Goal: Information Seeking & Learning: Learn about a topic

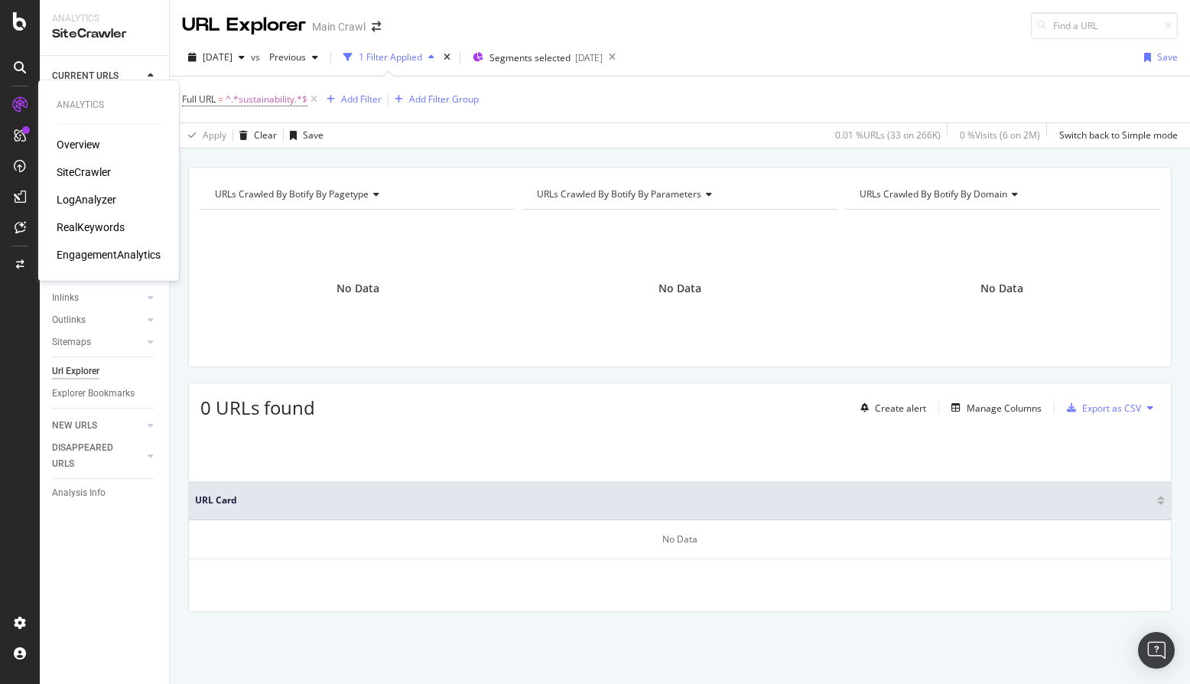
click at [99, 195] on div "LogAnalyzer" at bounding box center [87, 199] width 60 height 15
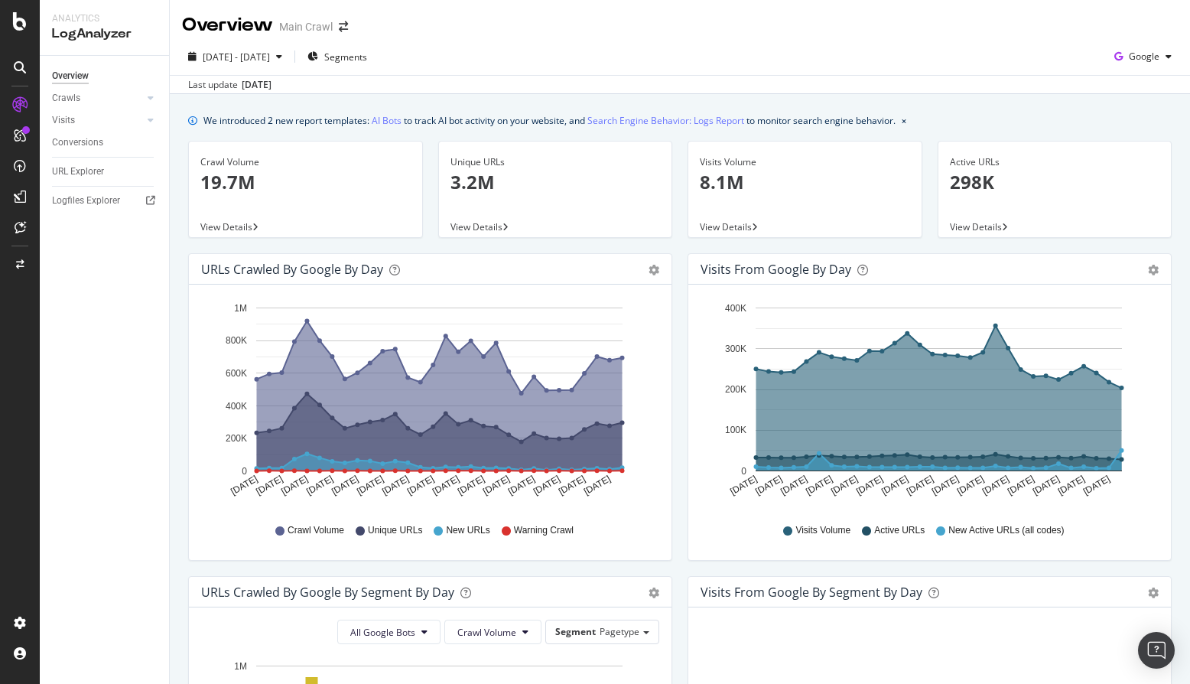
click at [466, 167] on div "Unique URLs" at bounding box center [556, 162] width 210 height 14
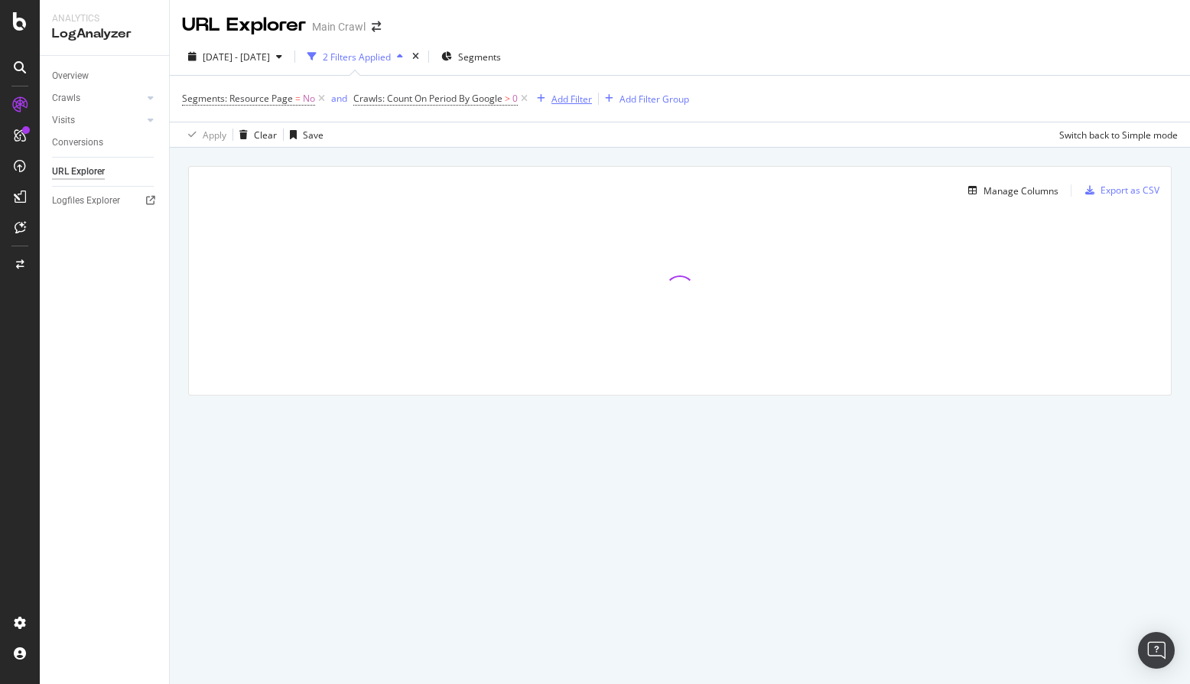
click at [564, 103] on div "Add Filter" at bounding box center [572, 99] width 41 height 13
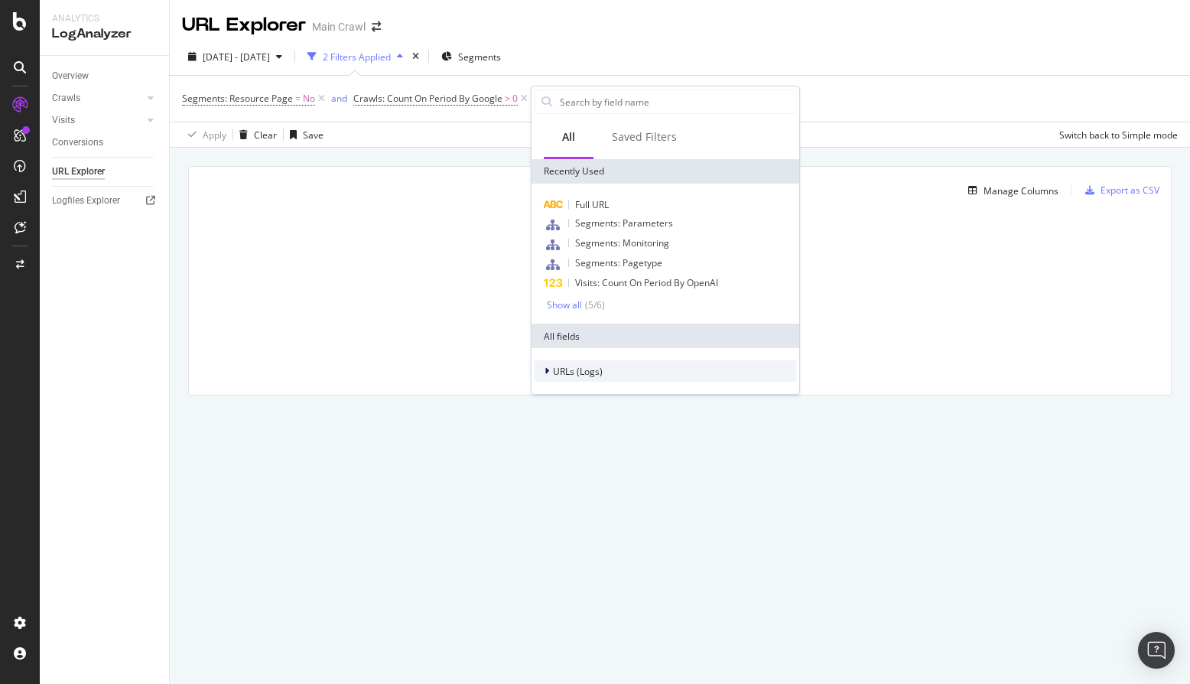
click at [547, 377] on div at bounding box center [548, 370] width 9 height 15
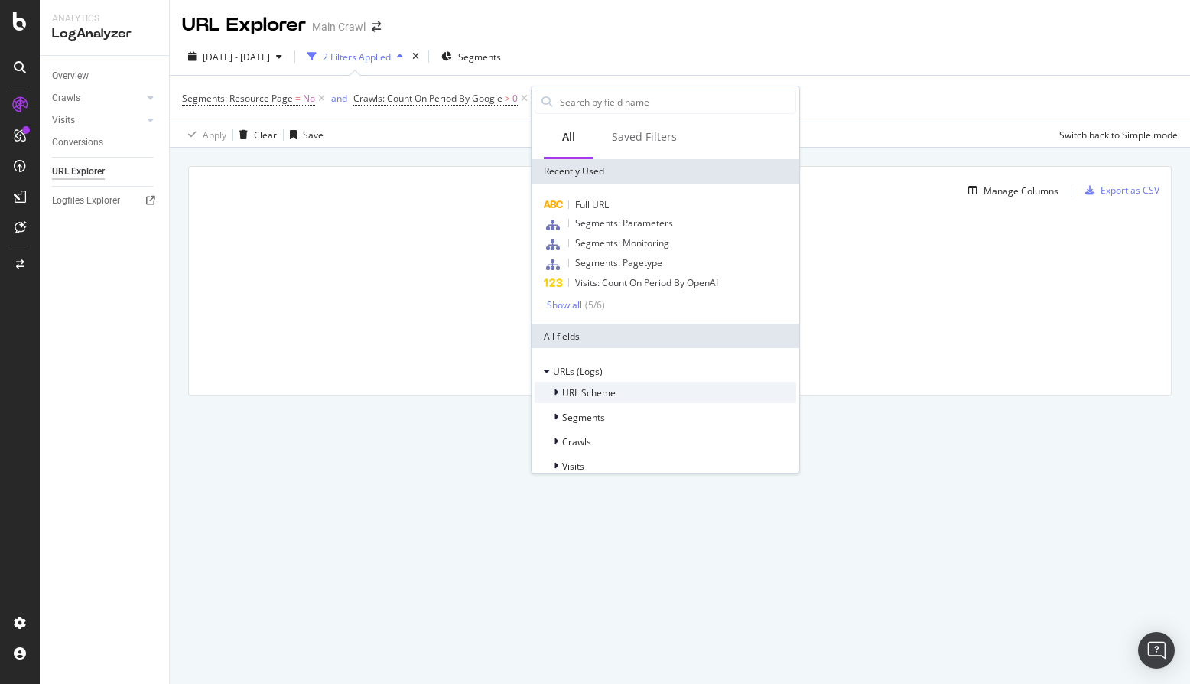
click at [553, 395] on div at bounding box center [557, 392] width 9 height 15
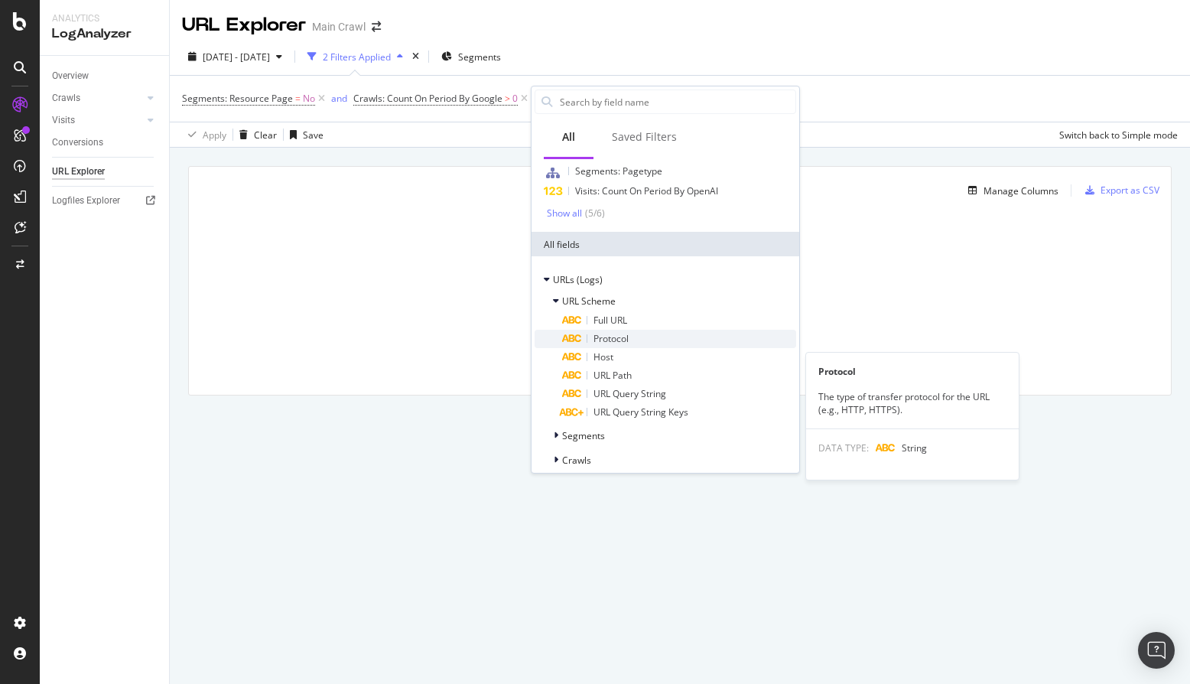
scroll to position [97, 0]
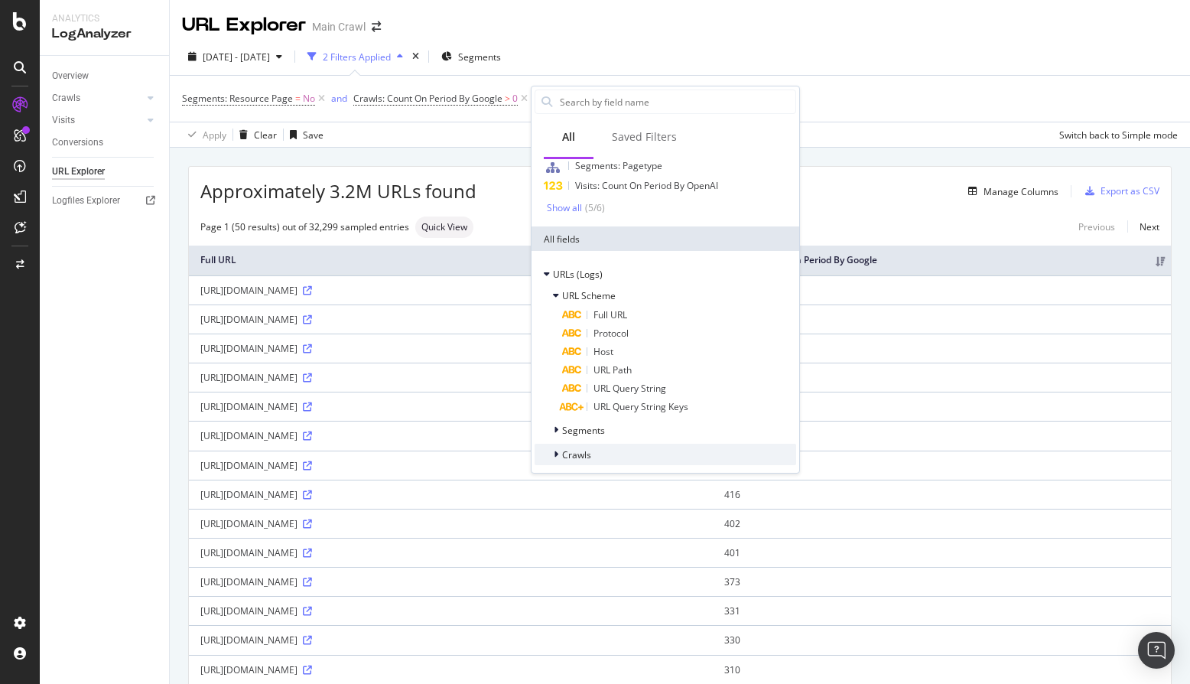
click at [557, 444] on div "Crawls" at bounding box center [666, 454] width 262 height 21
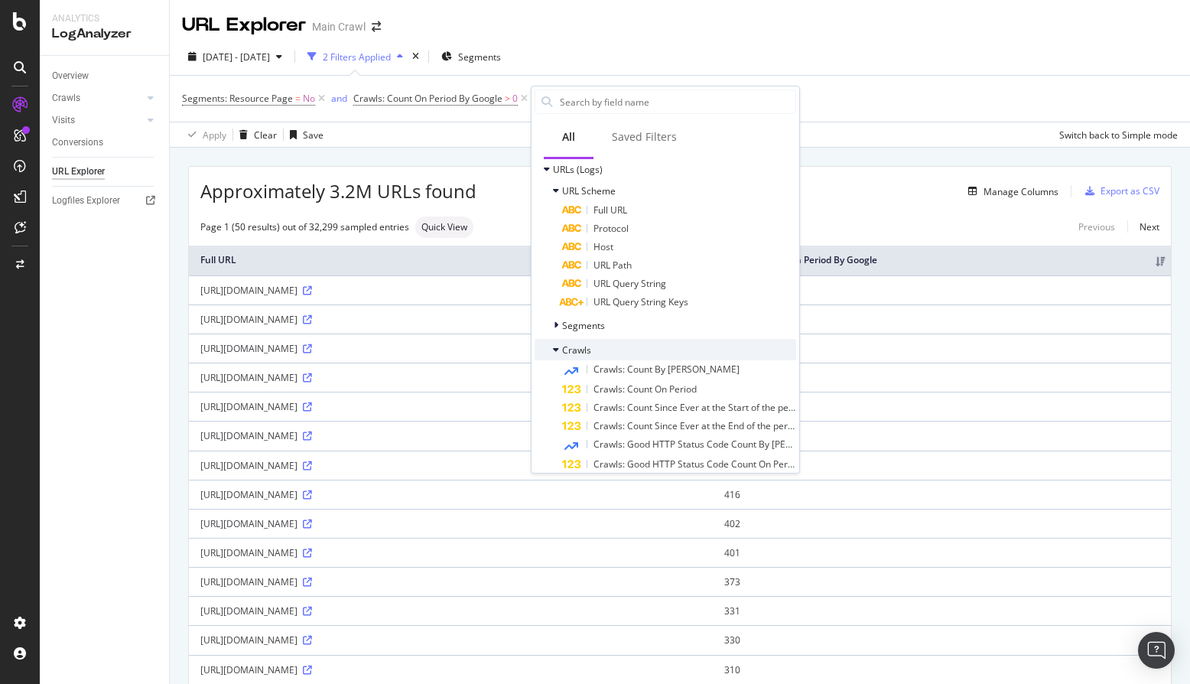
scroll to position [155, 0]
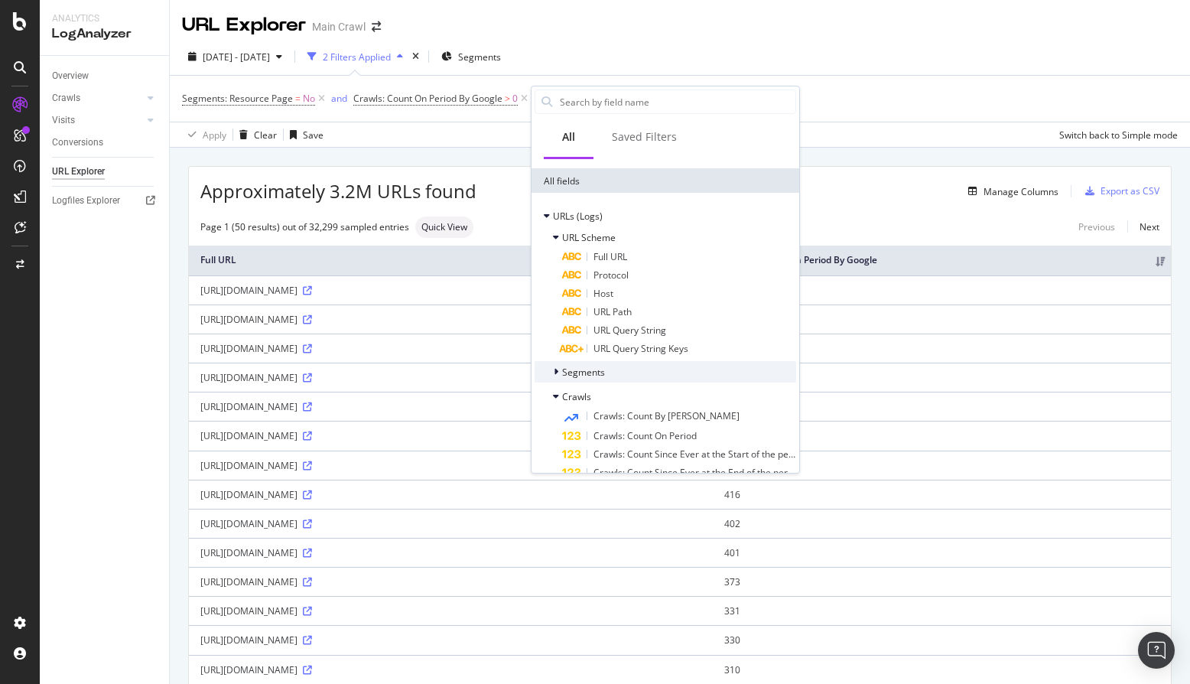
click at [559, 376] on div at bounding box center [557, 371] width 9 height 15
click at [549, 218] on icon at bounding box center [547, 215] width 6 height 9
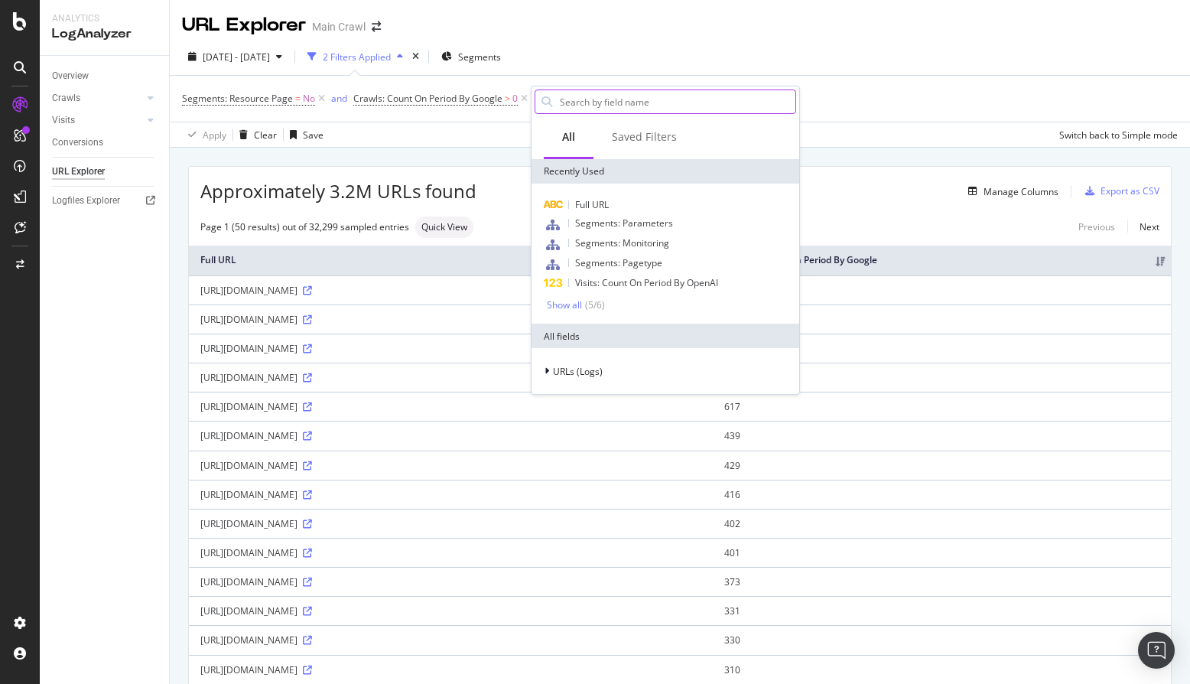
click at [580, 101] on input "text" at bounding box center [676, 101] width 237 height 23
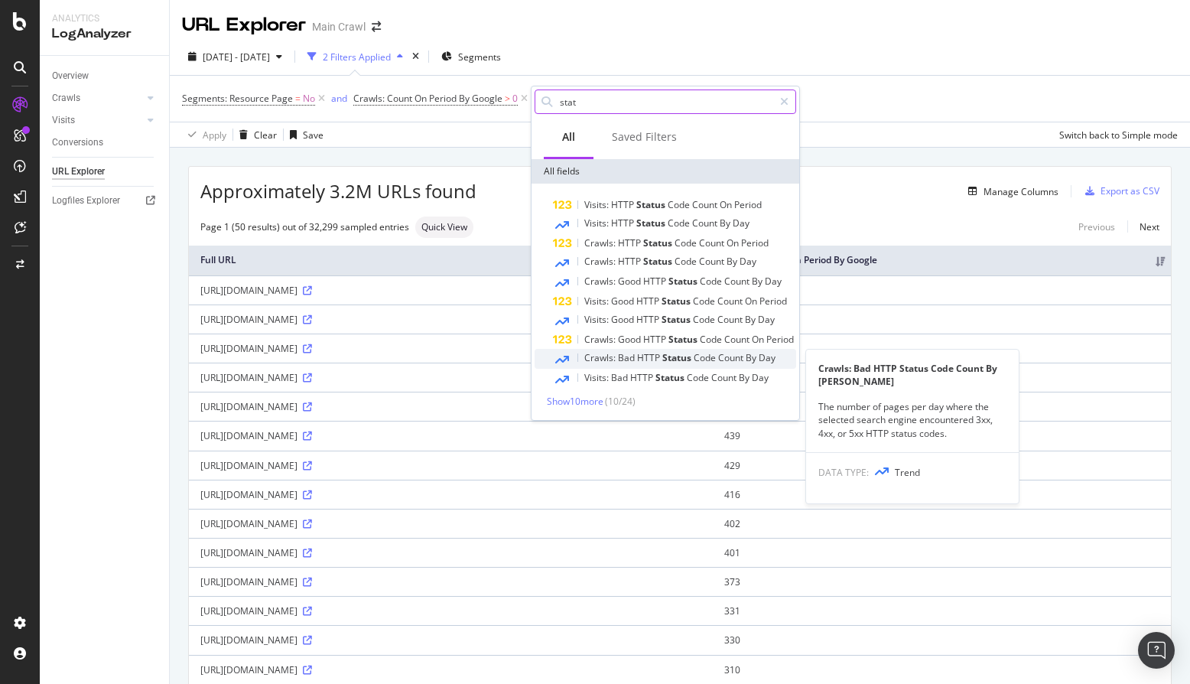
type input "stat"
click at [623, 361] on span "Bad" at bounding box center [627, 357] width 19 height 13
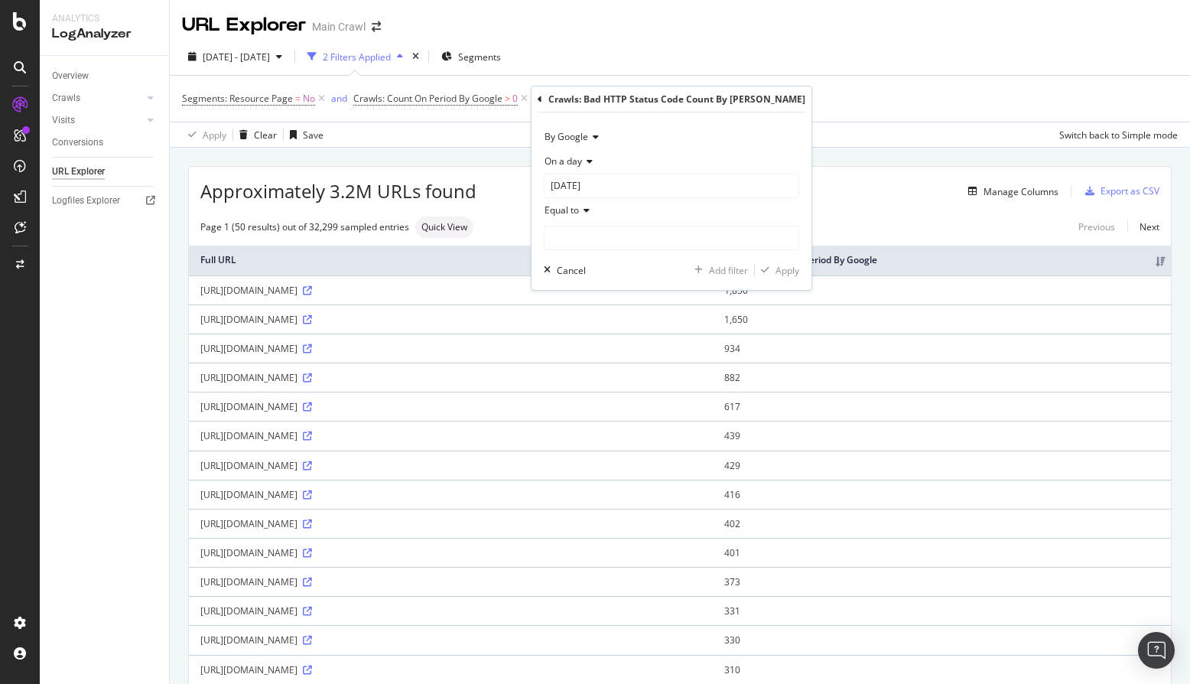
click at [581, 214] on icon at bounding box center [584, 210] width 11 height 9
click at [600, 211] on div "Equal to" at bounding box center [671, 210] width 255 height 24
click at [585, 241] on input "number" at bounding box center [671, 238] width 255 height 24
click at [581, 210] on icon at bounding box center [584, 210] width 11 height 9
click at [610, 213] on div "Equal to" at bounding box center [671, 210] width 255 height 24
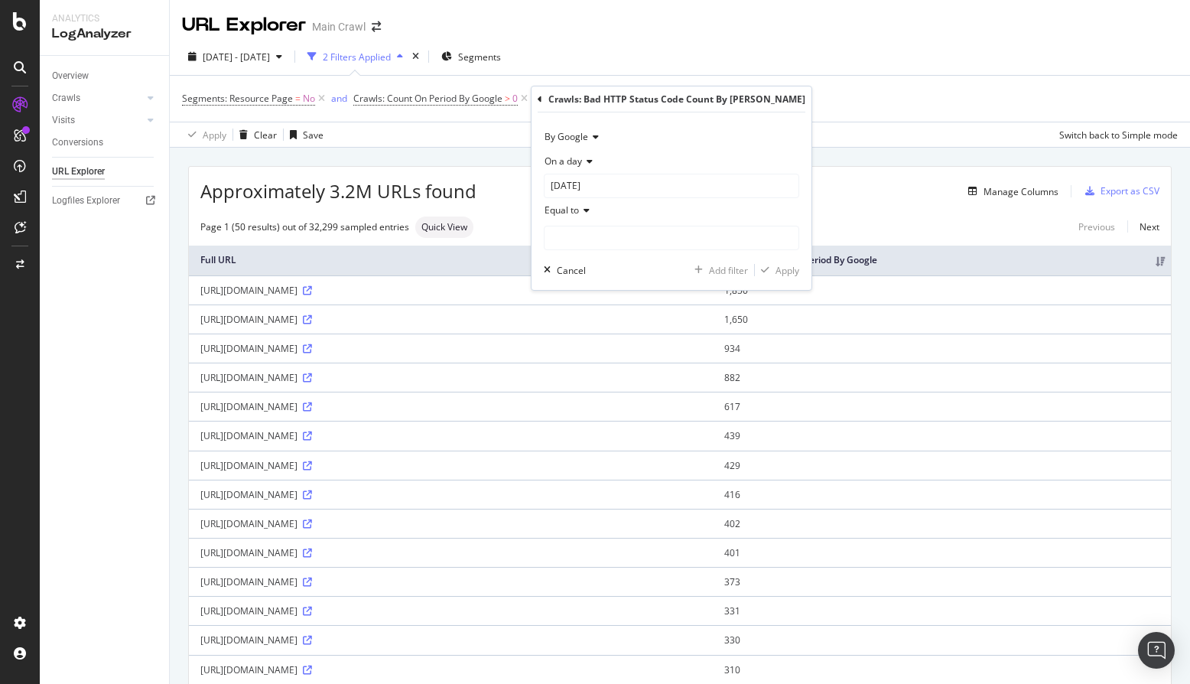
click at [579, 213] on span "Equal to" at bounding box center [562, 209] width 34 height 13
click at [564, 319] on span "Greater than" at bounding box center [579, 321] width 55 height 13
click at [565, 233] on input "number" at bounding box center [671, 238] width 255 height 24
type input "0"
click at [776, 268] on div "Apply" at bounding box center [788, 270] width 24 height 13
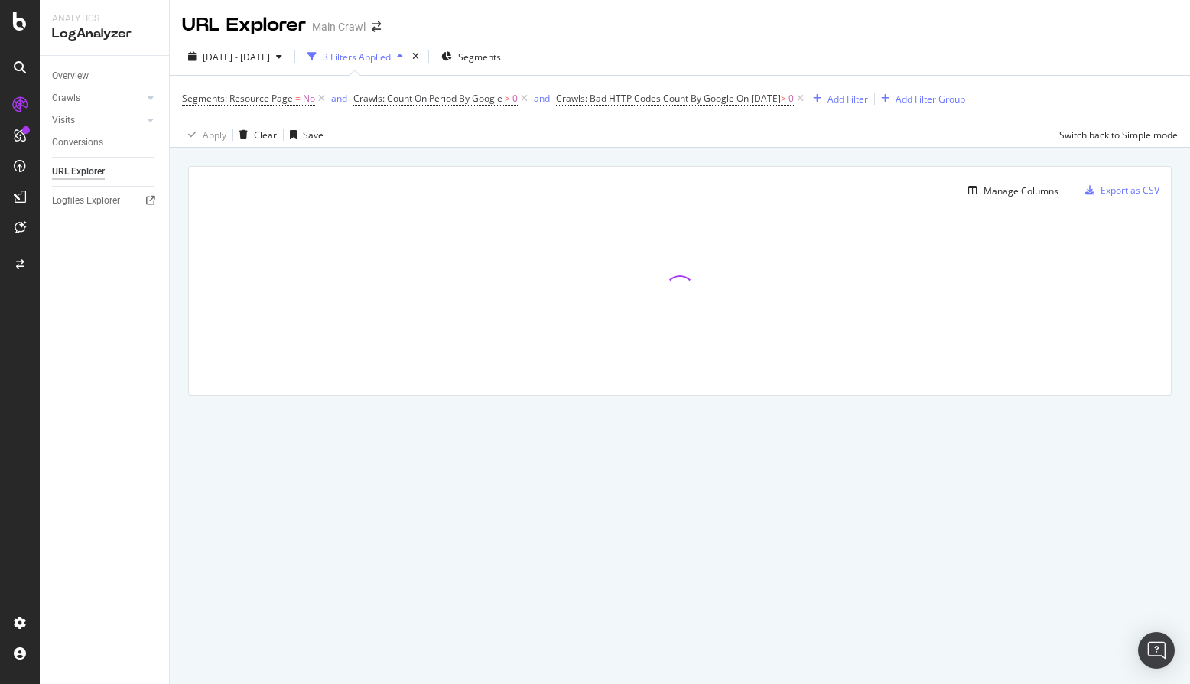
click at [721, 160] on div "Manage Columns Export as CSV Full URL Crawls: Count On Period By Google" at bounding box center [680, 298] width 1020 height 301
click at [719, 44] on div "2025 Aug. 13th - Sep. 11th 3 Filters Applied Segments" at bounding box center [680, 59] width 1020 height 31
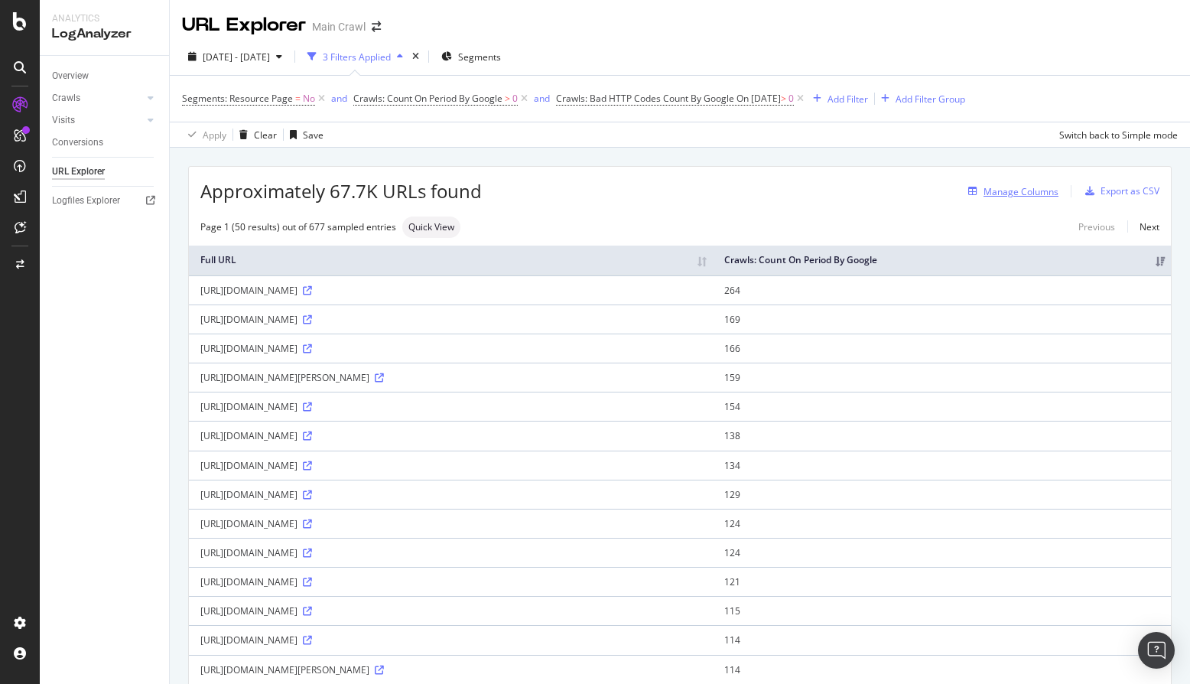
click at [979, 194] on div "button" at bounding box center [972, 191] width 21 height 9
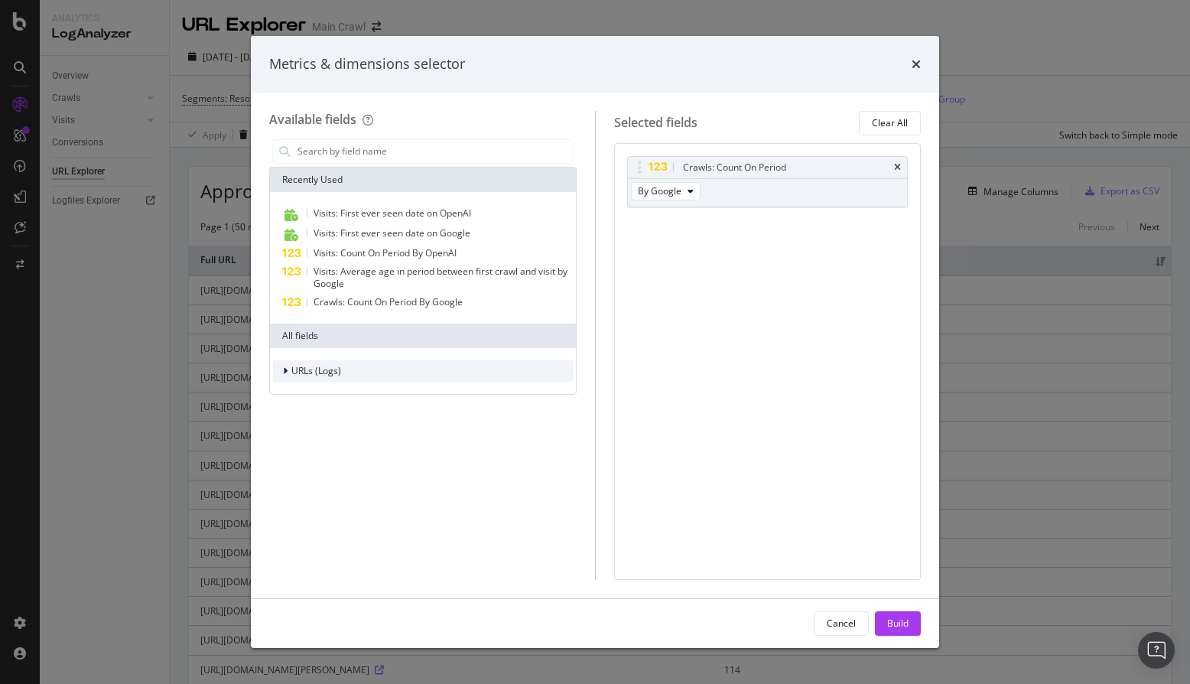
click at [304, 367] on span "URLs (Logs)" at bounding box center [316, 370] width 50 height 13
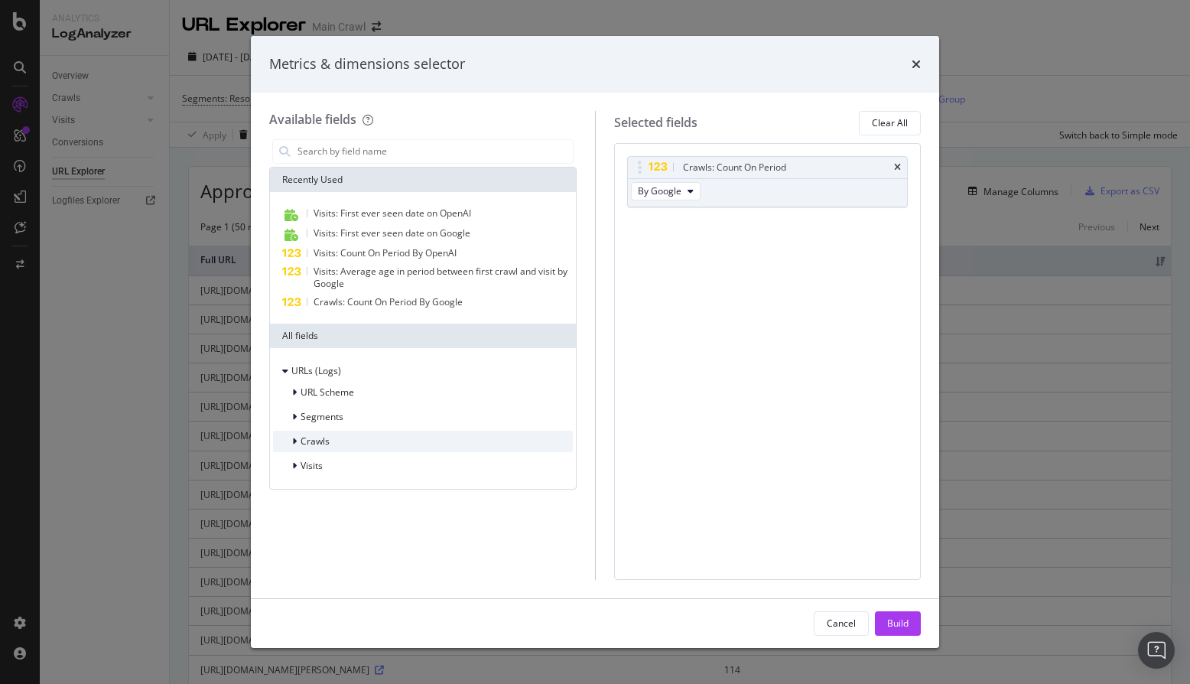
click at [305, 442] on span "Crawls" at bounding box center [315, 440] width 29 height 13
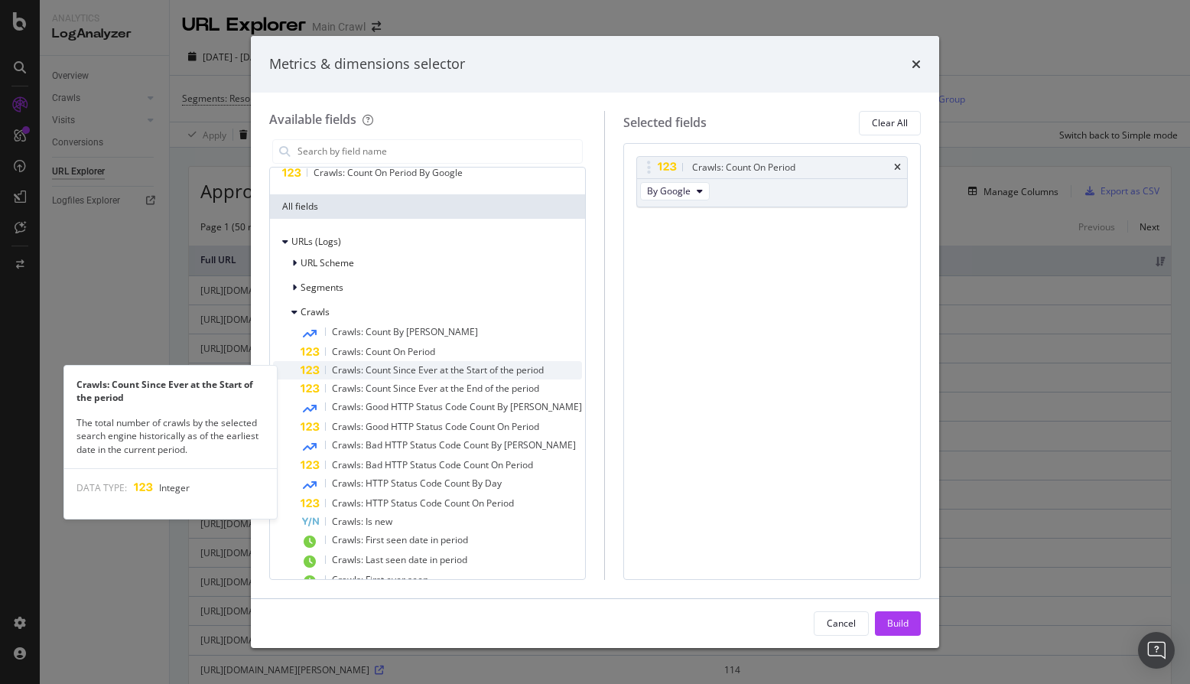
scroll to position [133, 0]
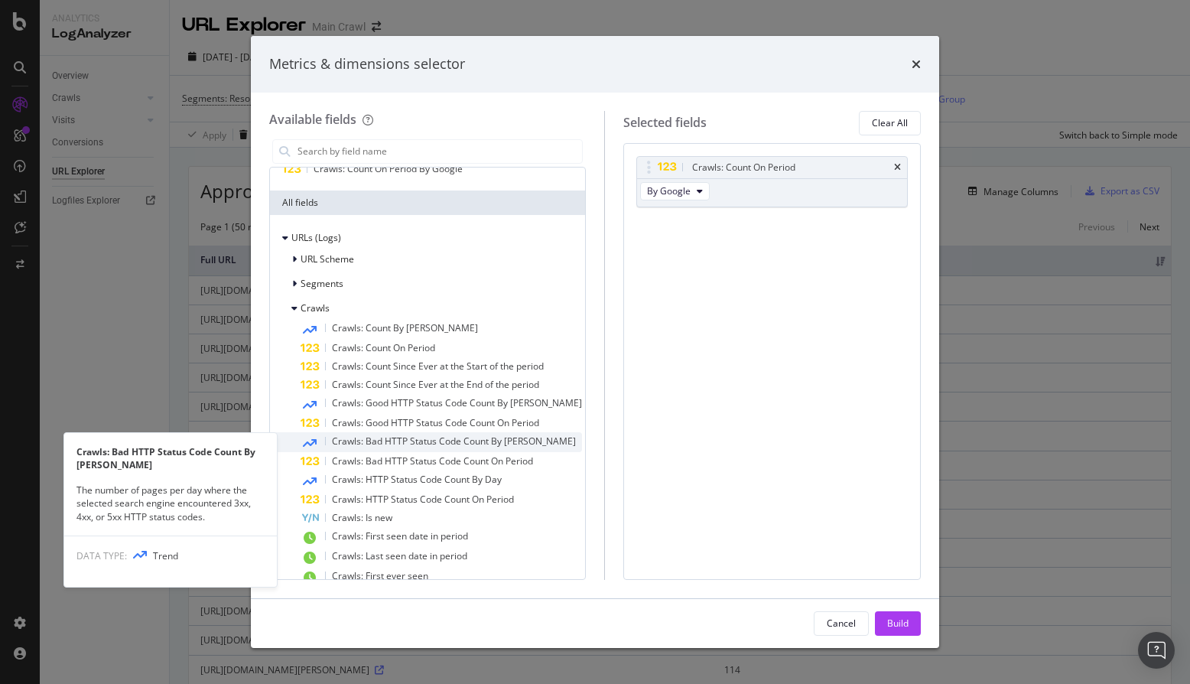
click at [322, 438] on div "Crawls: Bad HTTP Status Code Count By Day" at bounding box center [442, 442] width 282 height 20
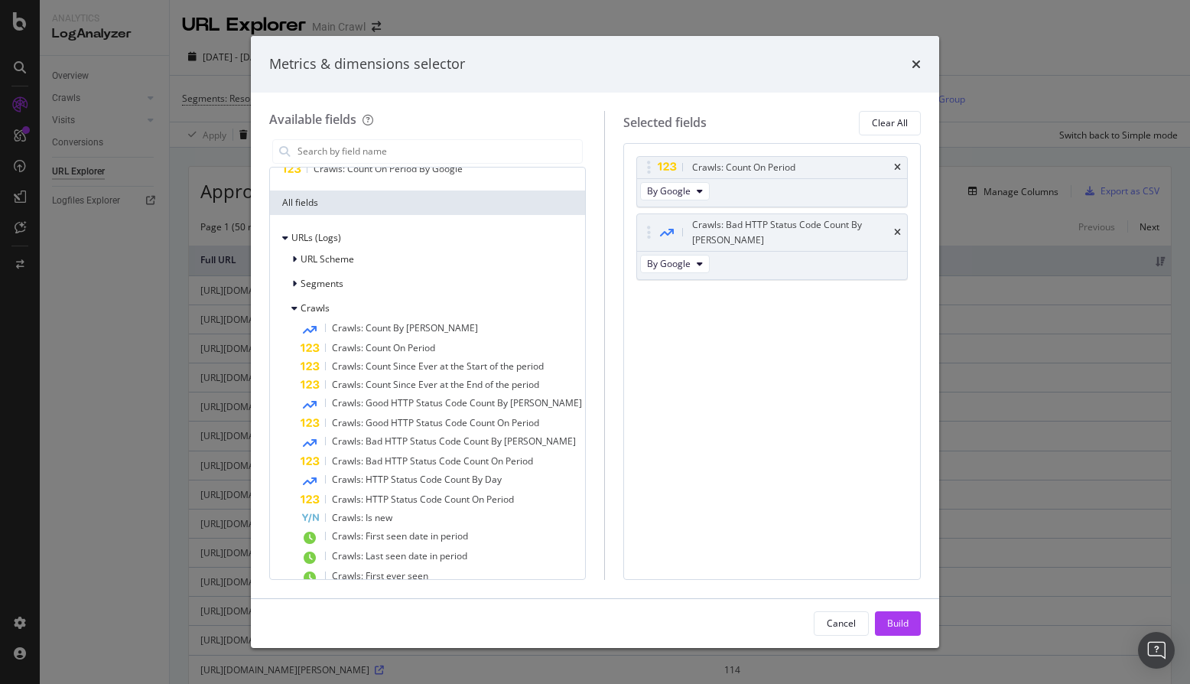
click at [861, 419] on div "Crawls: Count On Period By Google Crawls: Bad HTTP Status Code Count By Day By …" at bounding box center [772, 361] width 298 height 437
click at [892, 617] on div "Build" at bounding box center [897, 623] width 21 height 13
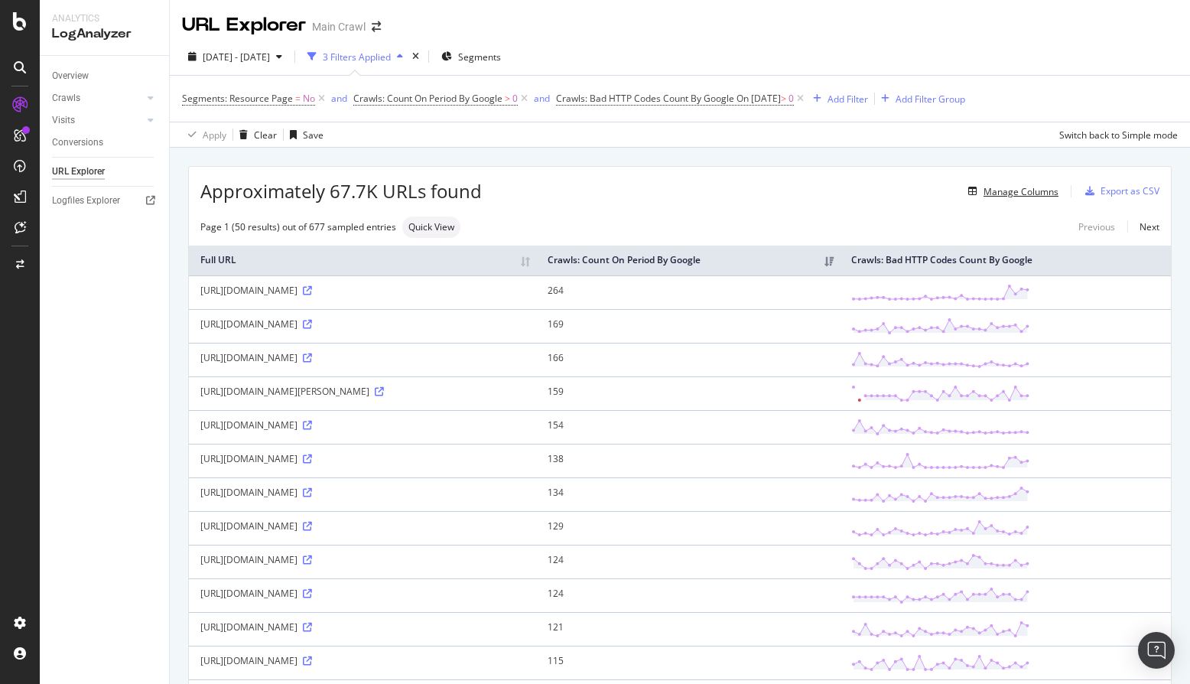
scroll to position [8, 0]
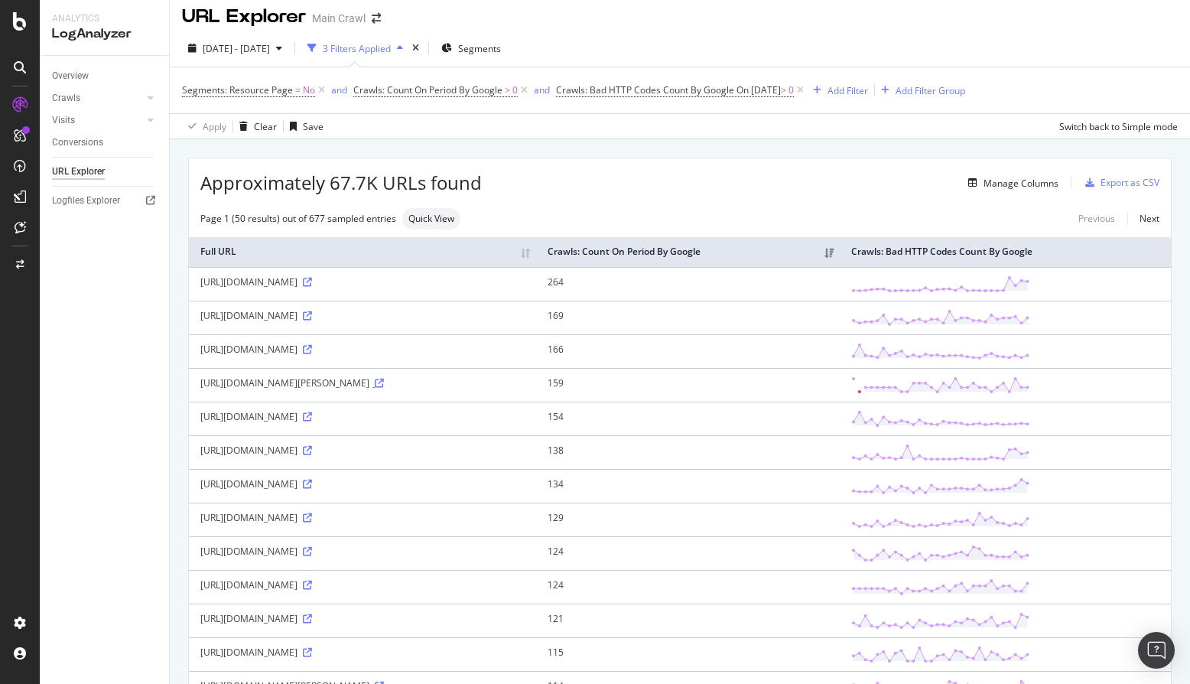
click at [384, 385] on icon at bounding box center [379, 383] width 9 height 9
click at [312, 417] on icon at bounding box center [307, 416] width 9 height 9
click at [312, 349] on icon at bounding box center [307, 349] width 9 height 9
click at [575, 208] on div "Page 1 (50 results) out of 677 sampled entries Quick View Previous Next" at bounding box center [680, 218] width 982 height 21
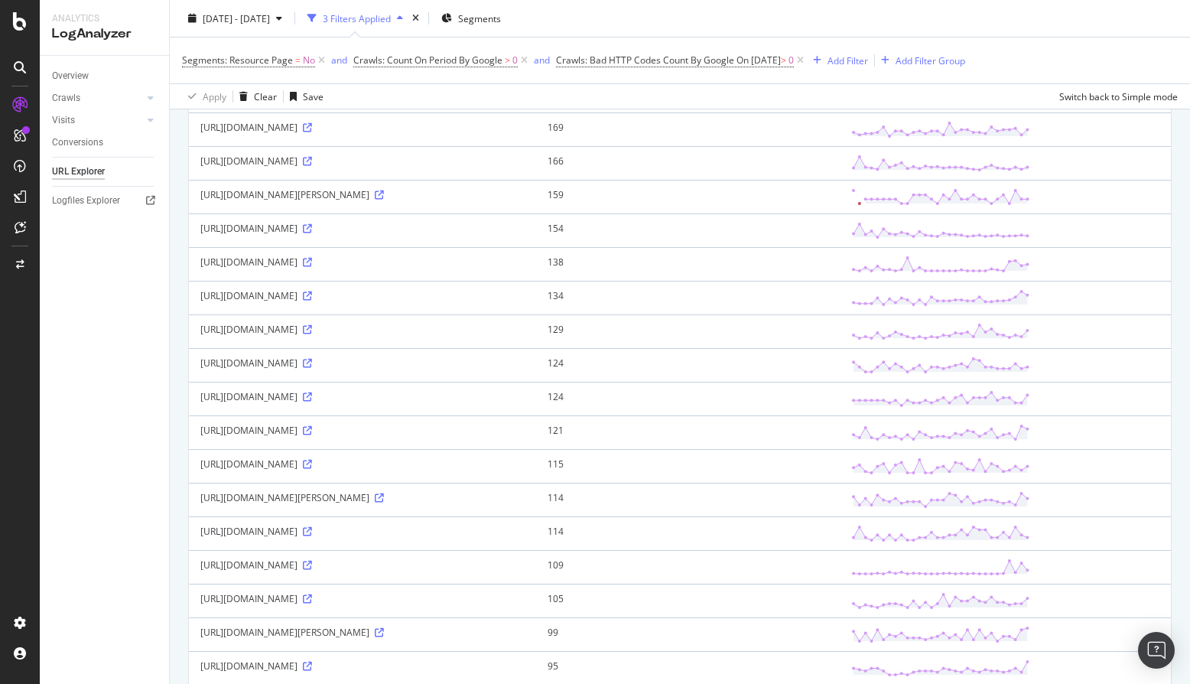
scroll to position [207, 0]
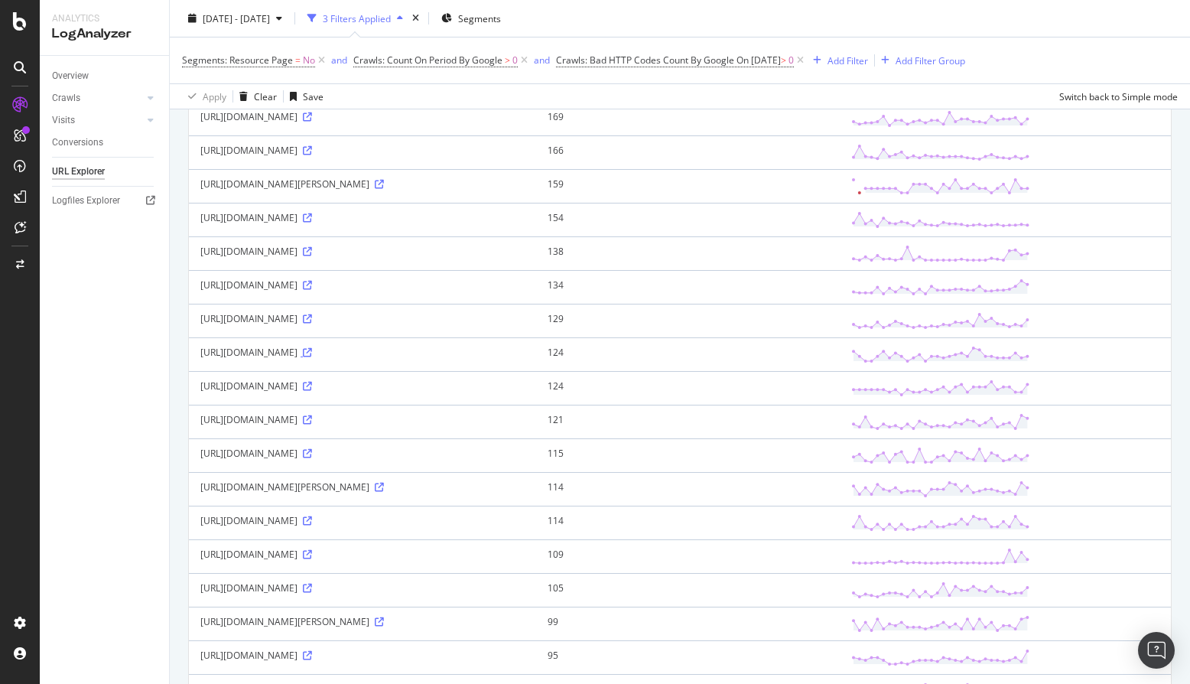
click at [312, 356] on icon at bounding box center [307, 352] width 9 height 9
click at [312, 386] on icon at bounding box center [307, 383] width 9 height 9
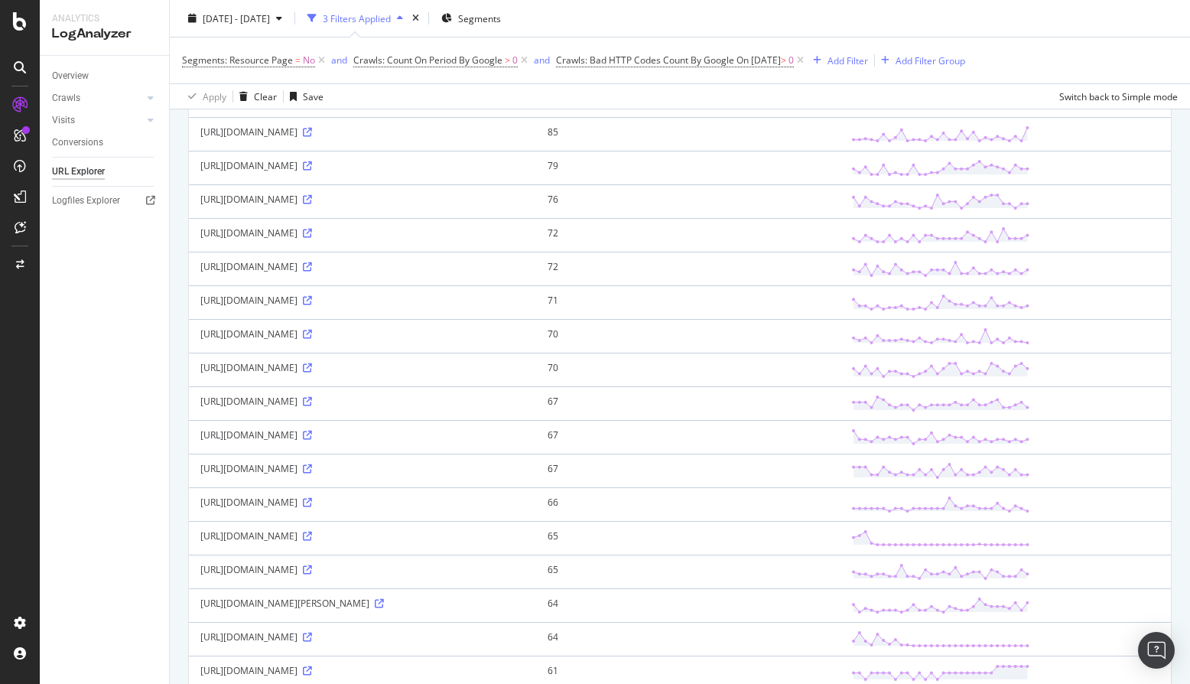
scroll to position [841, 0]
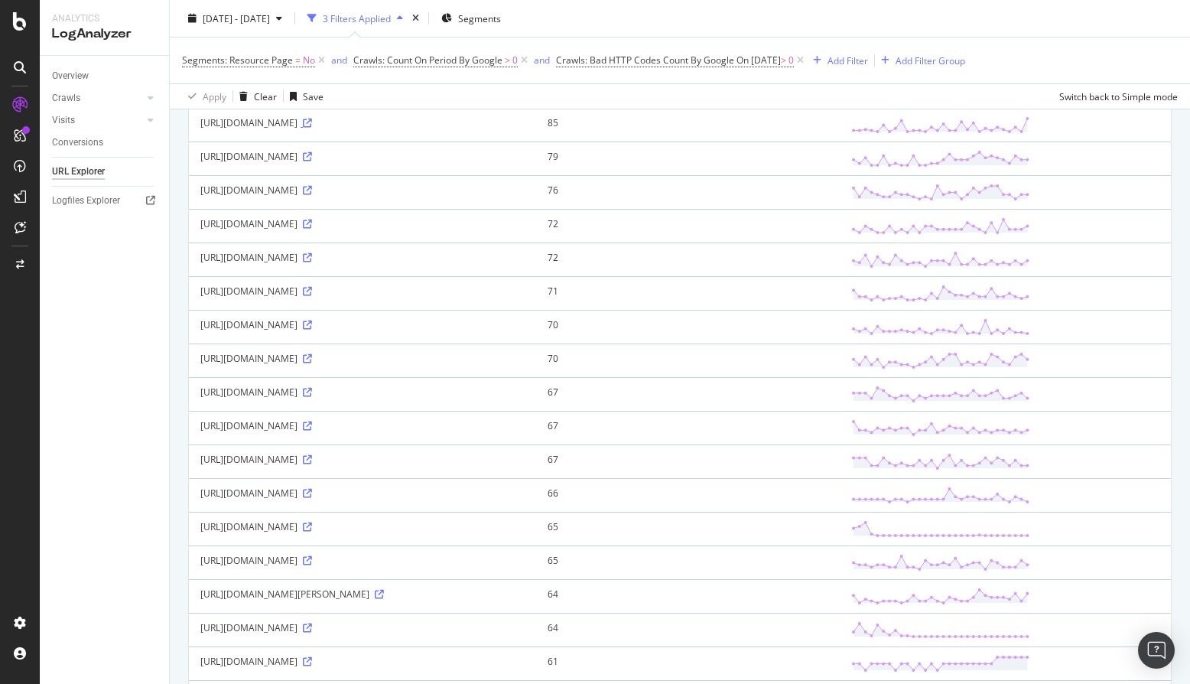
click at [312, 121] on icon at bounding box center [307, 123] width 9 height 9
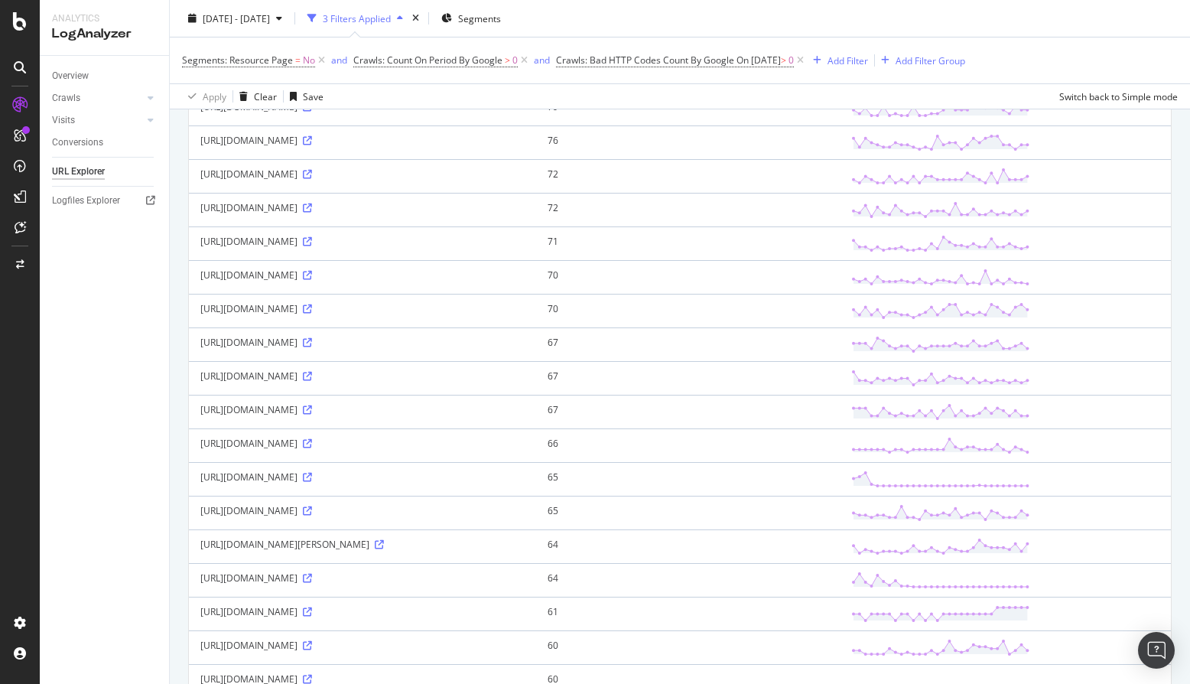
scroll to position [932, 0]
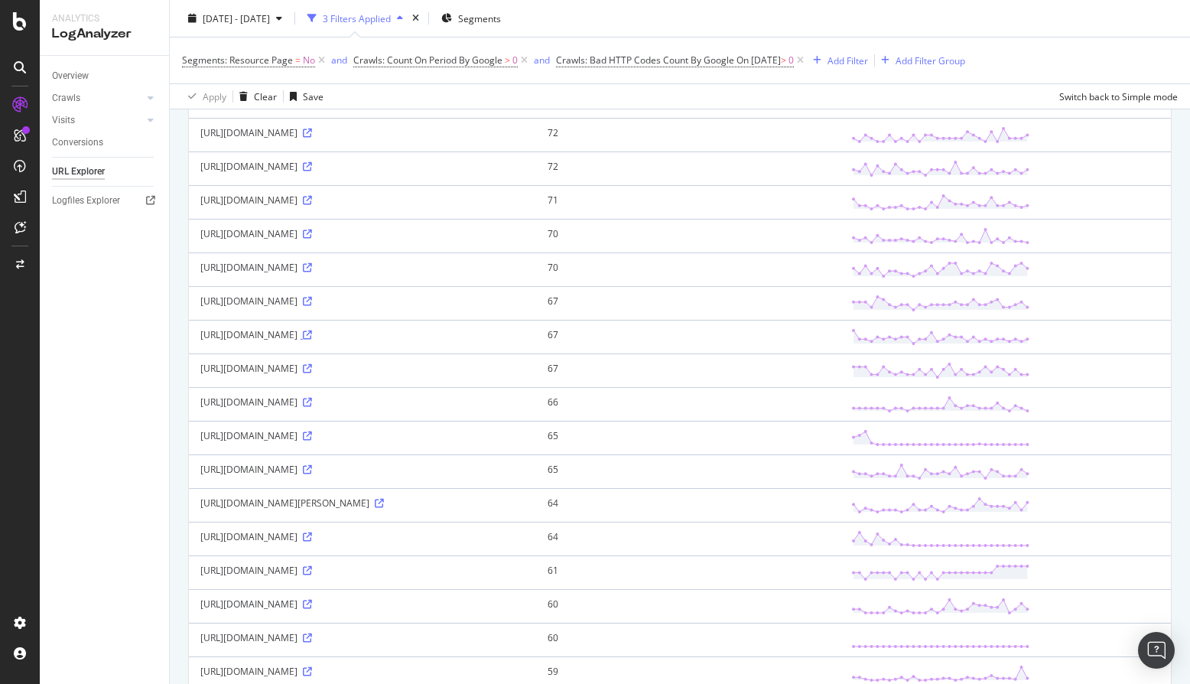
click at [312, 336] on icon at bounding box center [307, 334] width 9 height 9
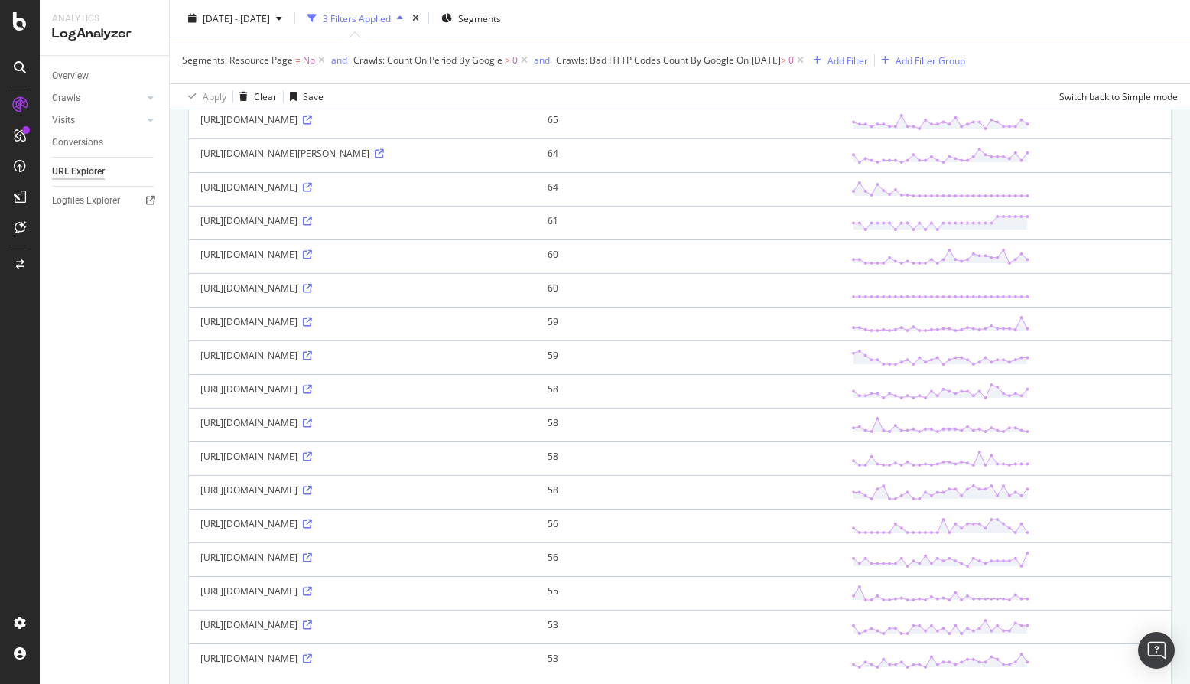
scroll to position [1349, 0]
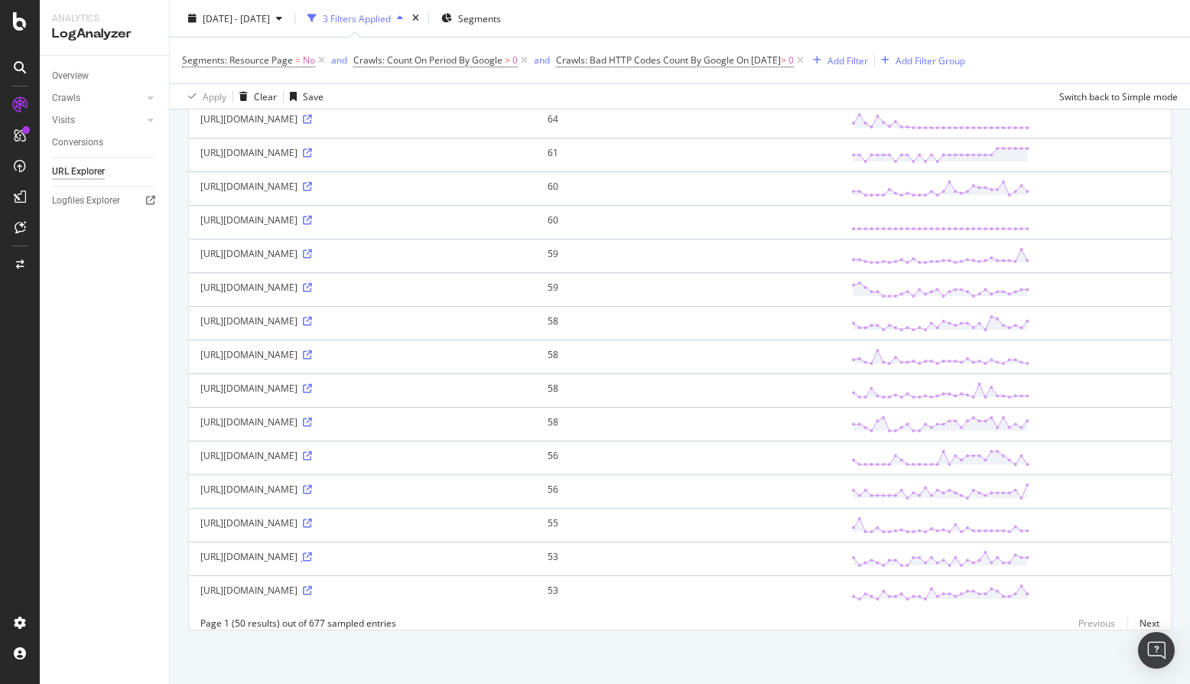
click at [312, 556] on icon at bounding box center [307, 556] width 9 height 9
click at [613, 16] on div "2025 Aug. 13th - Sep. 11th 3 Filters Applied Segments" at bounding box center [680, 21] width 1020 height 31
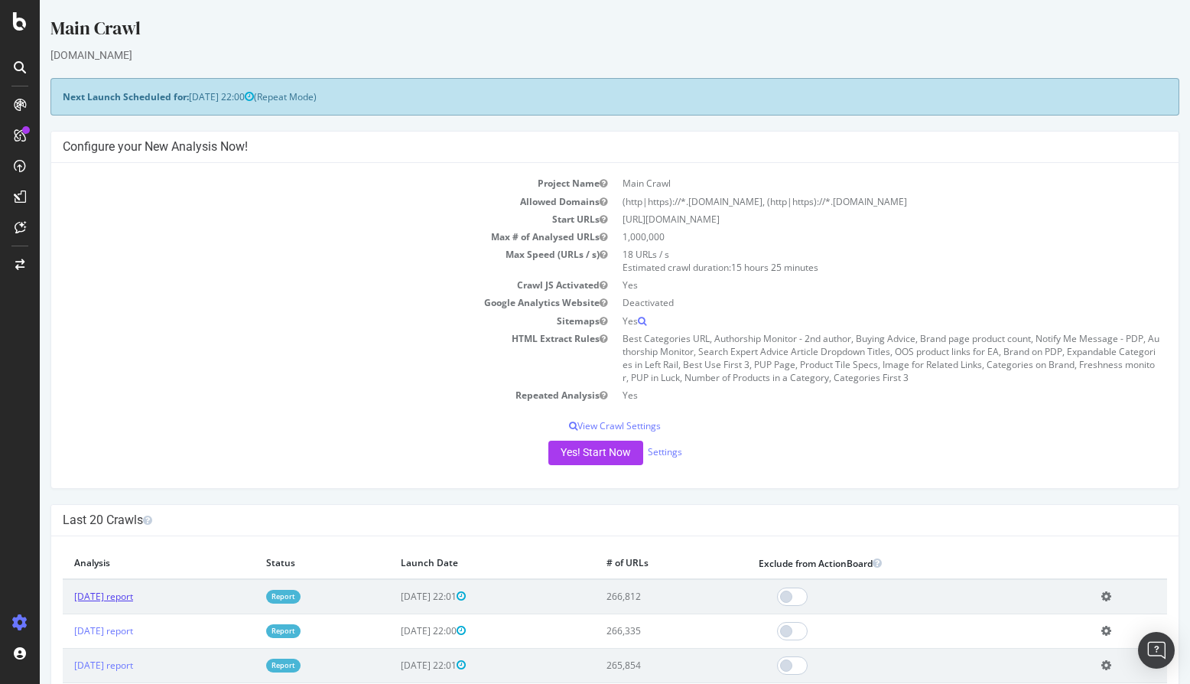
click at [85, 597] on link "[DATE] report" at bounding box center [103, 596] width 59 height 13
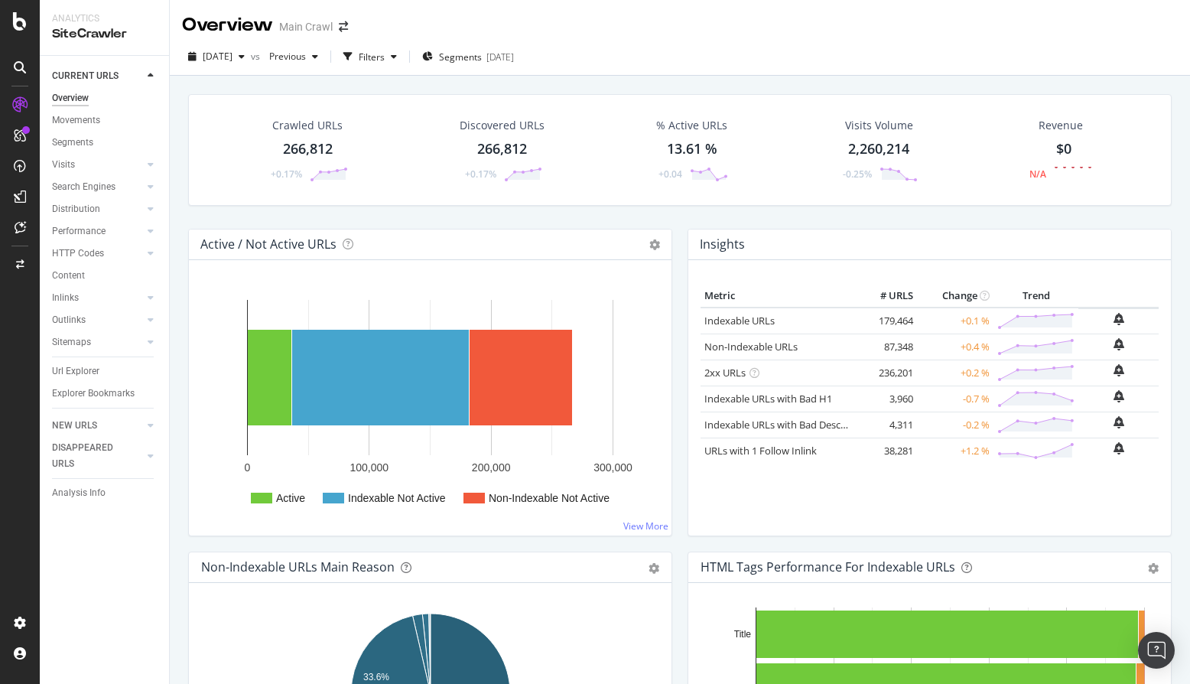
click at [343, 129] on div "Crawled URLs 266,812 +0.17%" at bounding box center [307, 150] width 111 height 80
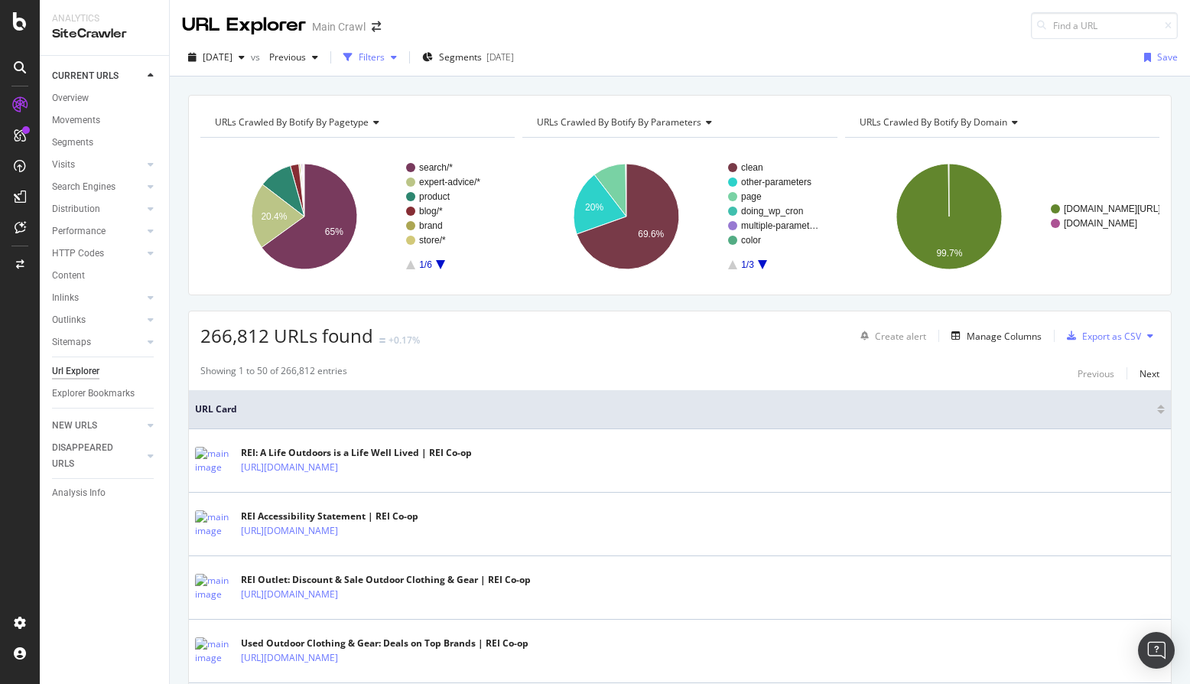
click at [385, 57] on div "Filters" at bounding box center [372, 56] width 26 height 13
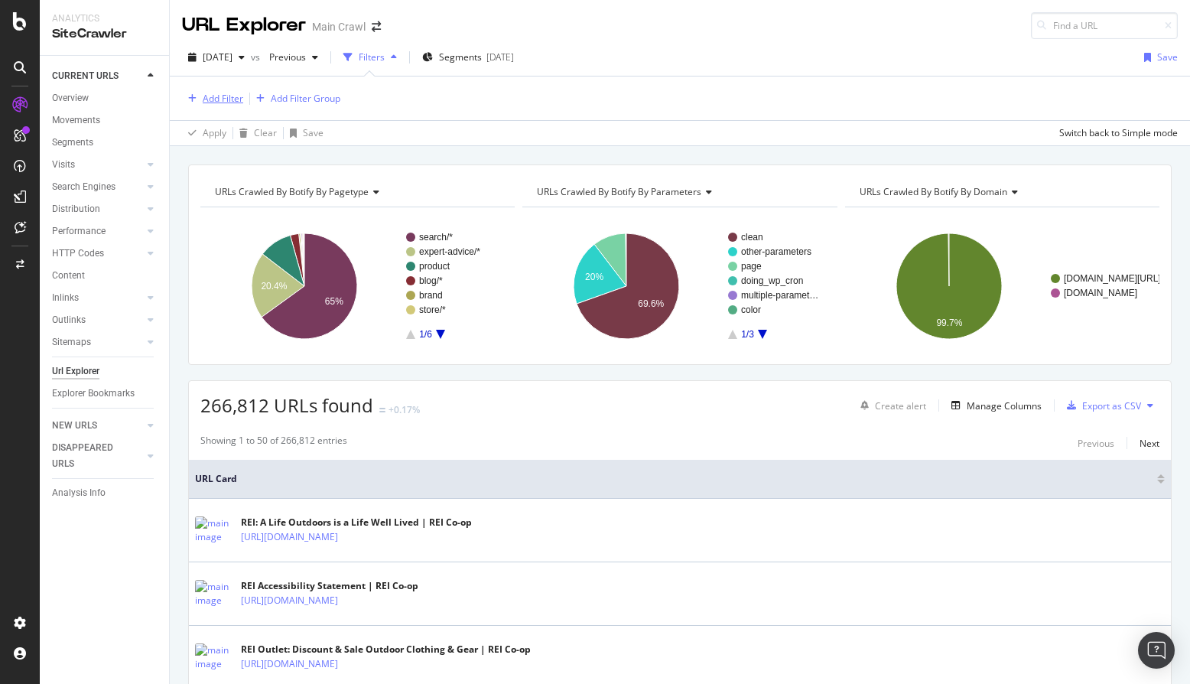
click at [233, 98] on div "Add Filter" at bounding box center [223, 98] width 41 height 13
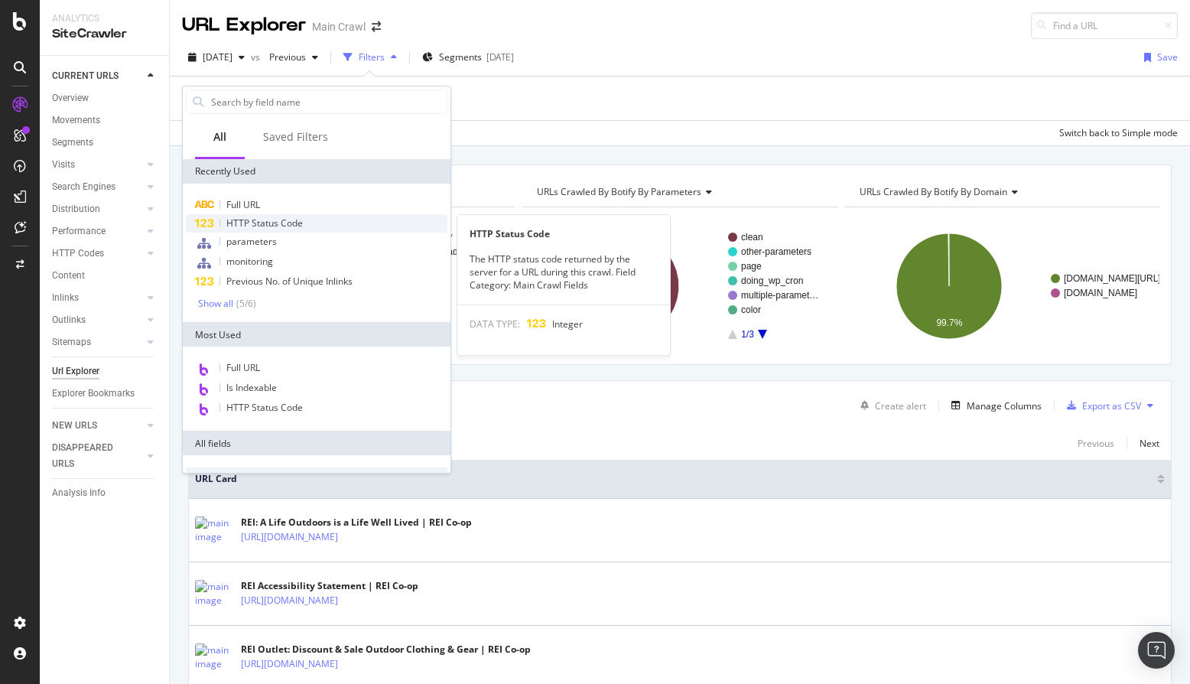
click at [242, 222] on span "HTTP Status Code" at bounding box center [264, 222] width 76 height 13
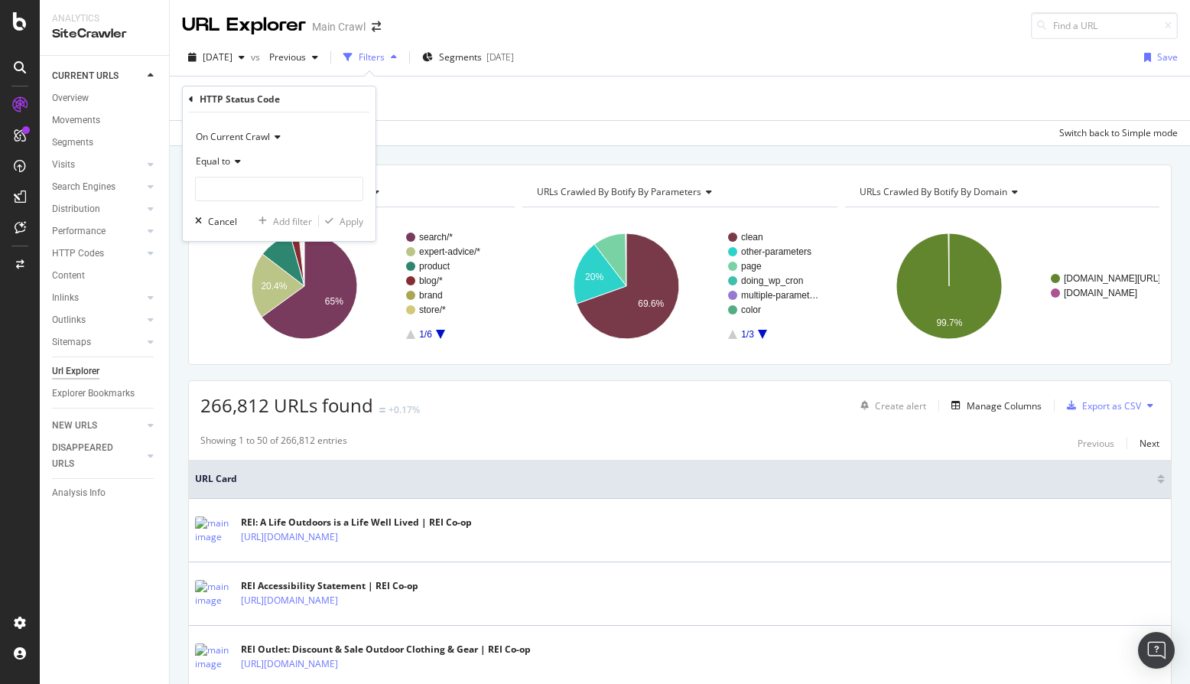
click at [233, 161] on icon at bounding box center [235, 161] width 11 height 9
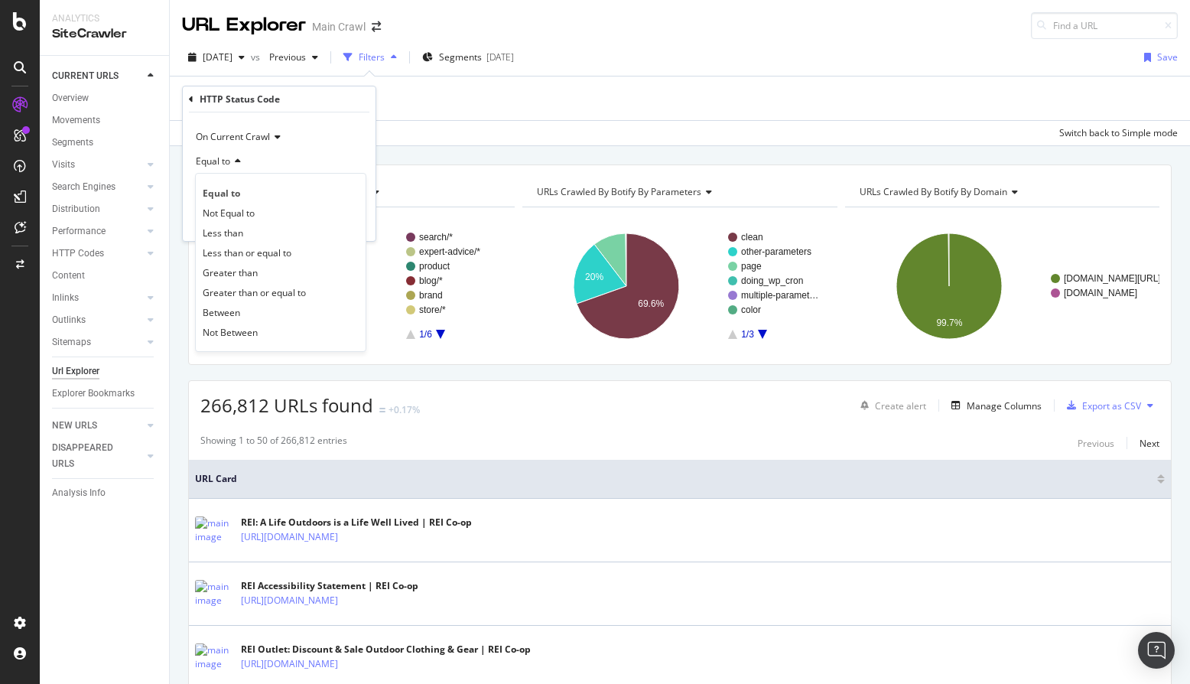
click at [233, 161] on icon at bounding box center [235, 161] width 11 height 9
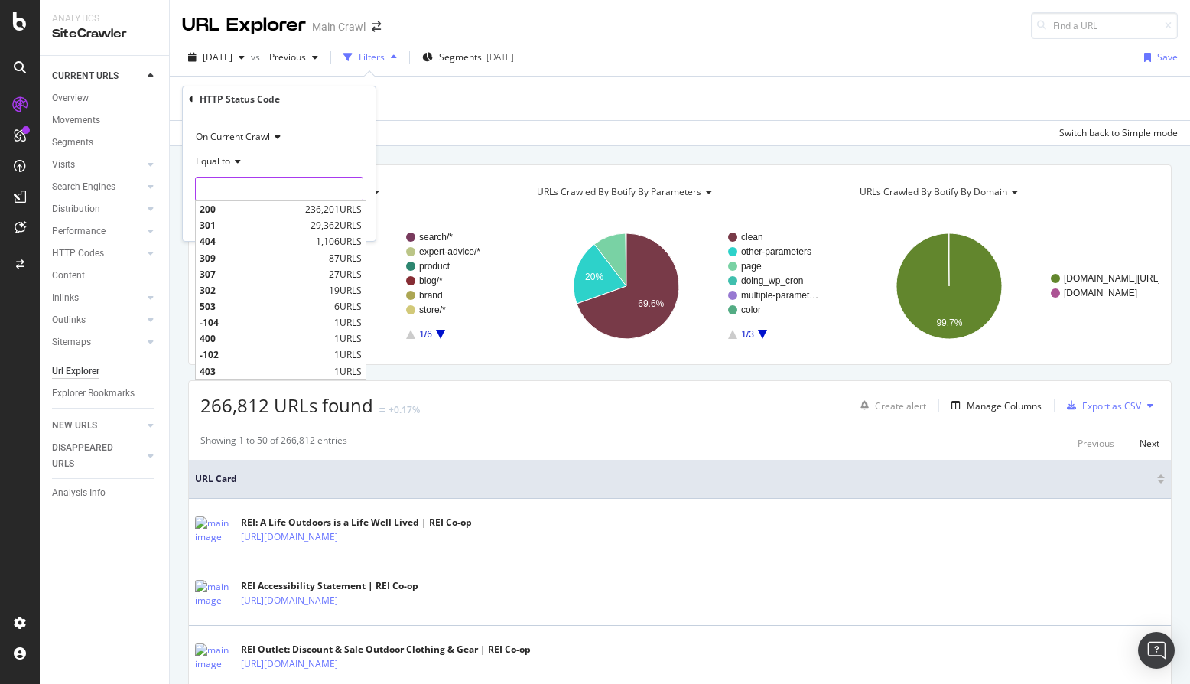
click at [234, 183] on input "number" at bounding box center [279, 189] width 168 height 24
click at [215, 228] on span "301" at bounding box center [253, 225] width 107 height 13
type input "301"
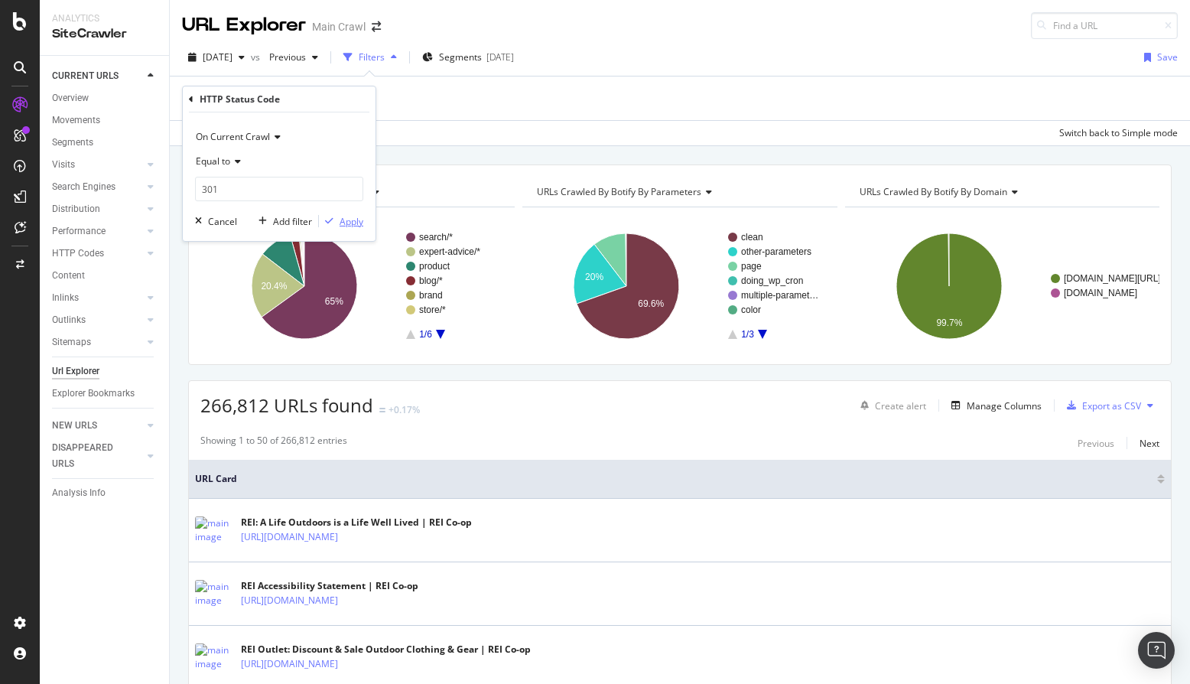
click at [328, 223] on icon "button" at bounding box center [329, 220] width 8 height 9
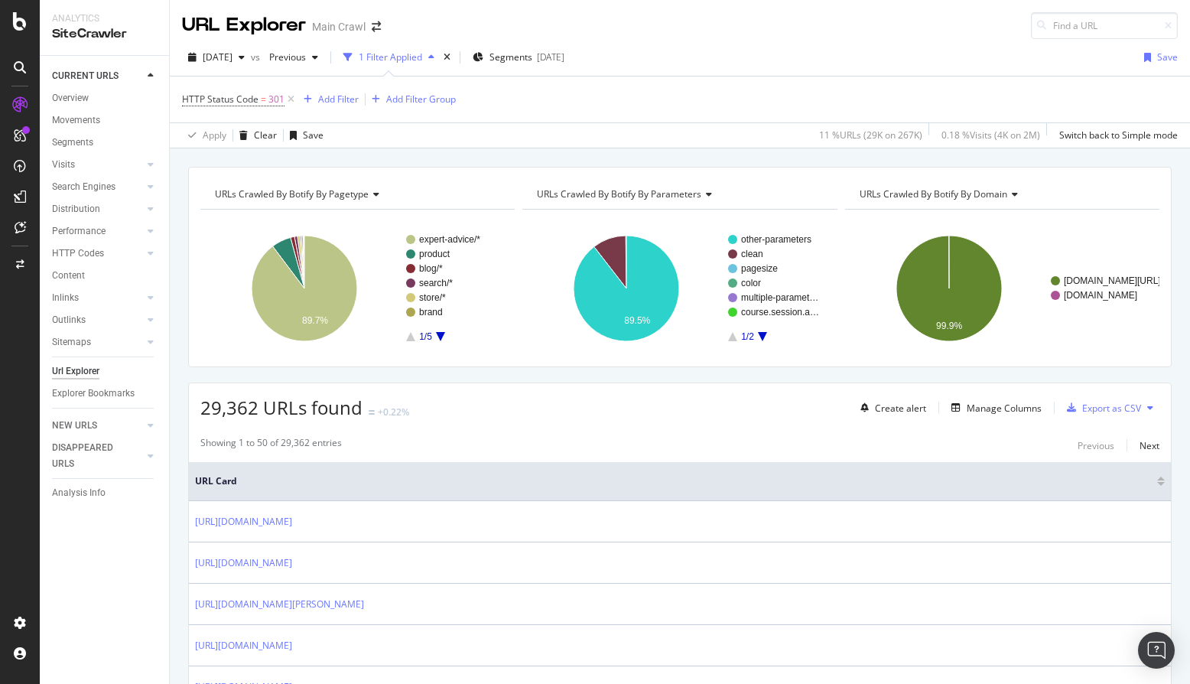
click at [339, 99] on div "Add Filter" at bounding box center [338, 99] width 41 height 13
click at [615, 93] on div "HTTP Status Code = 301 Add Filter Add Filter Group" at bounding box center [680, 99] width 996 height 46
click at [339, 100] on div "Add Filter" at bounding box center [338, 99] width 41 height 13
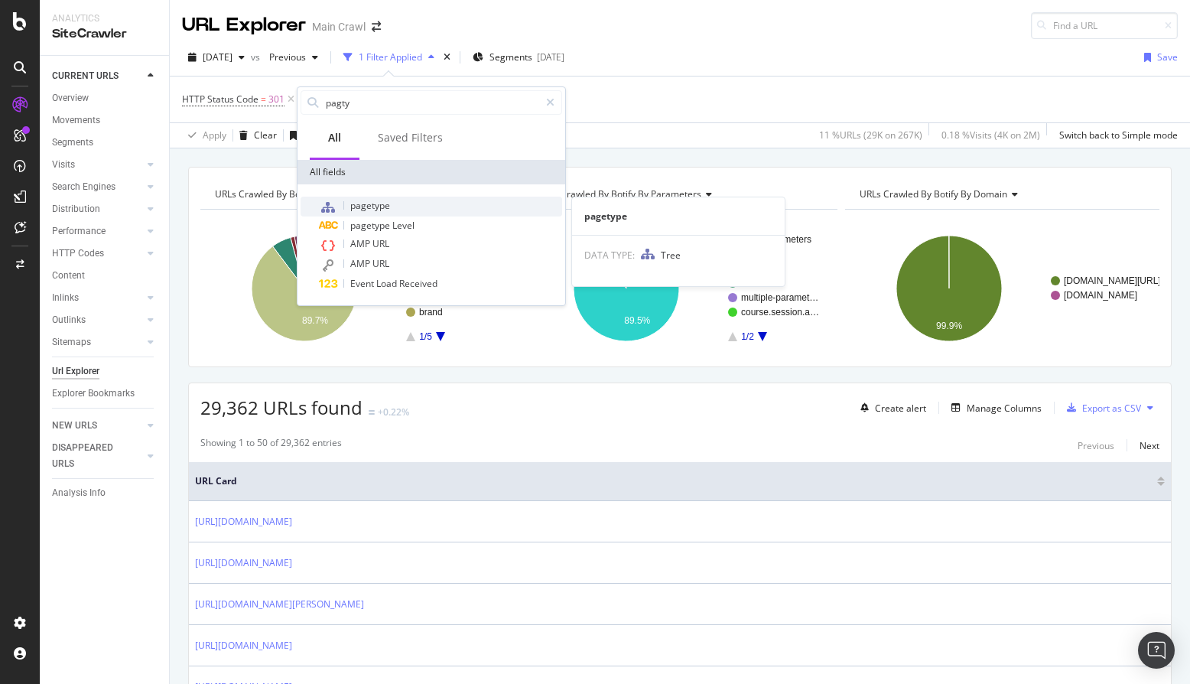
type input "pagty"
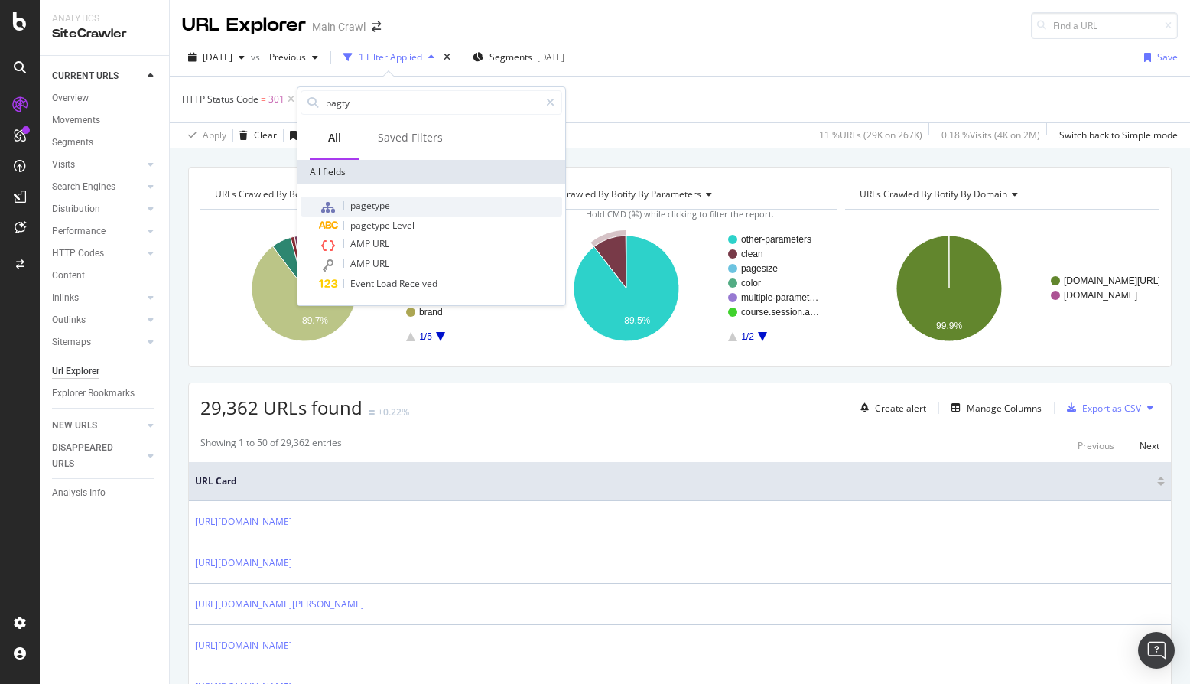
click at [363, 211] on span "pagetype" at bounding box center [370, 205] width 40 height 13
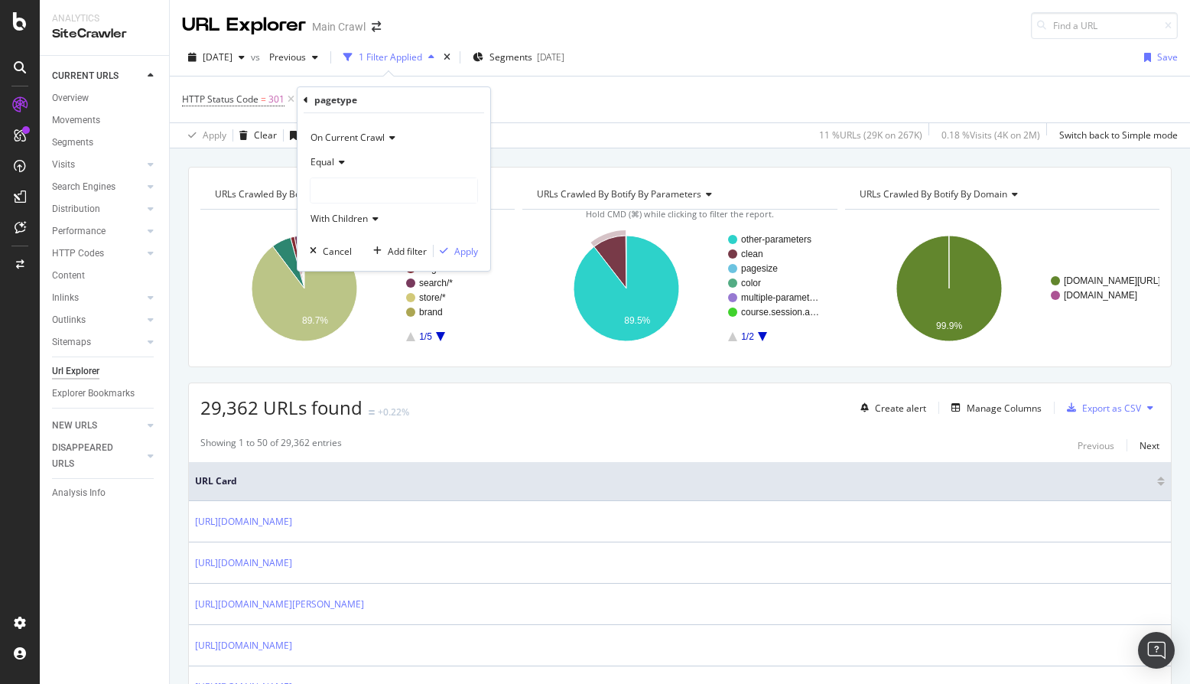
click at [362, 187] on div at bounding box center [394, 190] width 167 height 24
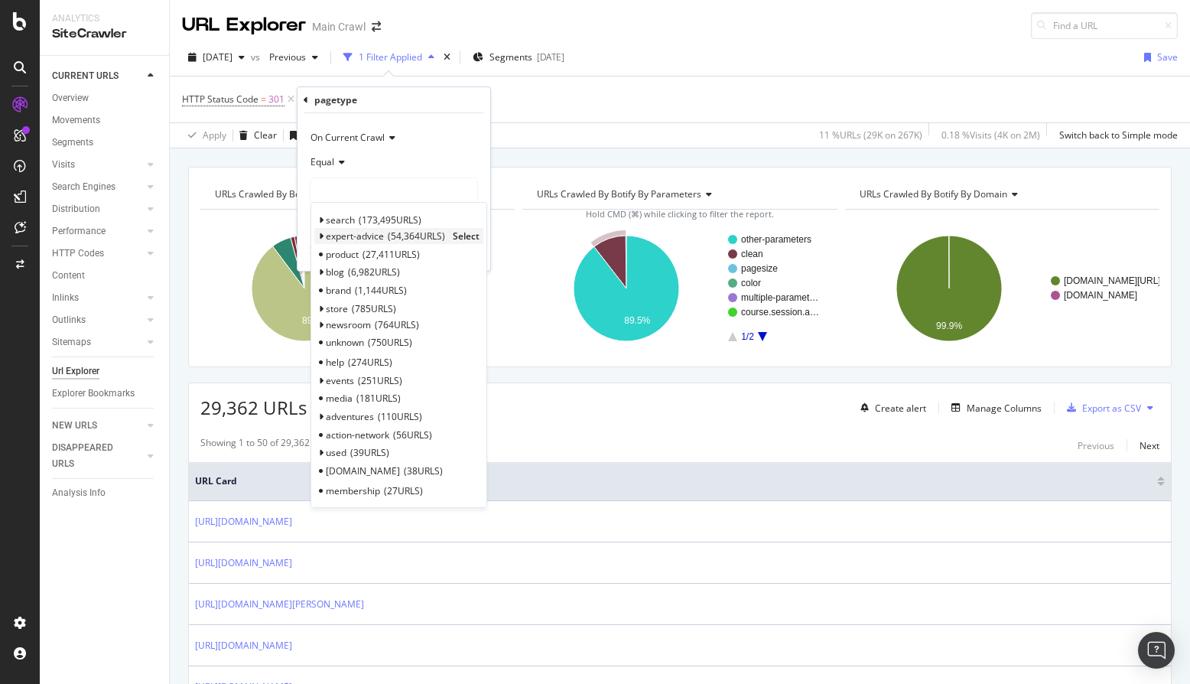
click at [460, 240] on span "Select" at bounding box center [466, 235] width 27 height 13
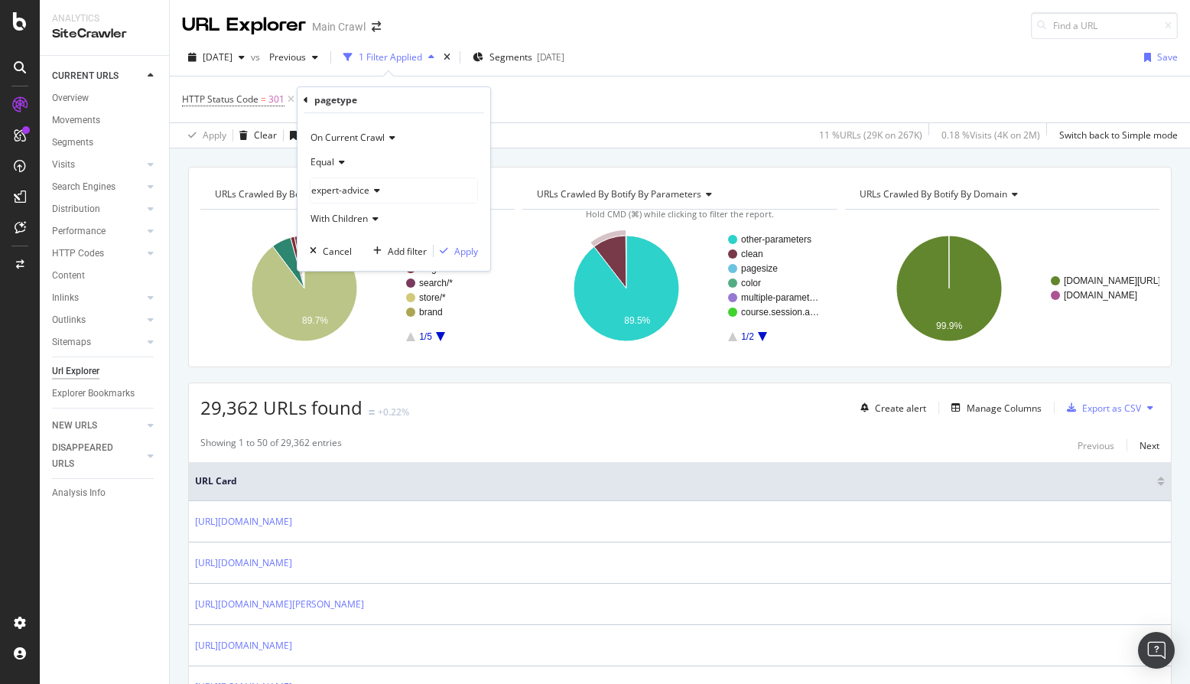
click at [330, 157] on span "Equal" at bounding box center [323, 161] width 24 height 13
click at [325, 212] on span "Not Equal" at bounding box center [337, 213] width 41 height 13
click at [461, 255] on div "Apply" at bounding box center [466, 251] width 24 height 13
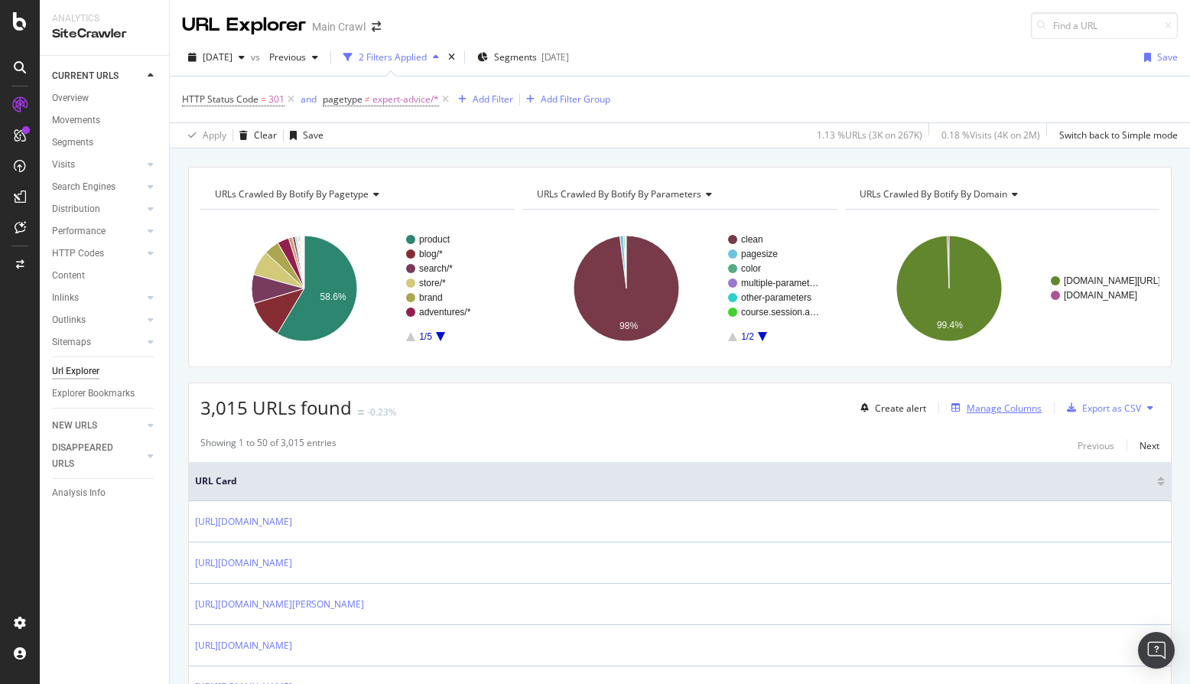
click at [980, 409] on div "Manage Columns" at bounding box center [1004, 408] width 75 height 13
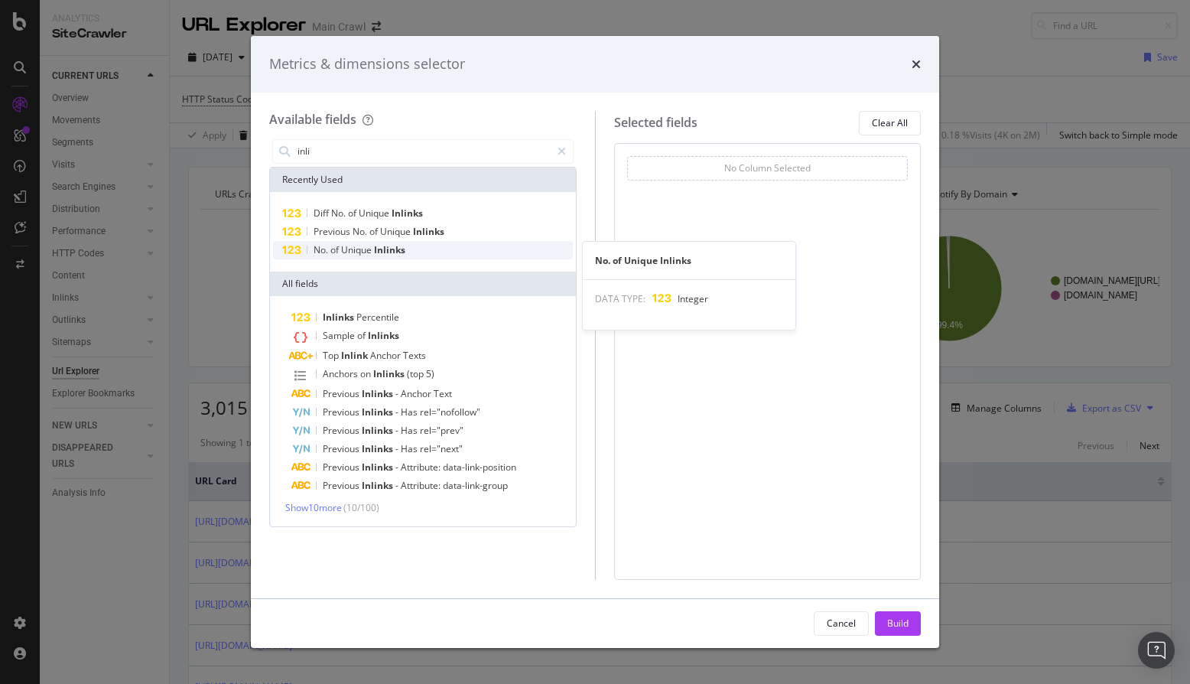
type input "inli"
click at [362, 248] on span "Unique" at bounding box center [357, 249] width 33 height 13
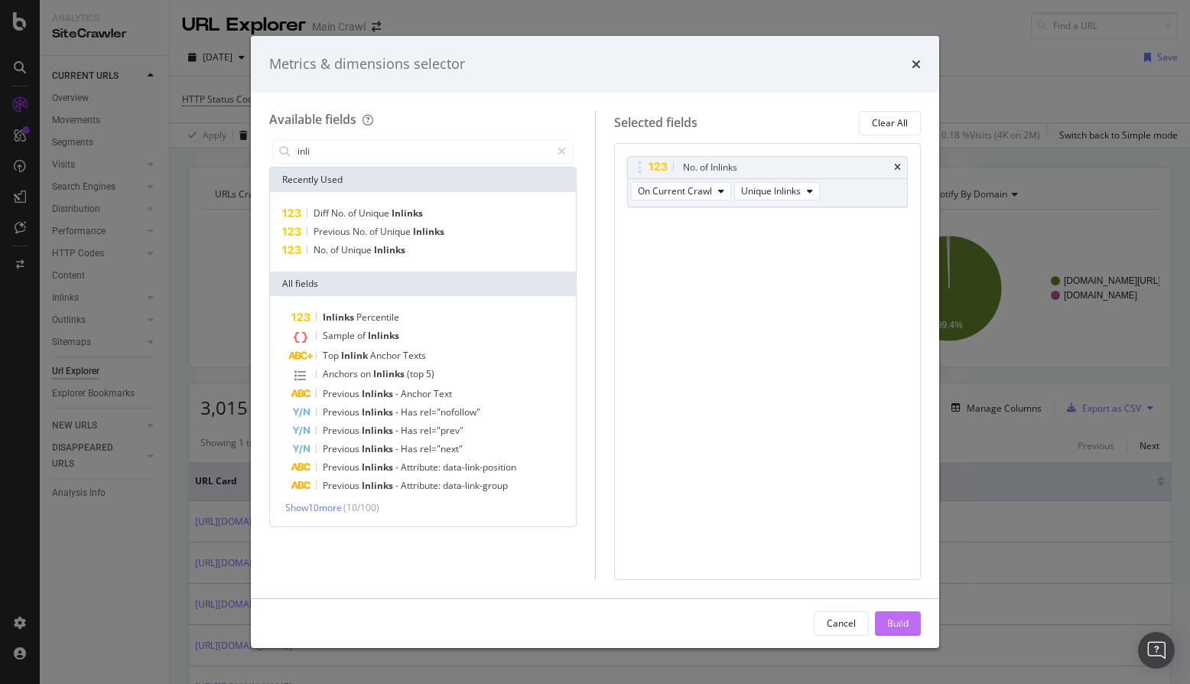
click at [896, 622] on div "Build" at bounding box center [897, 623] width 21 height 13
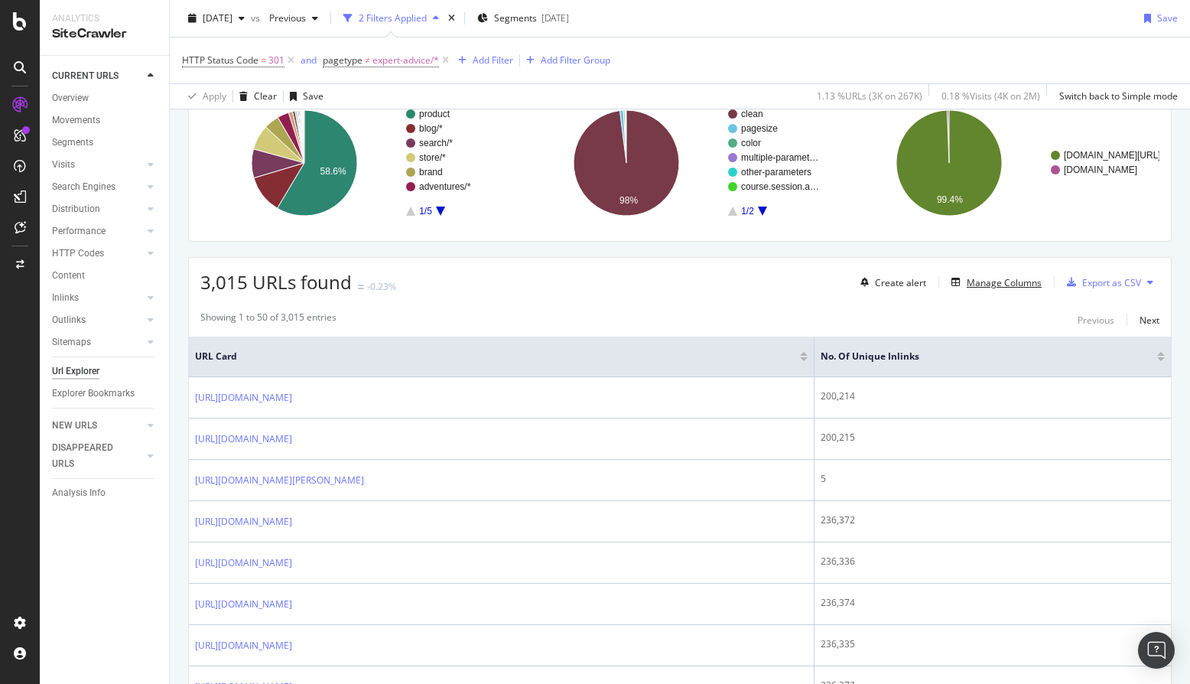
scroll to position [129, 0]
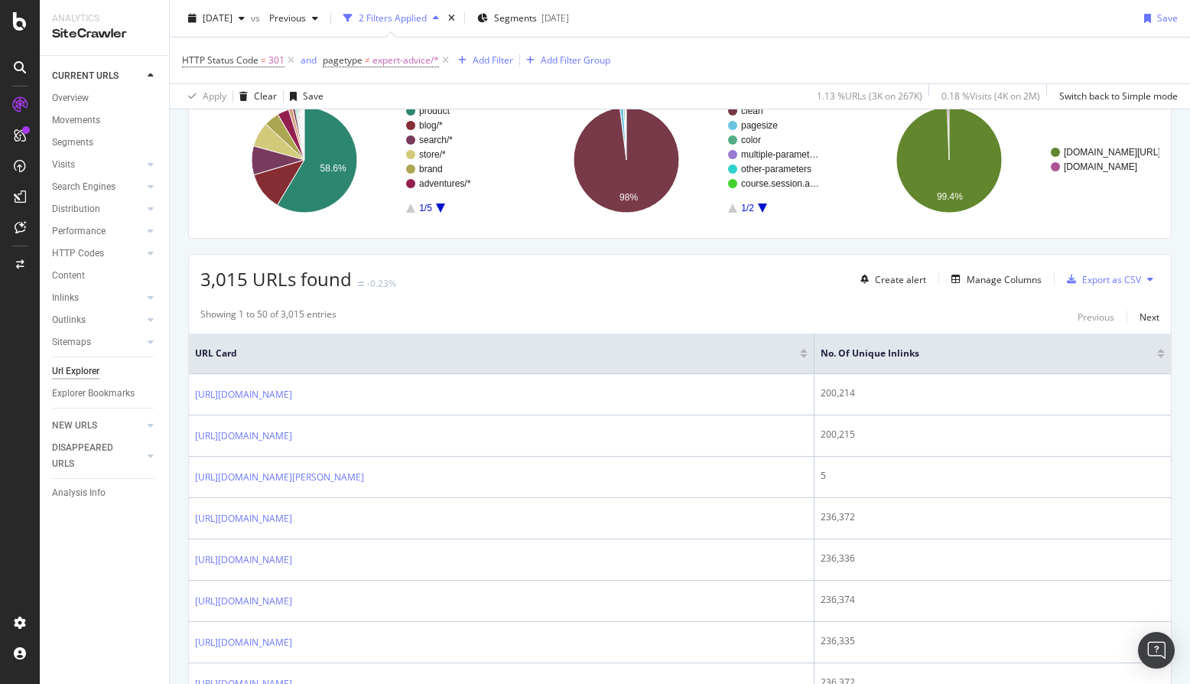
click at [1161, 358] on div at bounding box center [1161, 356] width 8 height 4
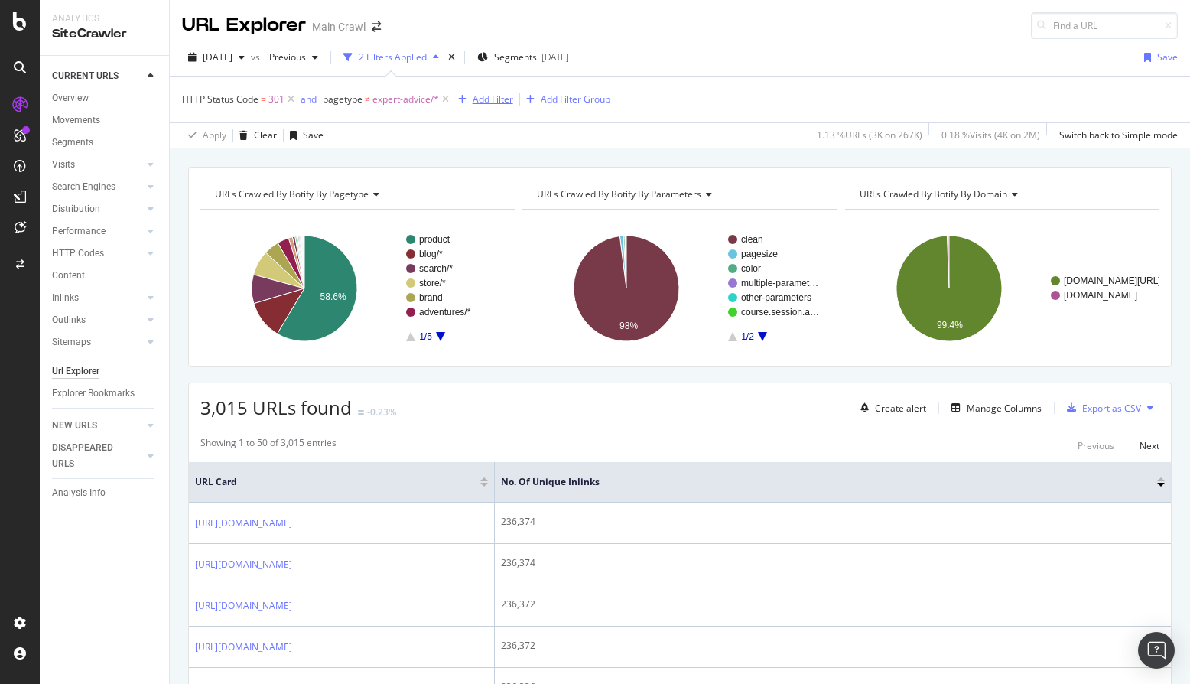
click at [485, 100] on div "Add Filter" at bounding box center [493, 99] width 41 height 13
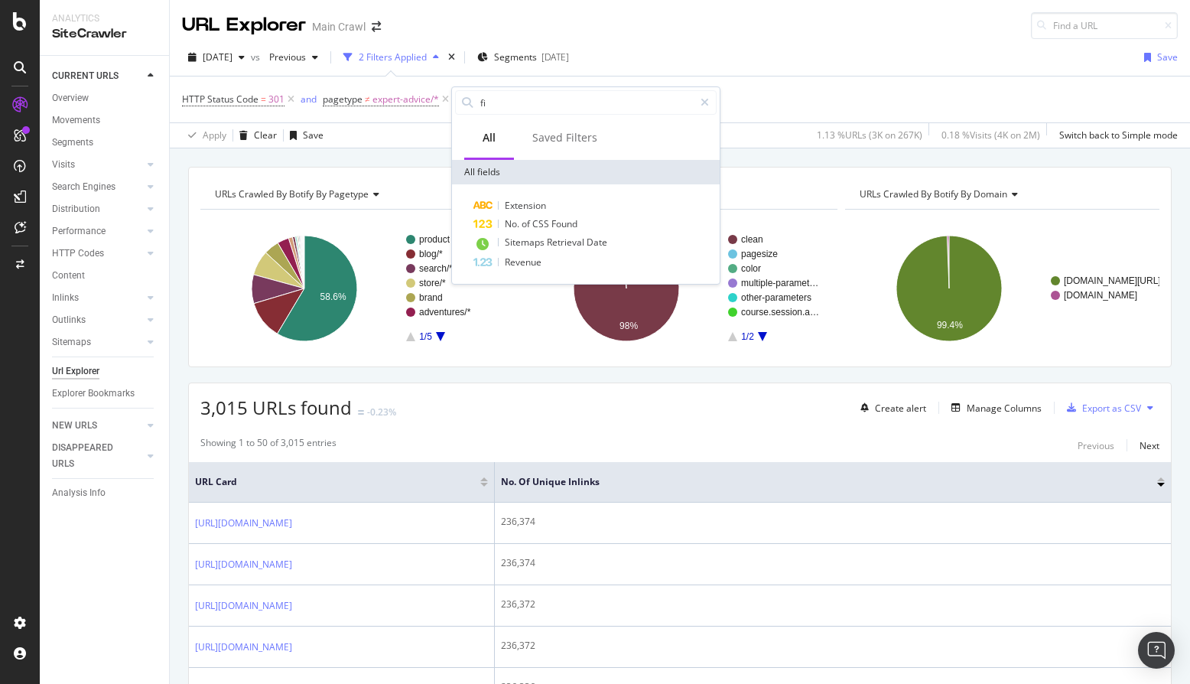
type input "f"
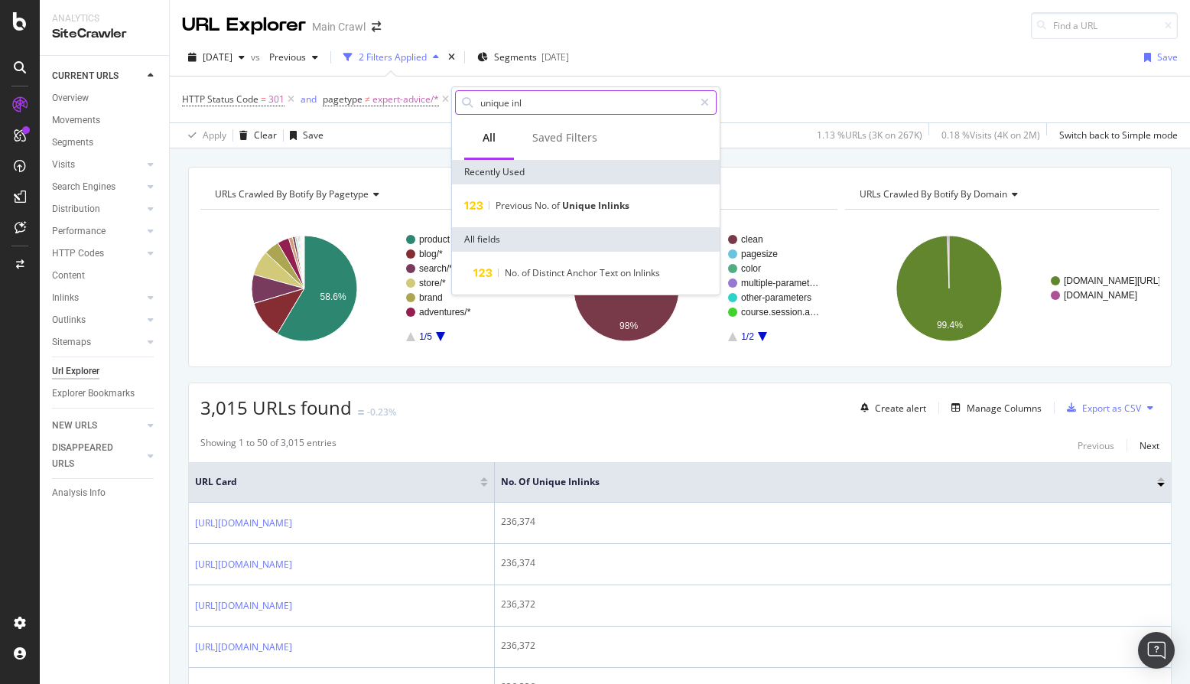
click at [601, 106] on input "unique inl" at bounding box center [586, 102] width 215 height 23
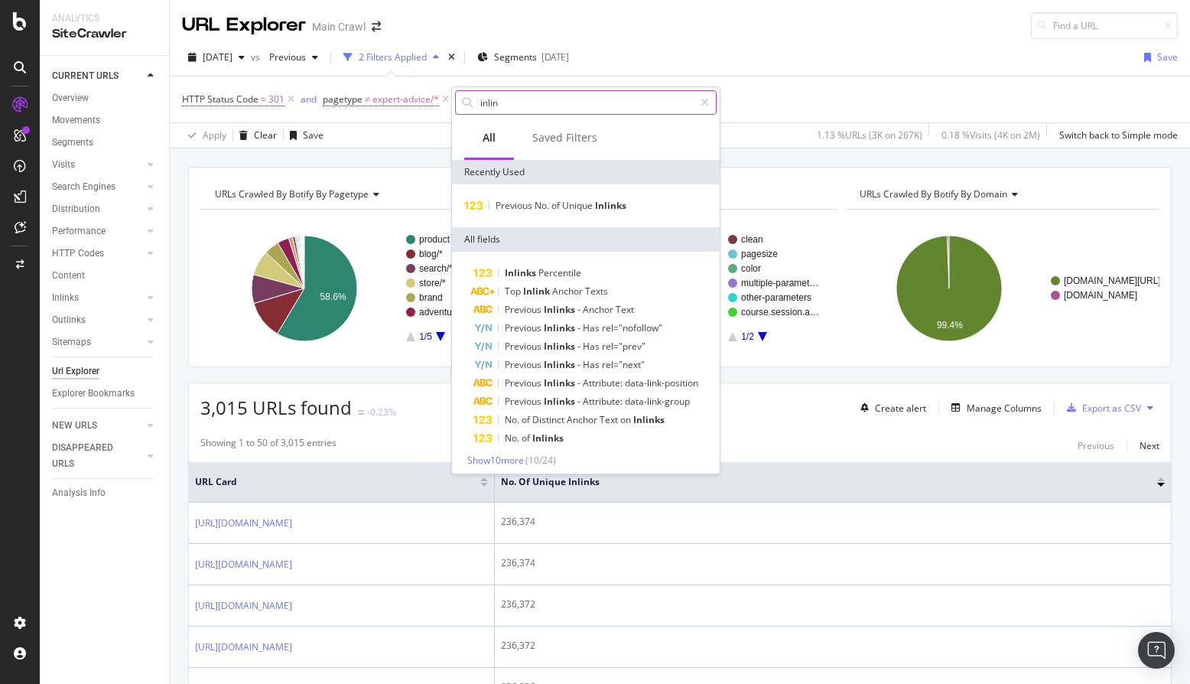
type input "inlink"
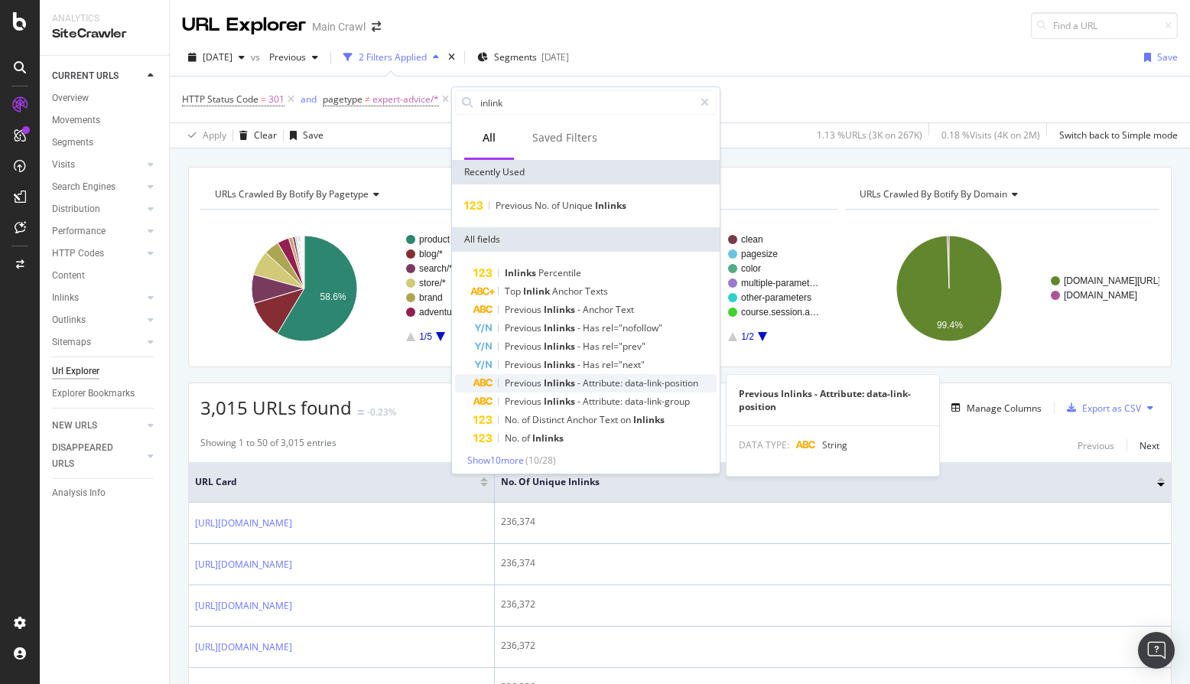
scroll to position [5, 0]
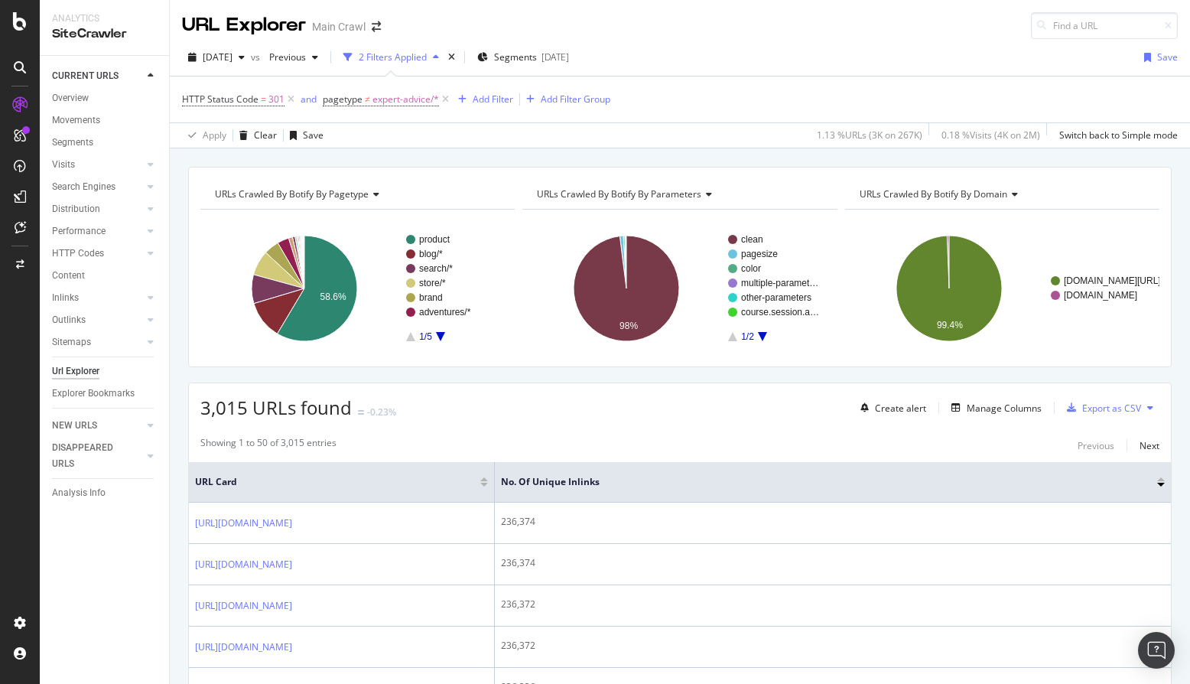
click at [884, 79] on div "HTTP Status Code = 301 and pagetype ≠ expert-advice/* Add Filter Add Filter Gro…" at bounding box center [680, 99] width 996 height 46
click at [502, 96] on div "Add Filter" at bounding box center [493, 99] width 41 height 13
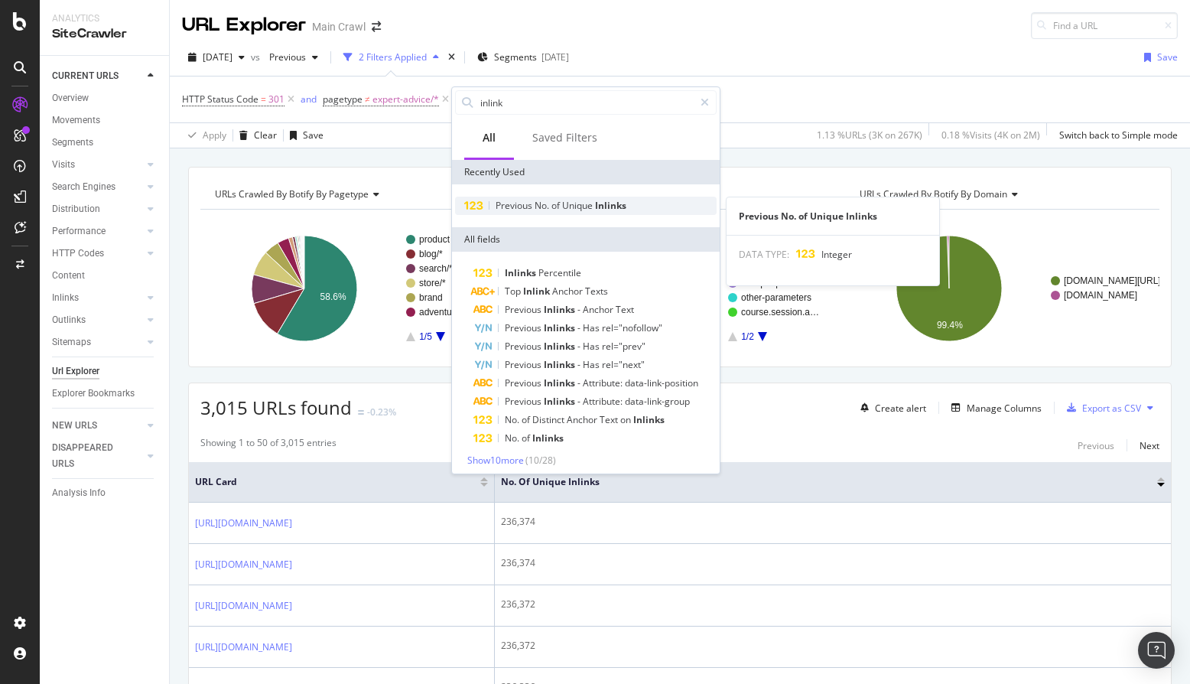
click at [539, 207] on span "No." at bounding box center [543, 205] width 17 height 13
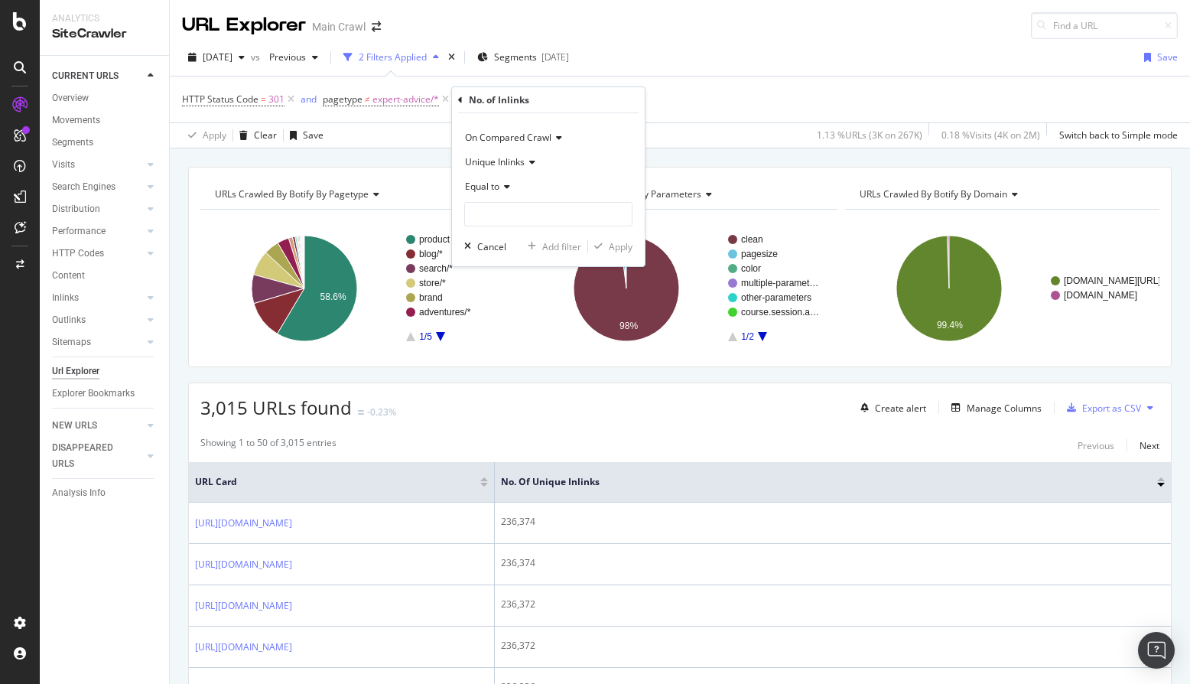
click at [502, 138] on span "On Compared Crawl" at bounding box center [508, 137] width 86 height 13
click at [494, 175] on span "On Current Crawl" at bounding box center [509, 169] width 74 height 13
click at [489, 181] on span "Equal to" at bounding box center [482, 186] width 34 height 13
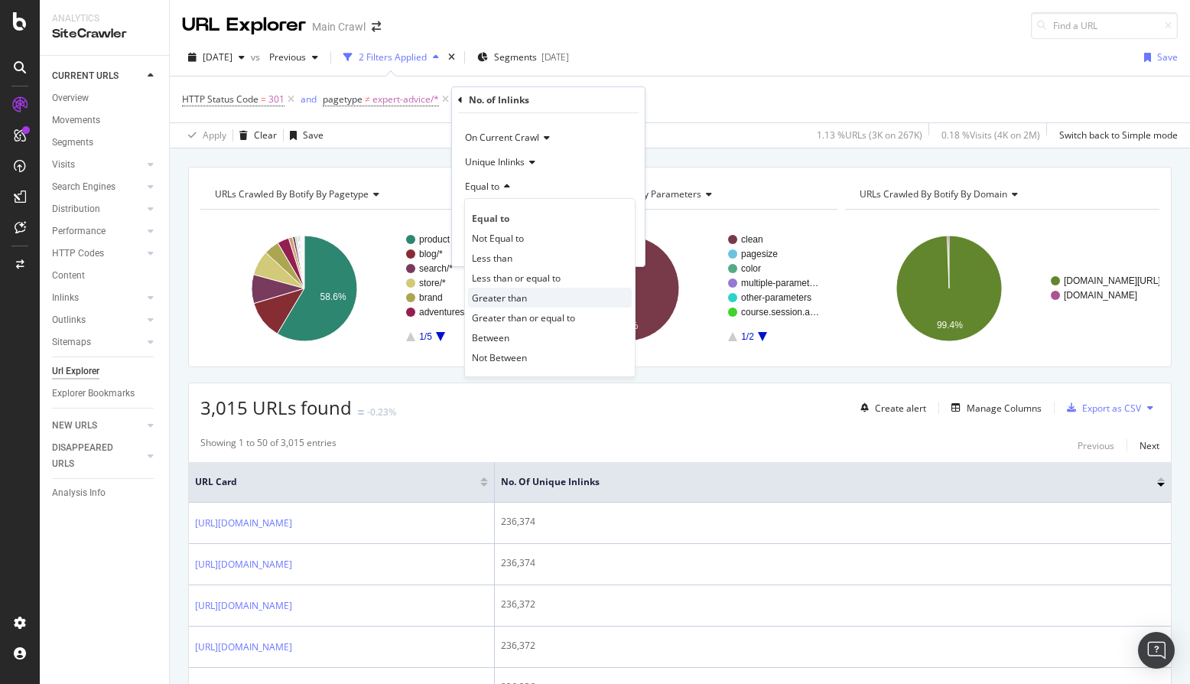
click at [487, 298] on span "Greater than" at bounding box center [499, 297] width 55 height 13
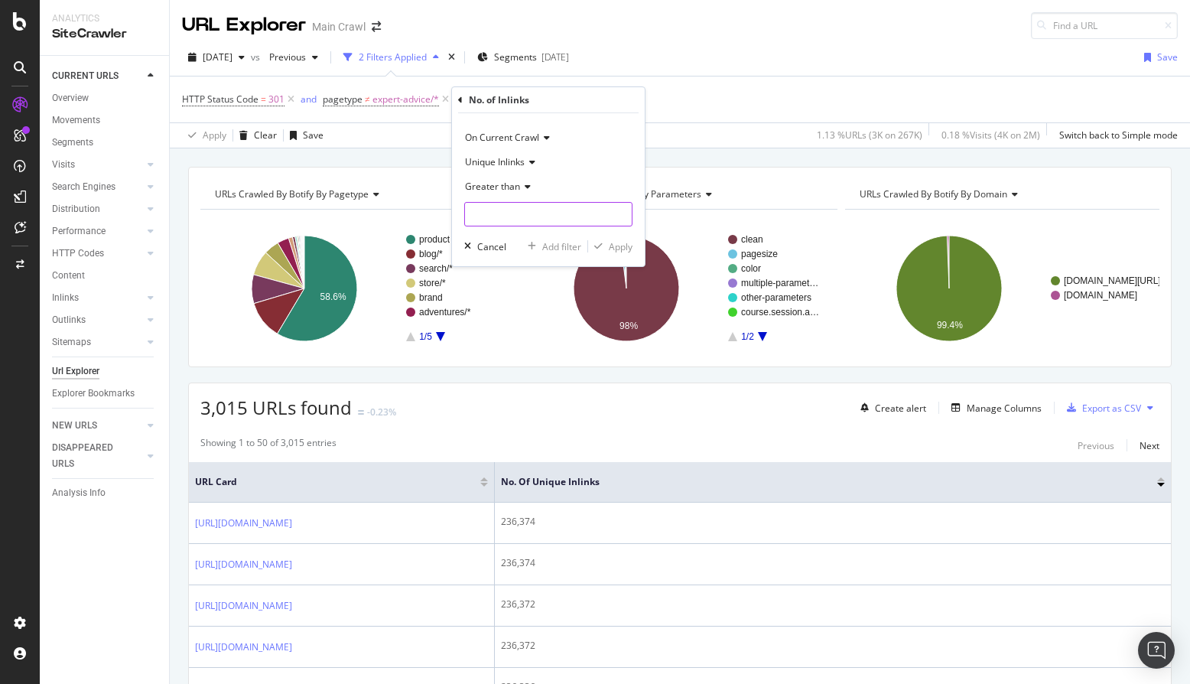
click at [489, 221] on input "number" at bounding box center [548, 214] width 168 height 24
type input "100000"
click at [607, 245] on div "button" at bounding box center [598, 246] width 21 height 9
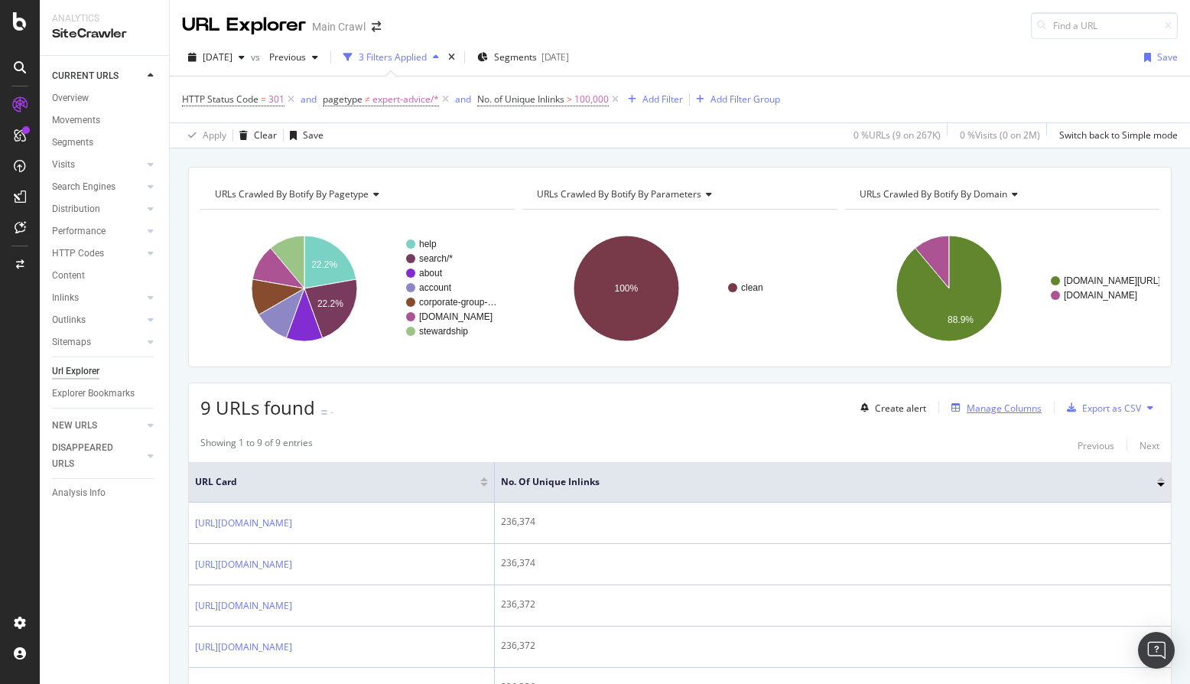
click at [1020, 407] on div "Manage Columns" at bounding box center [1004, 408] width 75 height 13
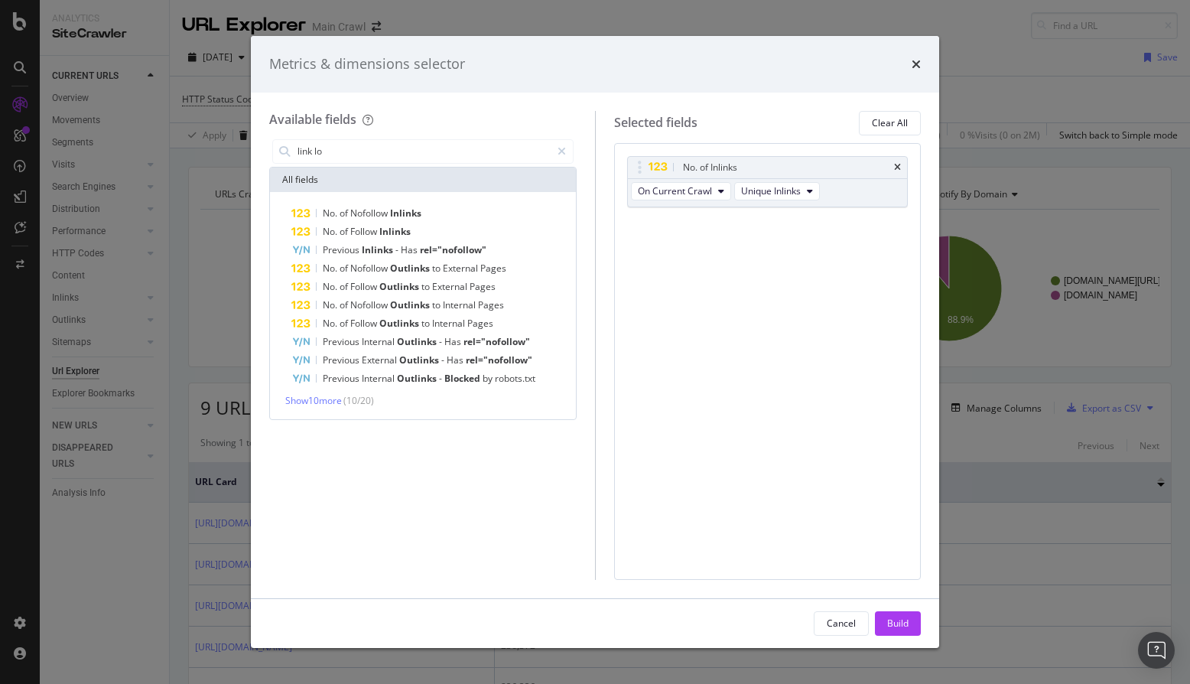
type input "link lo"
click at [301, 410] on div "No. of Nofollow Inlinks No. of Follow Inlinks Previous Inlinks - Has rel="nofol…" at bounding box center [423, 305] width 306 height 227
click at [301, 404] on span "Show 10 more" at bounding box center [313, 400] width 57 height 13
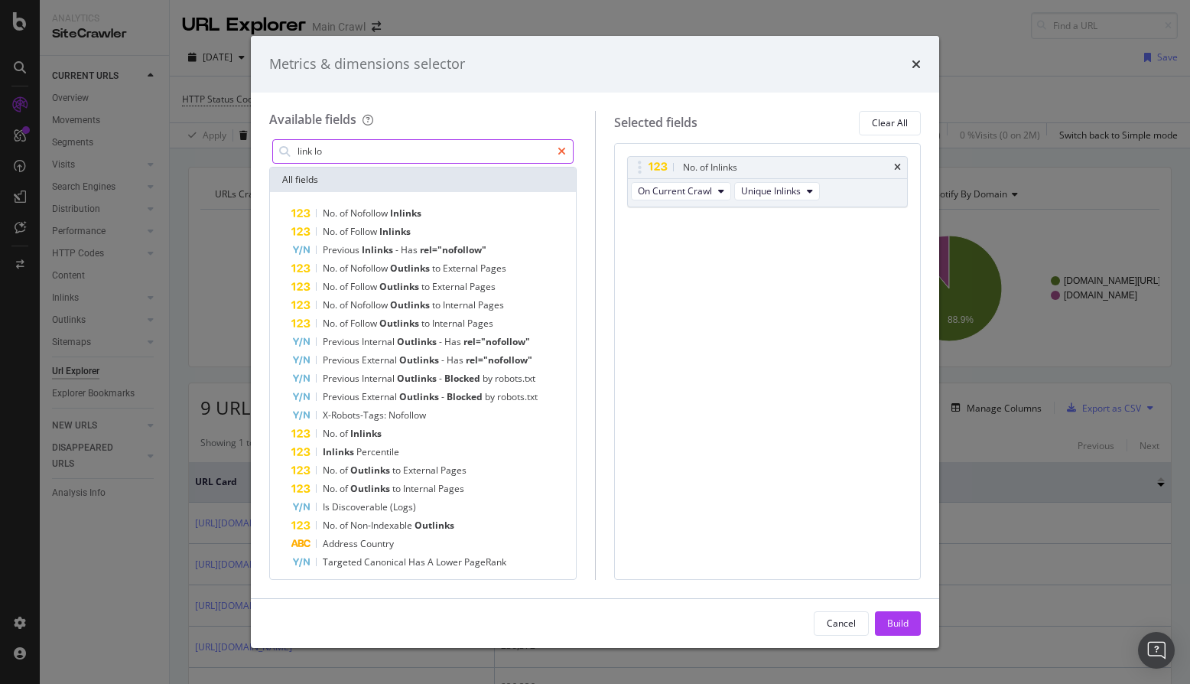
click at [560, 152] on icon "modal" at bounding box center [562, 151] width 8 height 11
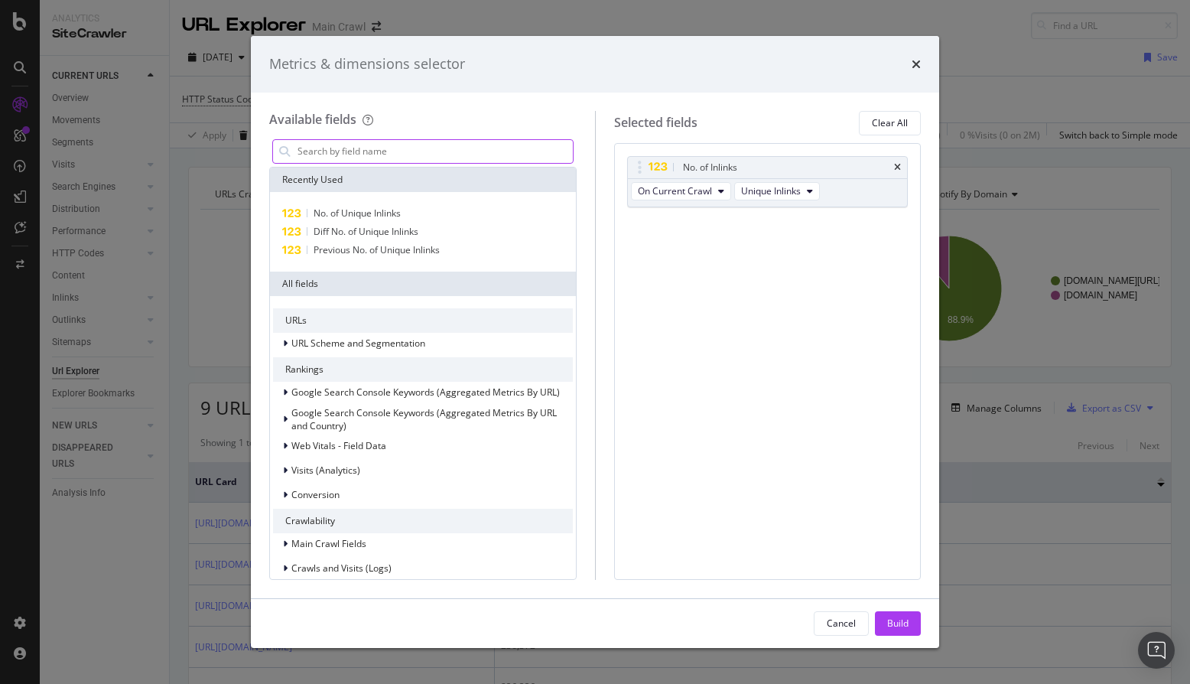
click at [500, 154] on input "modal" at bounding box center [434, 151] width 277 height 23
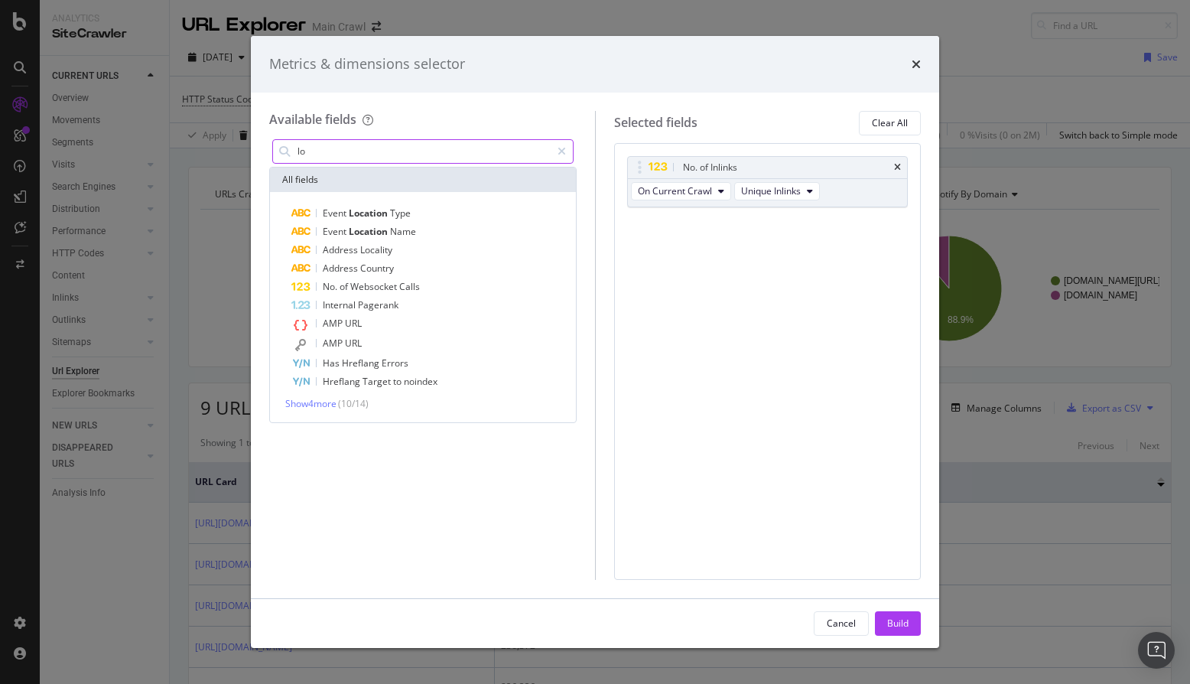
type input "l"
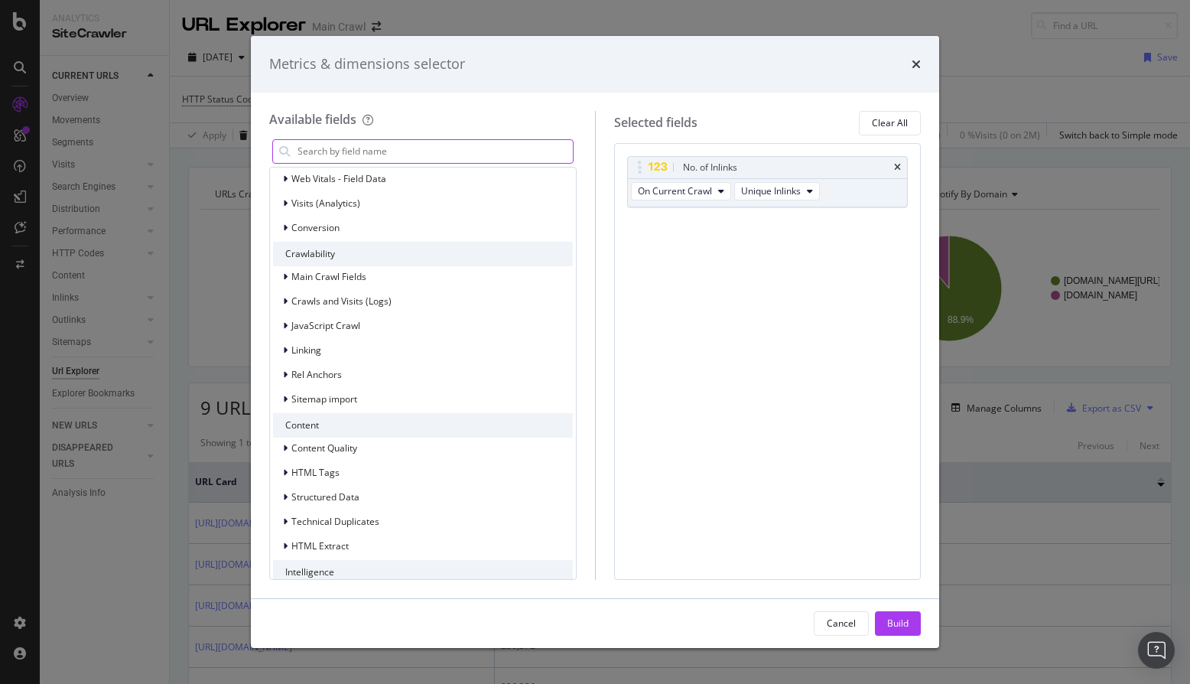
scroll to position [268, 0]
click at [431, 345] on div "Linking" at bounding box center [423, 349] width 300 height 21
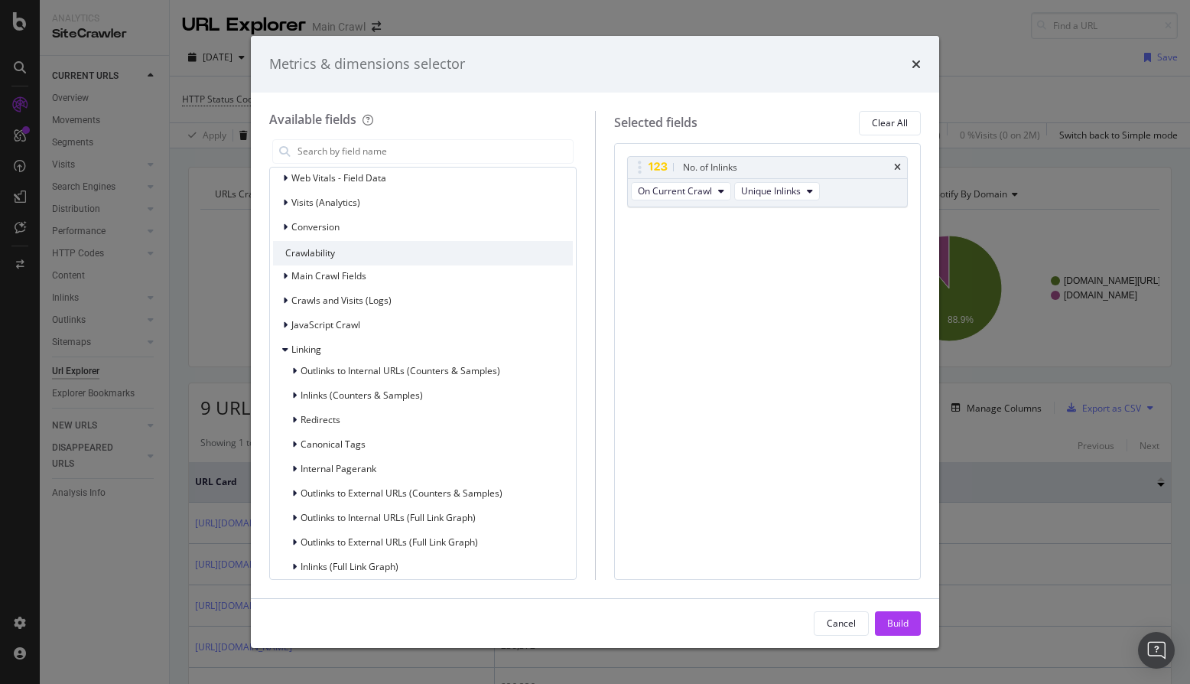
click at [431, 345] on div "Linking" at bounding box center [423, 349] width 300 height 21
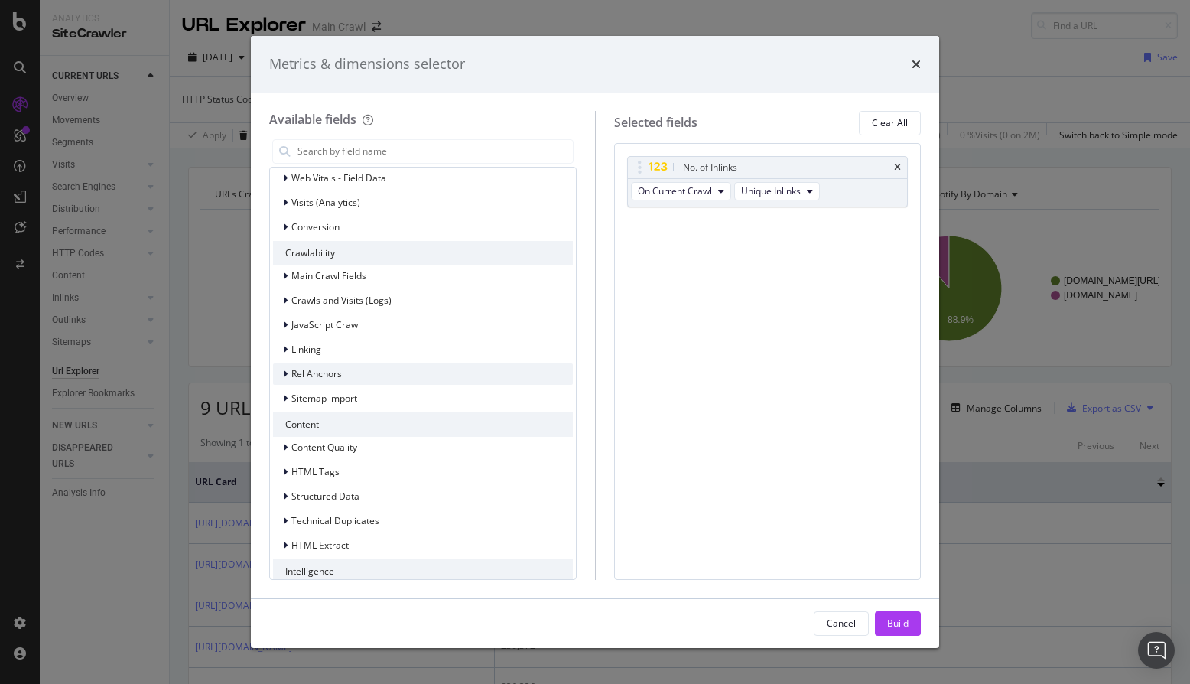
click at [422, 369] on div "Rel Anchors" at bounding box center [423, 373] width 300 height 21
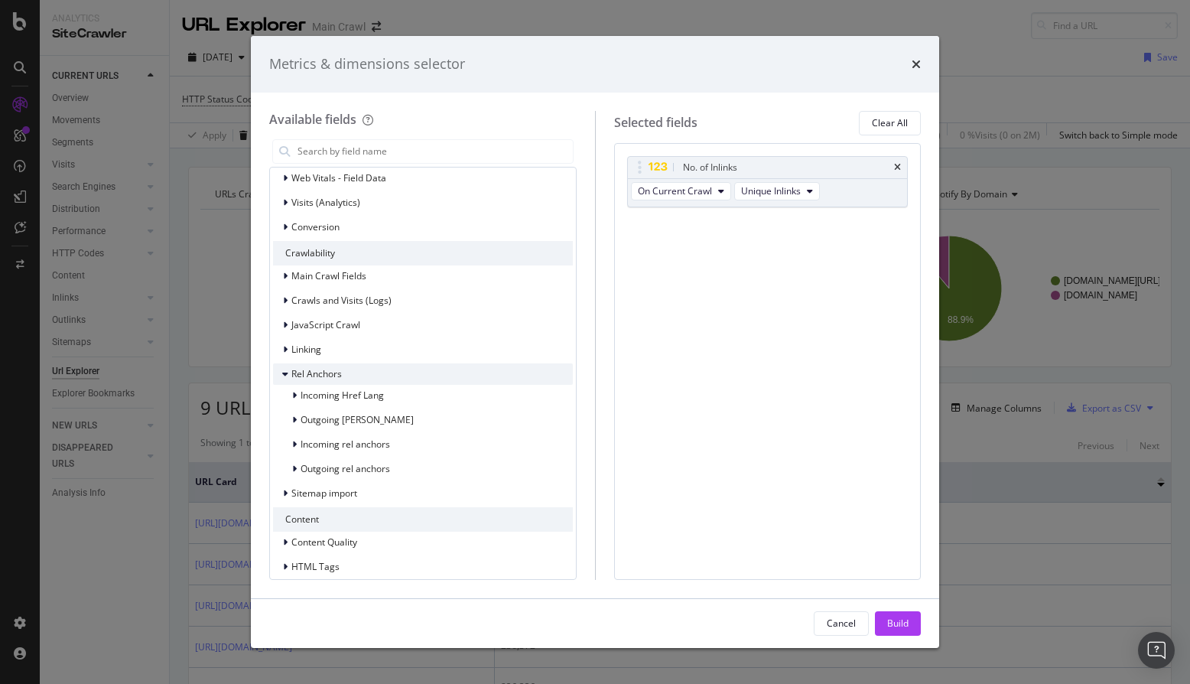
click at [422, 369] on div "Rel Anchors" at bounding box center [423, 373] width 300 height 21
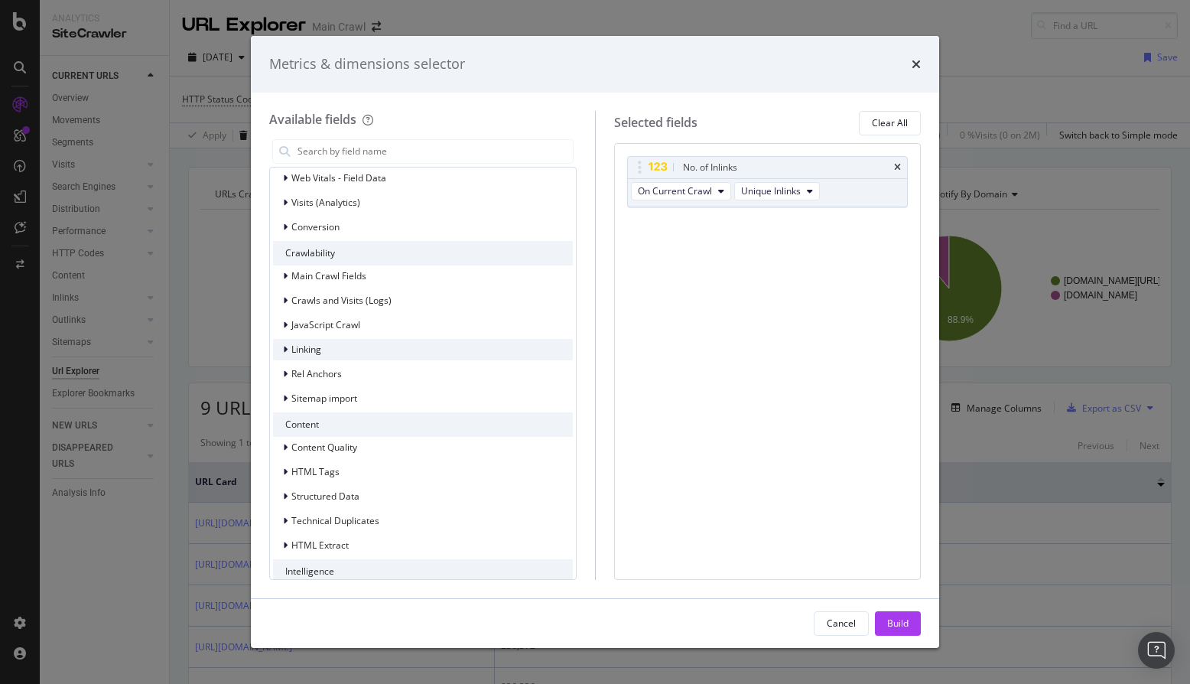
click at [422, 346] on div "Linking" at bounding box center [423, 349] width 300 height 21
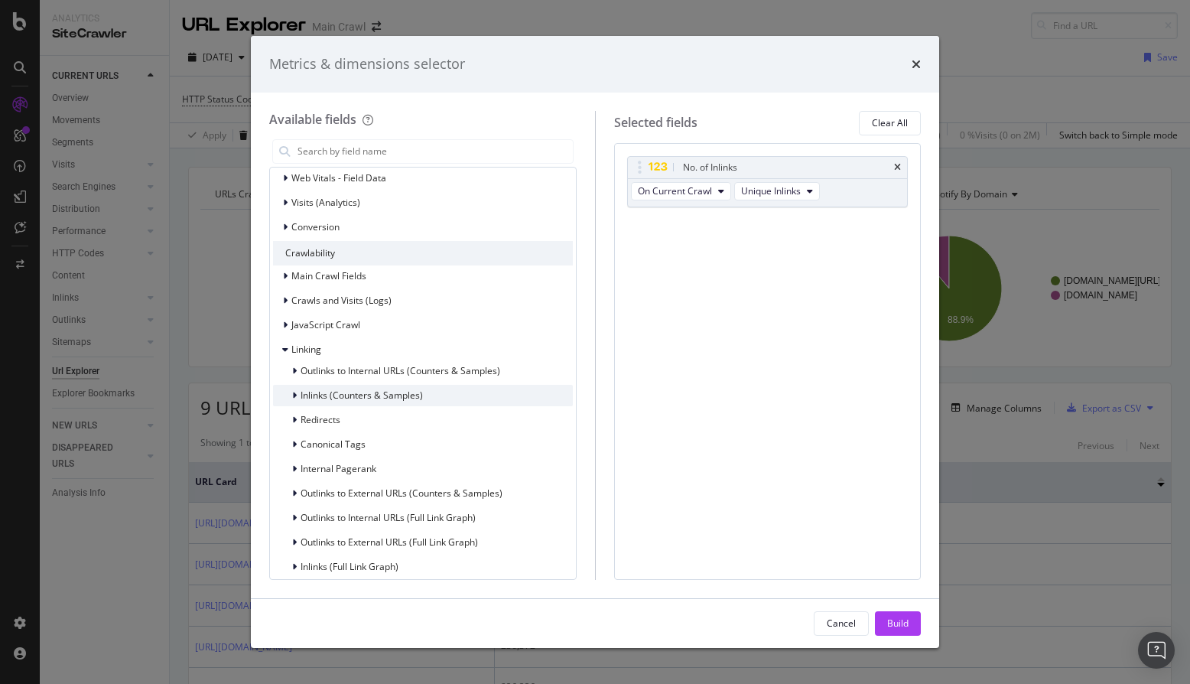
click at [457, 393] on div "Inlinks (Counters & Samples)" at bounding box center [423, 395] width 300 height 21
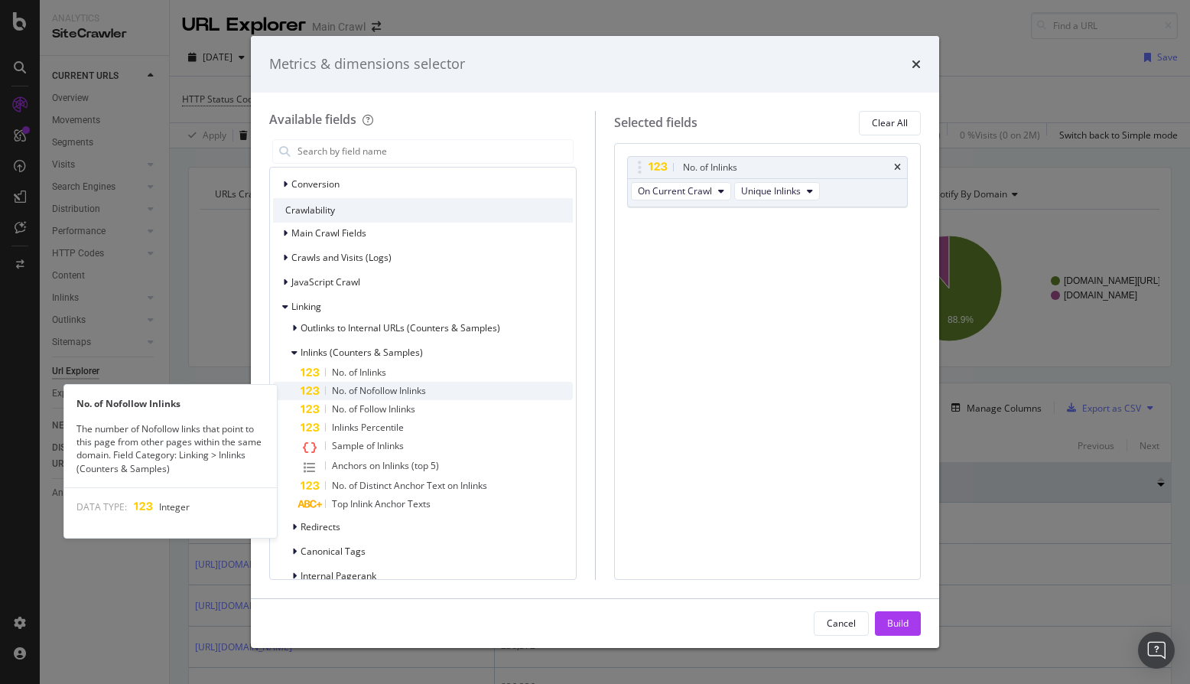
scroll to position [315, 0]
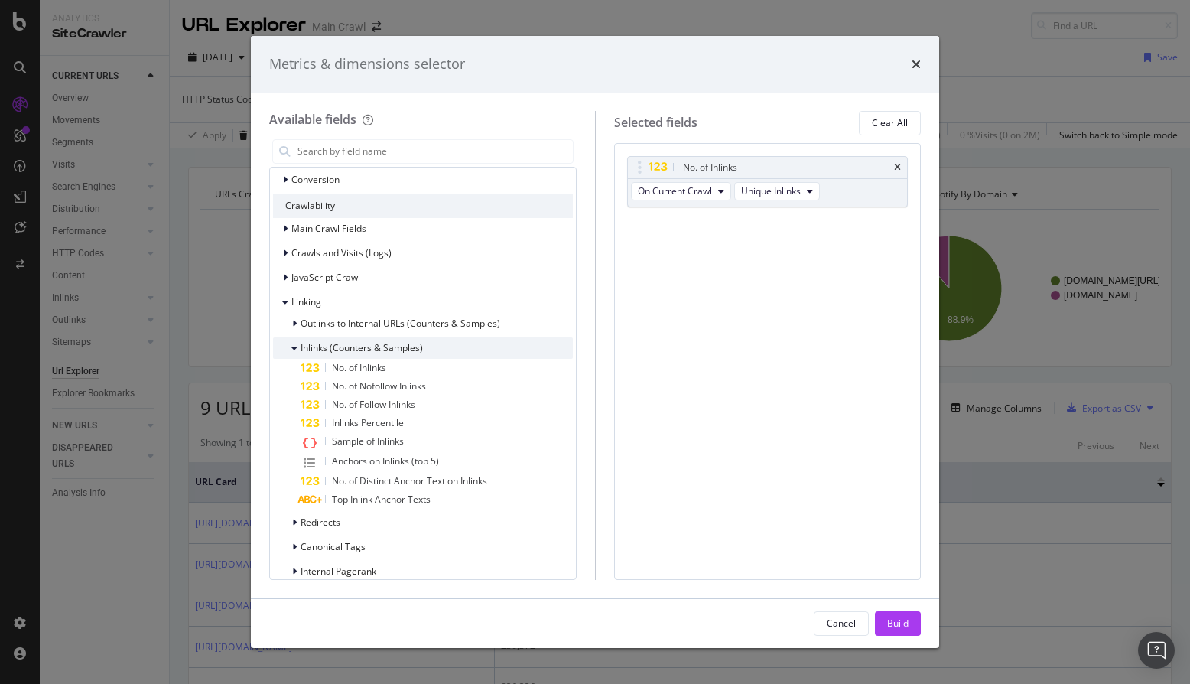
click at [407, 348] on span "Inlinks (Counters & Samples)" at bounding box center [362, 347] width 122 height 13
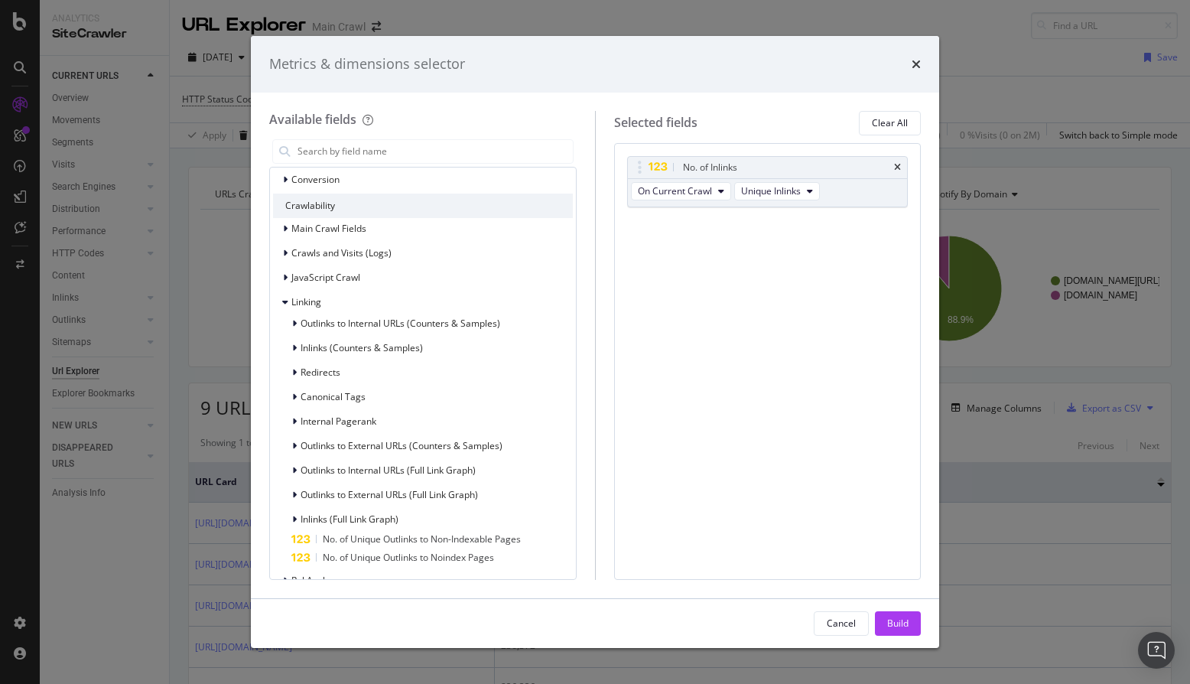
click at [923, 63] on div "Metrics & dimensions selector" at bounding box center [595, 64] width 688 height 57
click at [916, 63] on icon "times" at bounding box center [916, 64] width 9 height 12
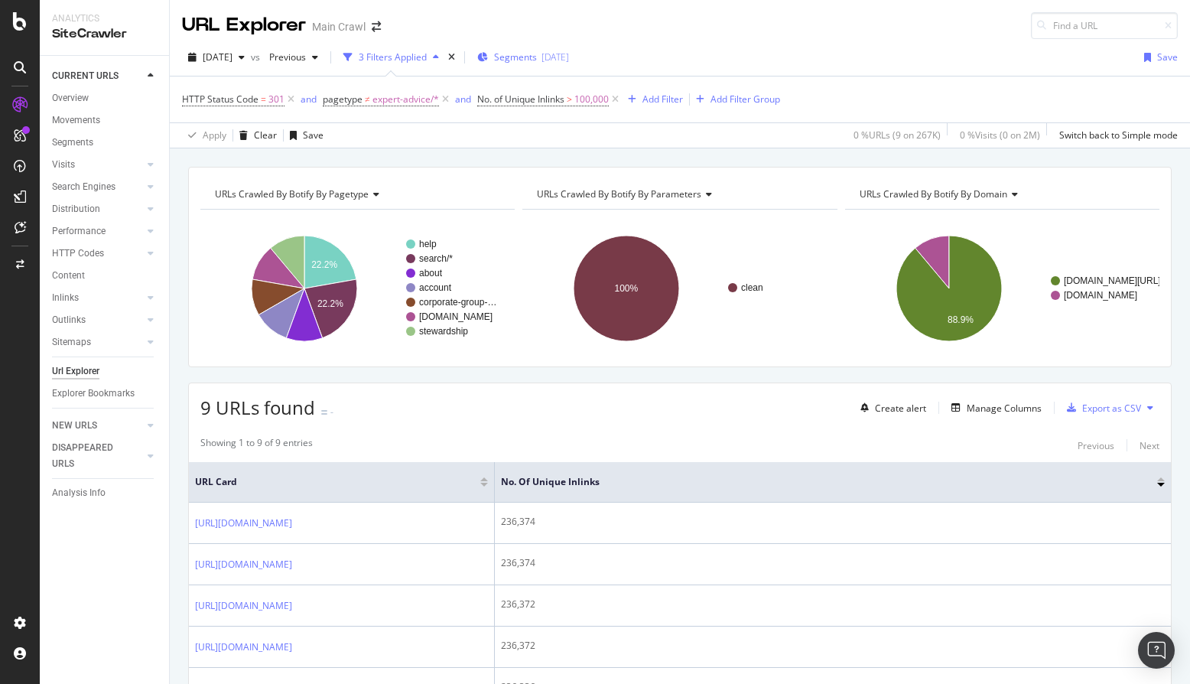
click at [537, 54] on span "Segments" at bounding box center [515, 56] width 43 height 13
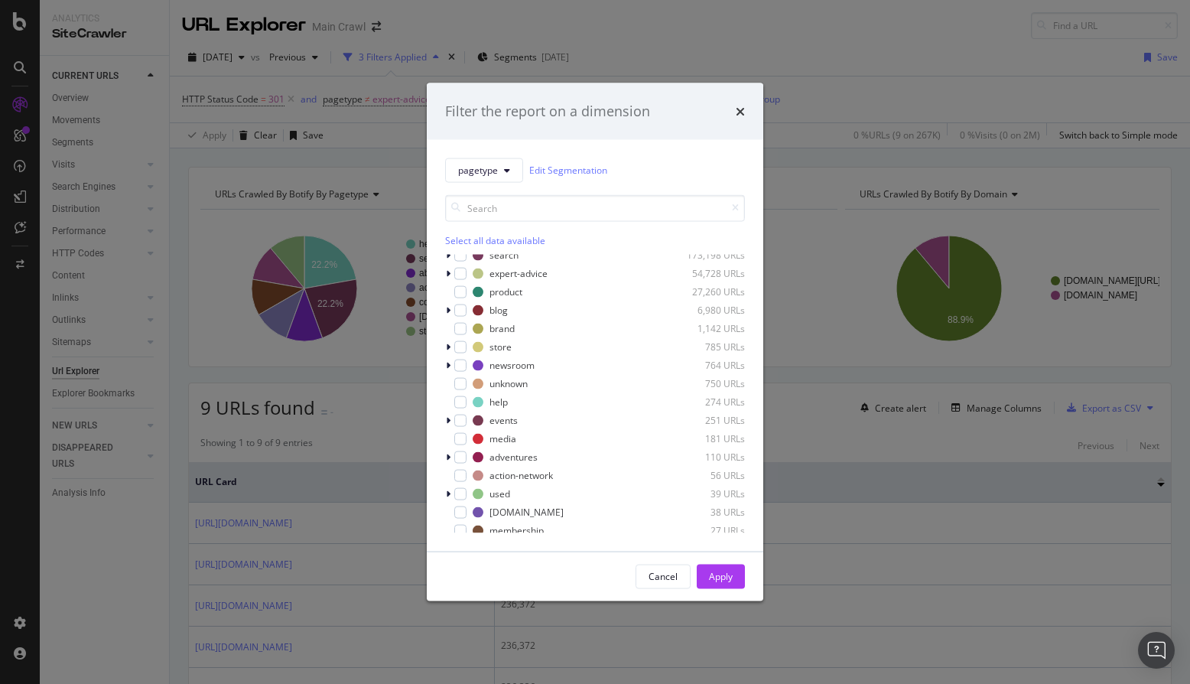
scroll to position [0, 0]
click at [449, 316] on icon "modal" at bounding box center [448, 316] width 5 height 9
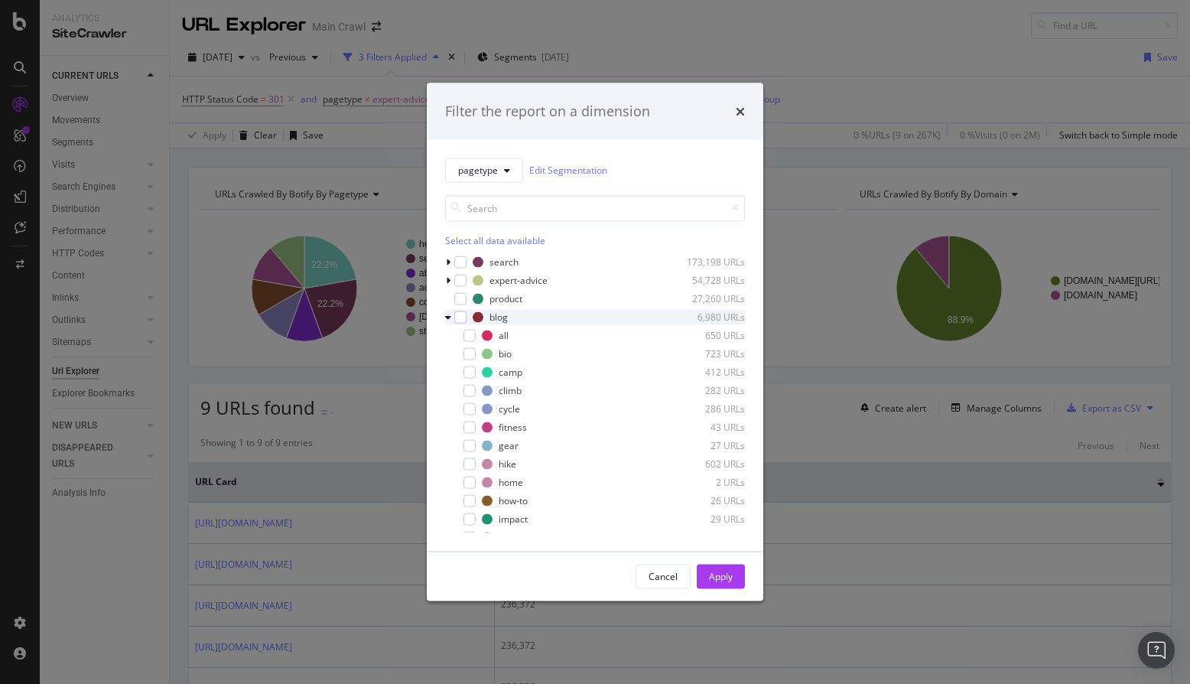
click at [449, 316] on icon "modal" at bounding box center [448, 316] width 6 height 9
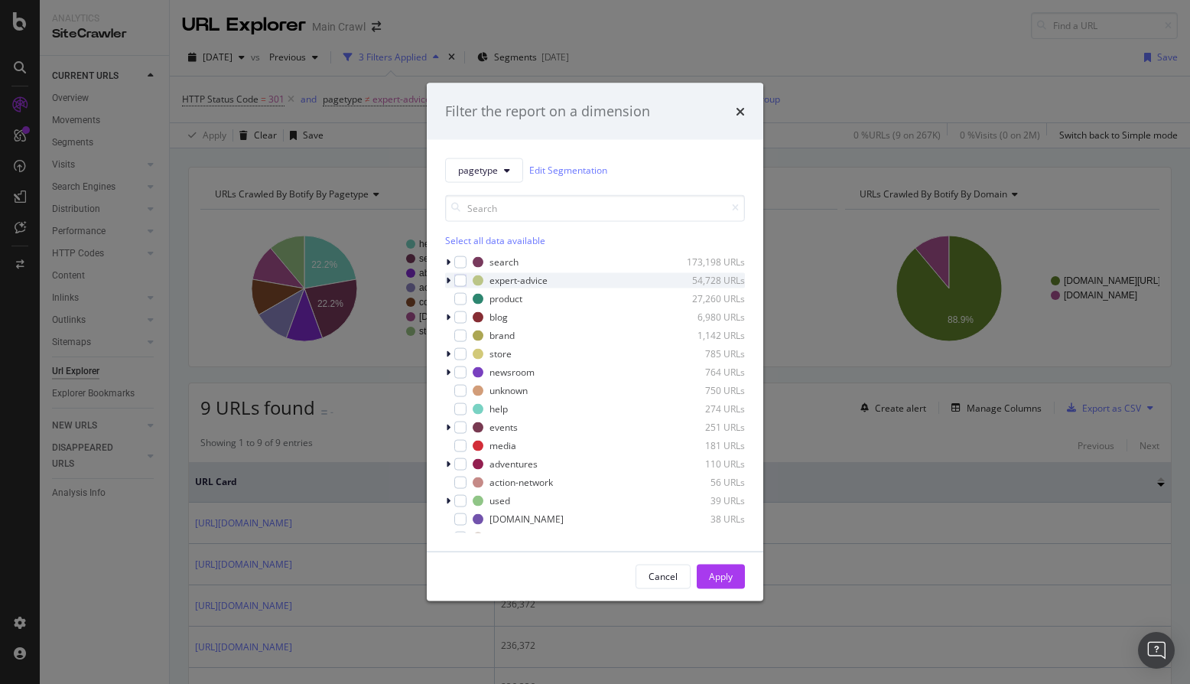
click at [451, 281] on div "modal" at bounding box center [449, 279] width 9 height 15
click at [449, 281] on icon "modal" at bounding box center [448, 279] width 6 height 9
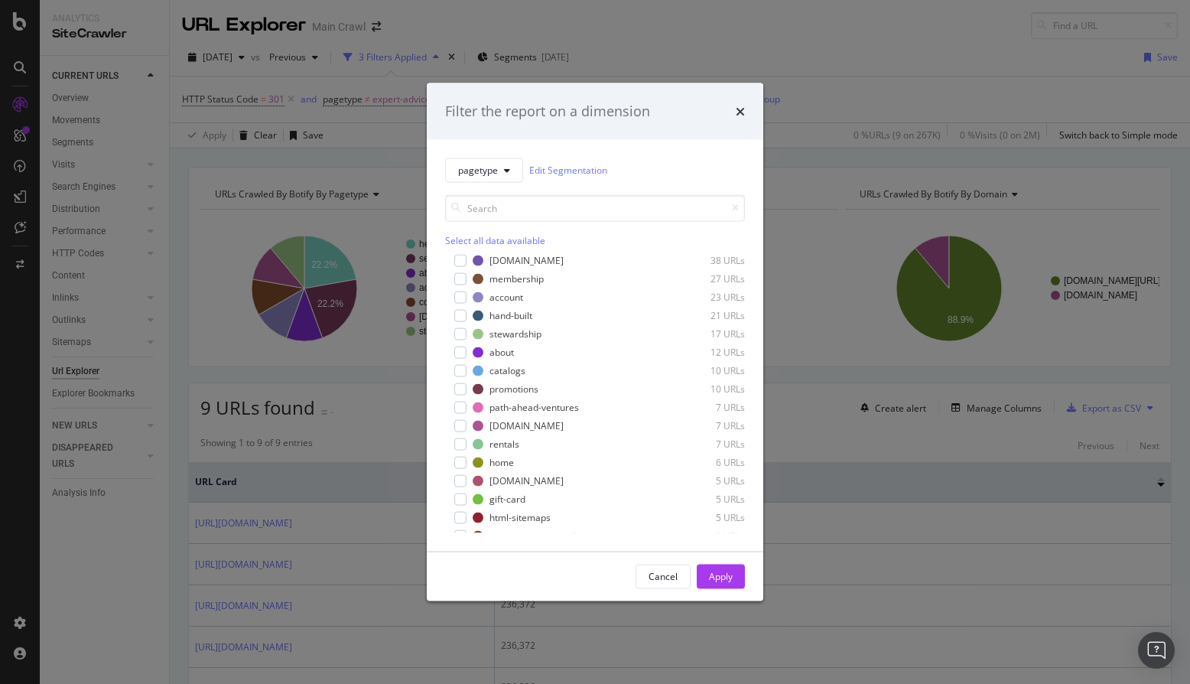
scroll to position [288, 0]
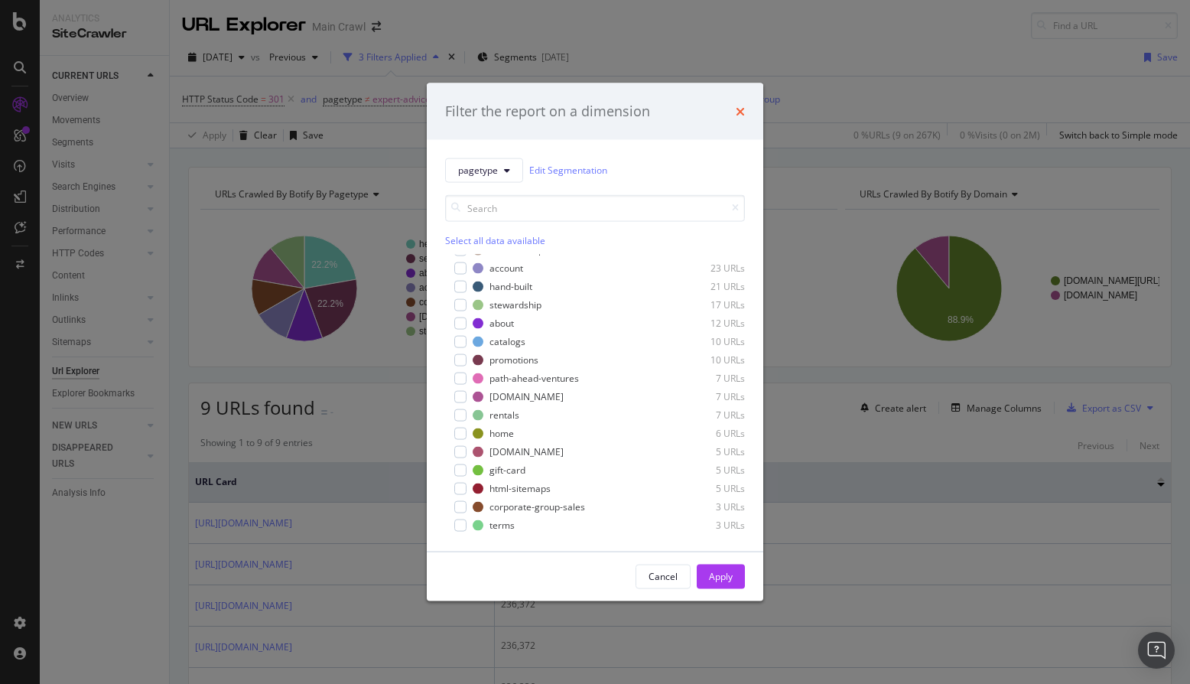
click at [740, 112] on icon "times" at bounding box center [740, 111] width 9 height 12
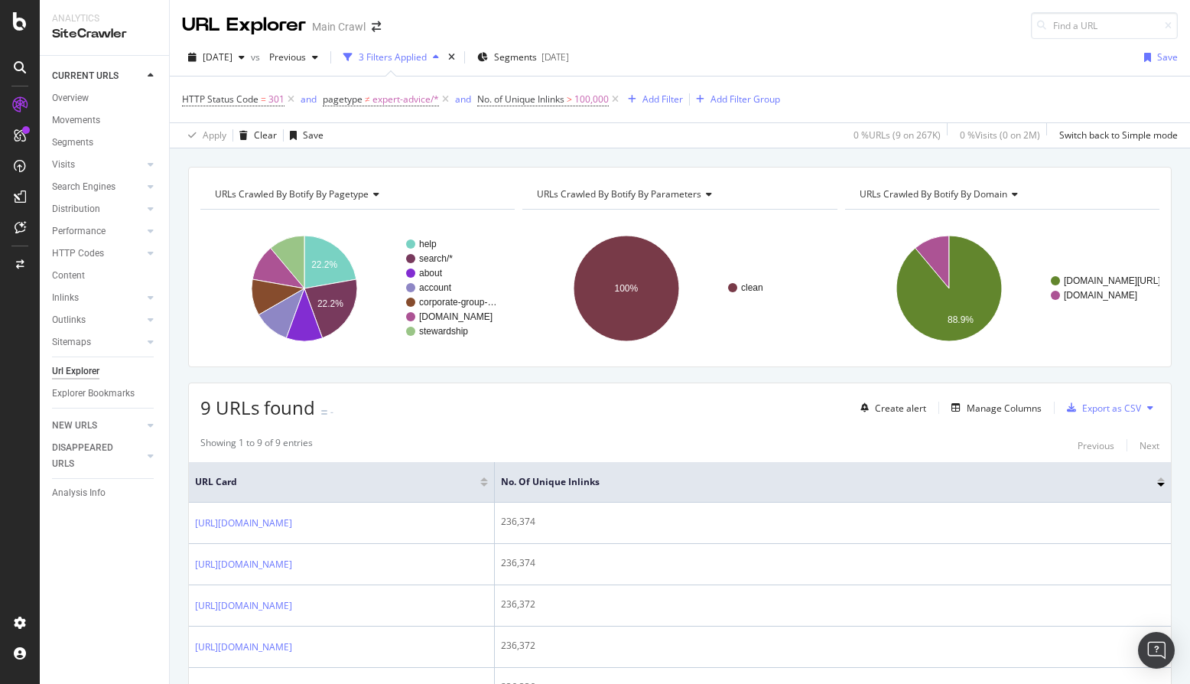
click at [837, 50] on div "[DATE] vs Previous 3 Filters Applied Segments [DATE] Save" at bounding box center [680, 60] width 1020 height 31
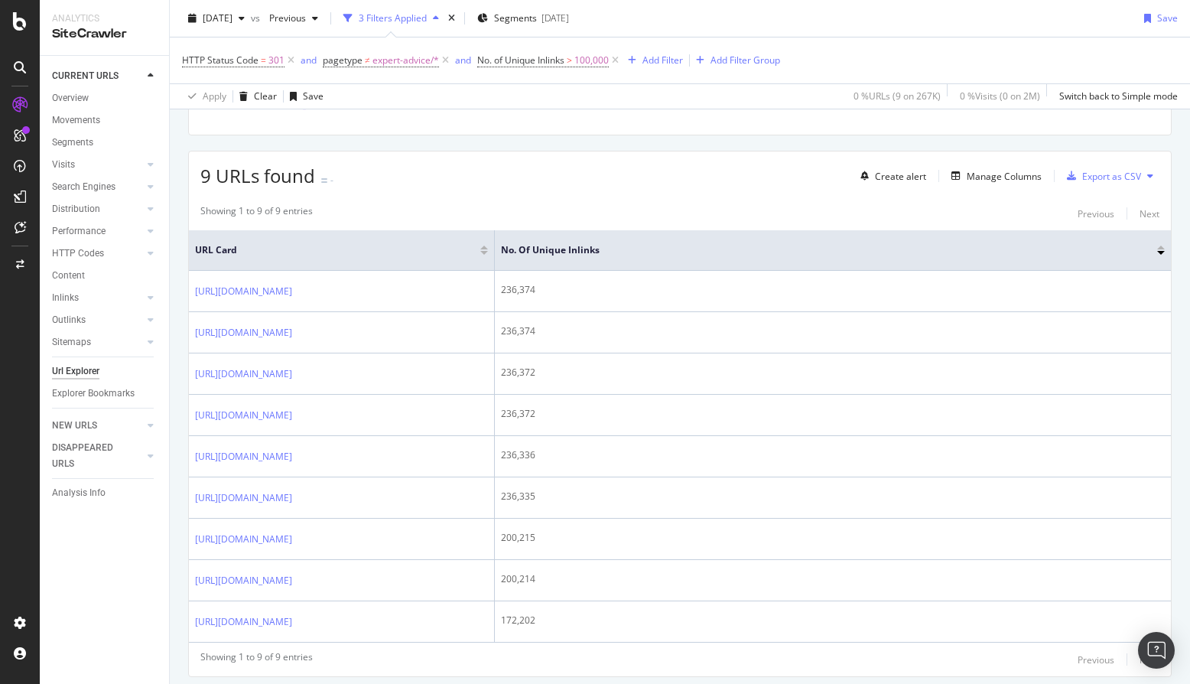
scroll to position [230, 0]
click at [1019, 174] on div "Manage Columns" at bounding box center [1004, 177] width 75 height 13
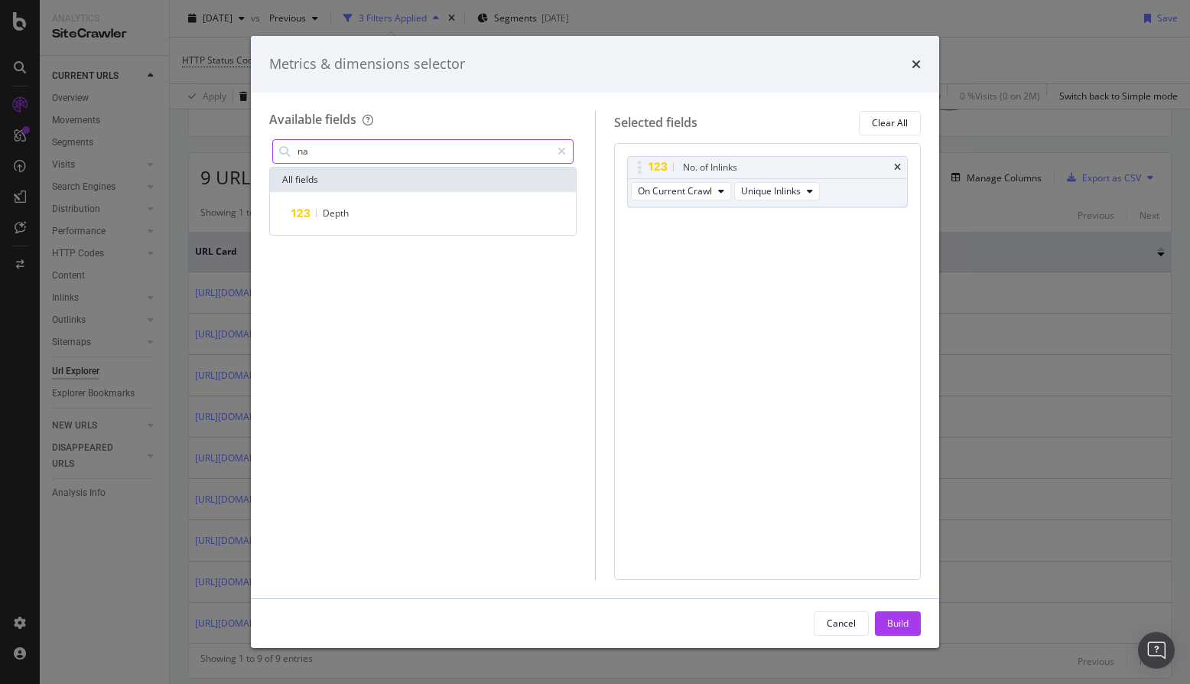
type input "n"
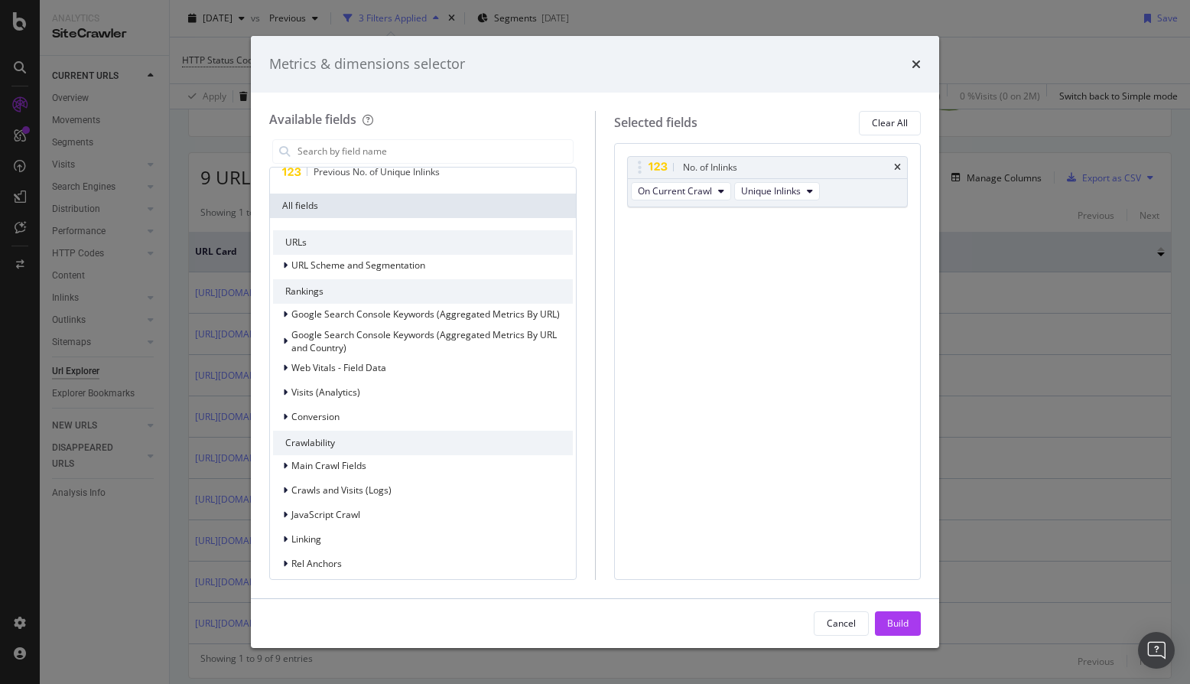
scroll to position [89, 0]
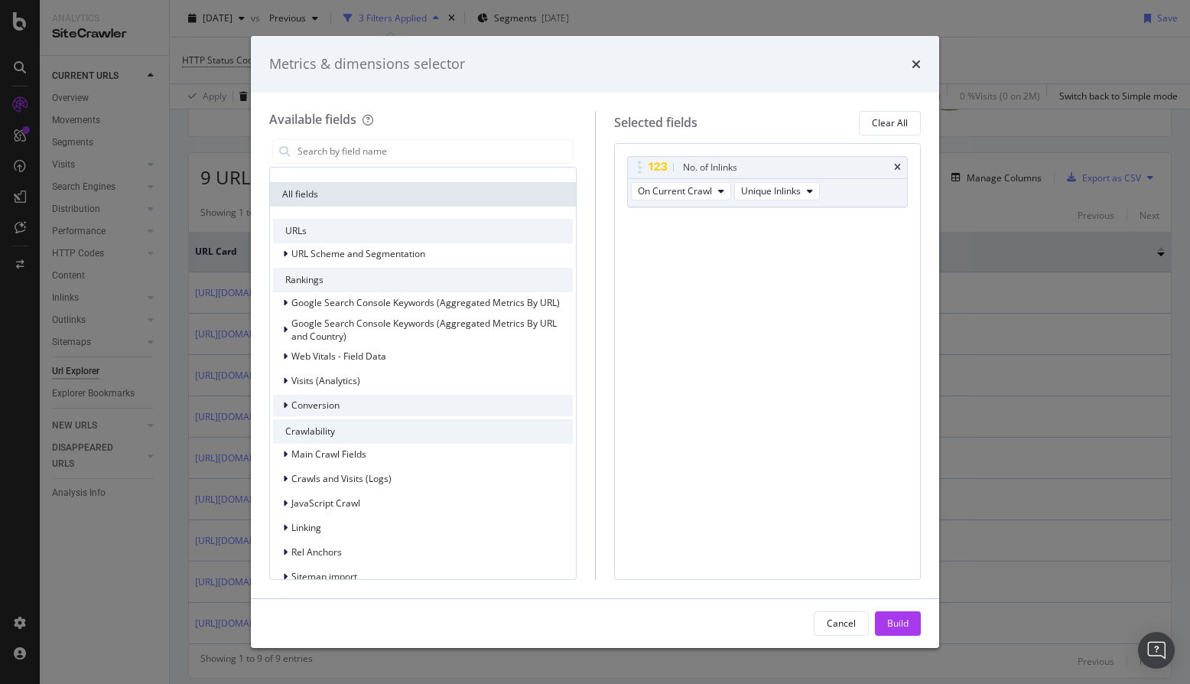
click at [285, 403] on icon "modal" at bounding box center [285, 405] width 5 height 9
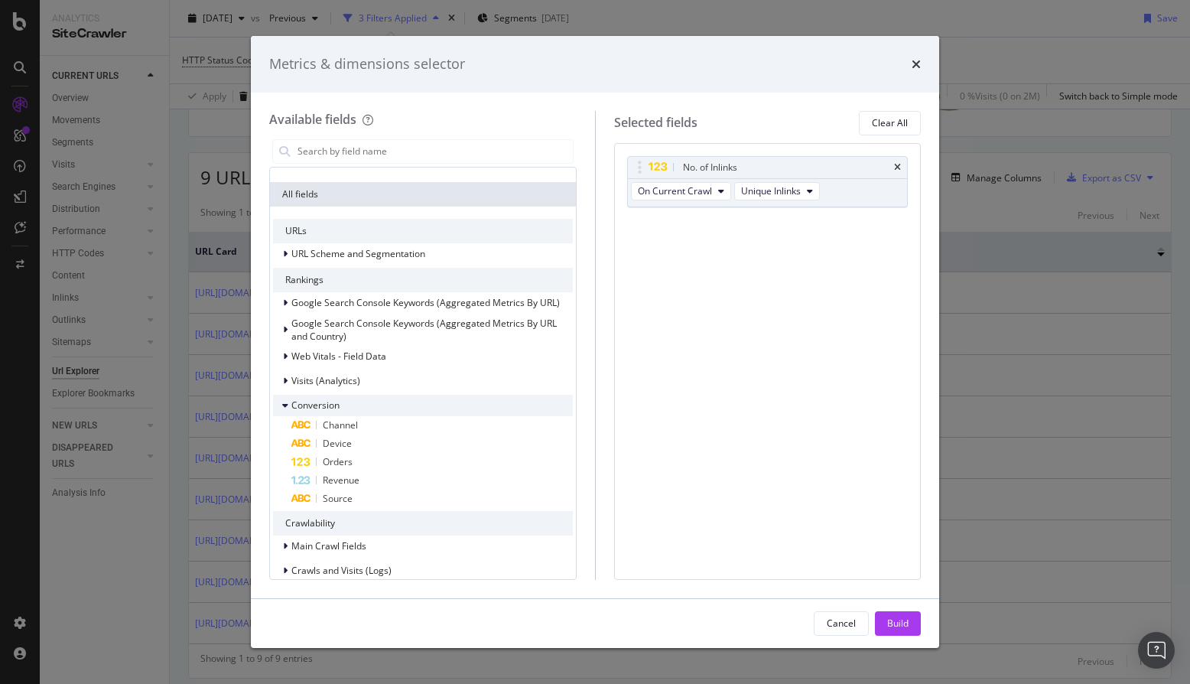
click at [285, 403] on icon "modal" at bounding box center [285, 405] width 6 height 9
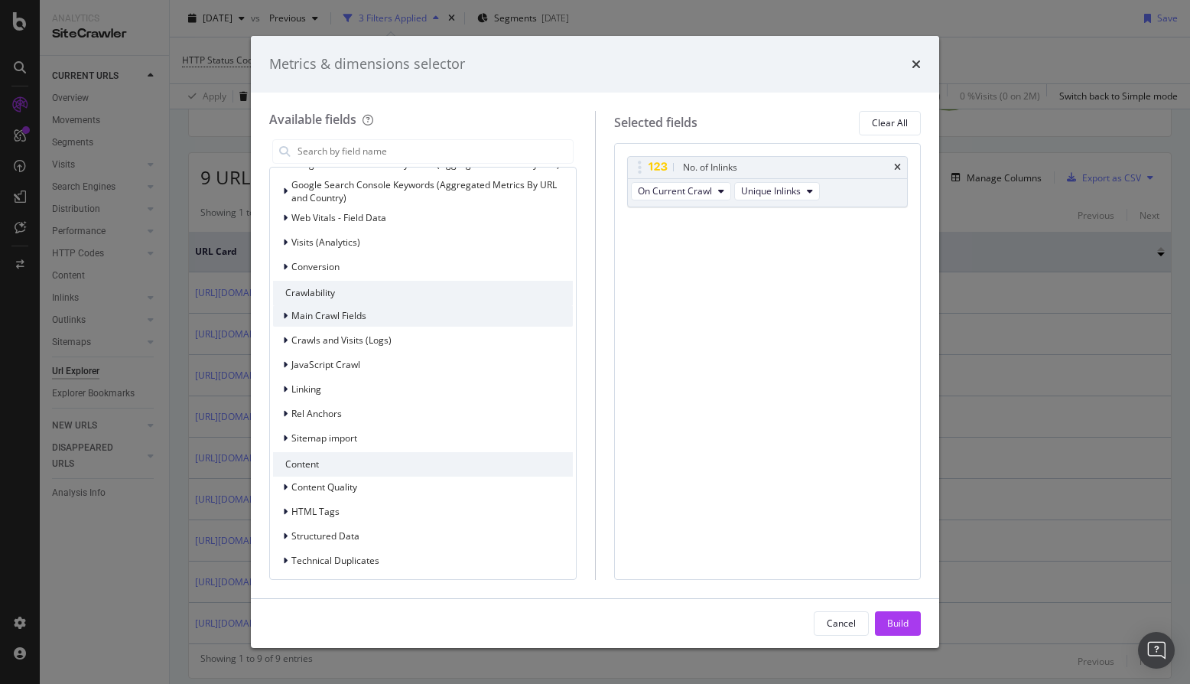
scroll to position [238, 0]
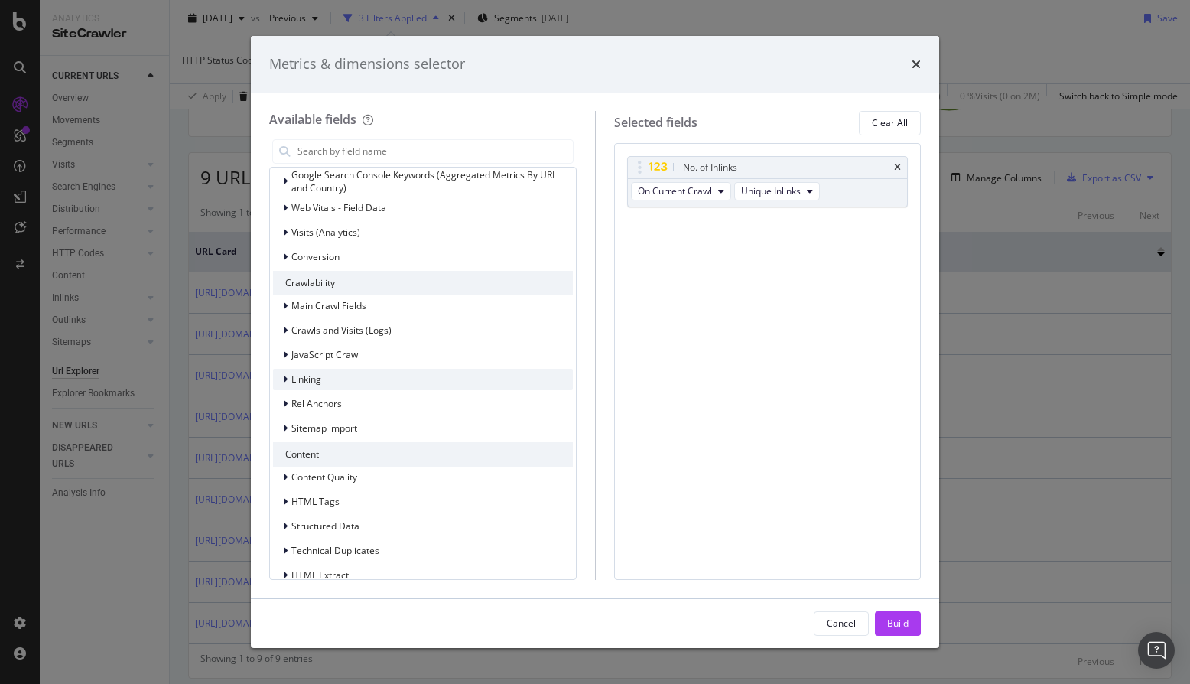
click at [290, 379] on div "modal" at bounding box center [286, 379] width 9 height 15
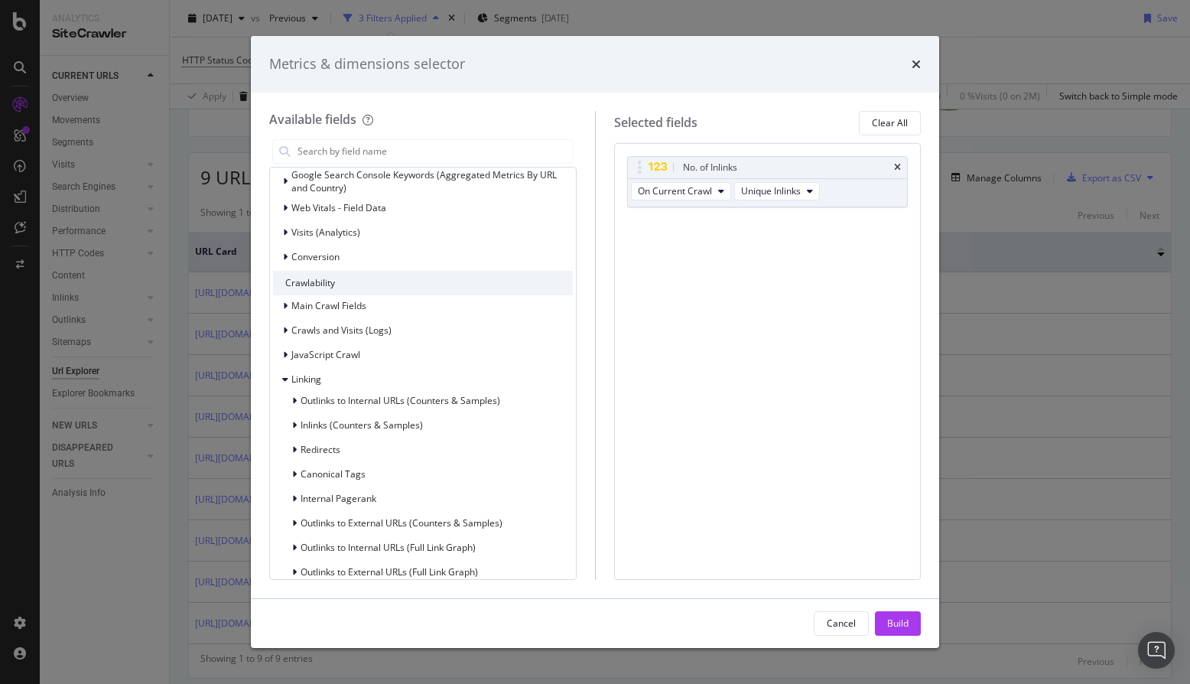
click at [713, 116] on div "Selected fields Clear All" at bounding box center [768, 123] width 308 height 24
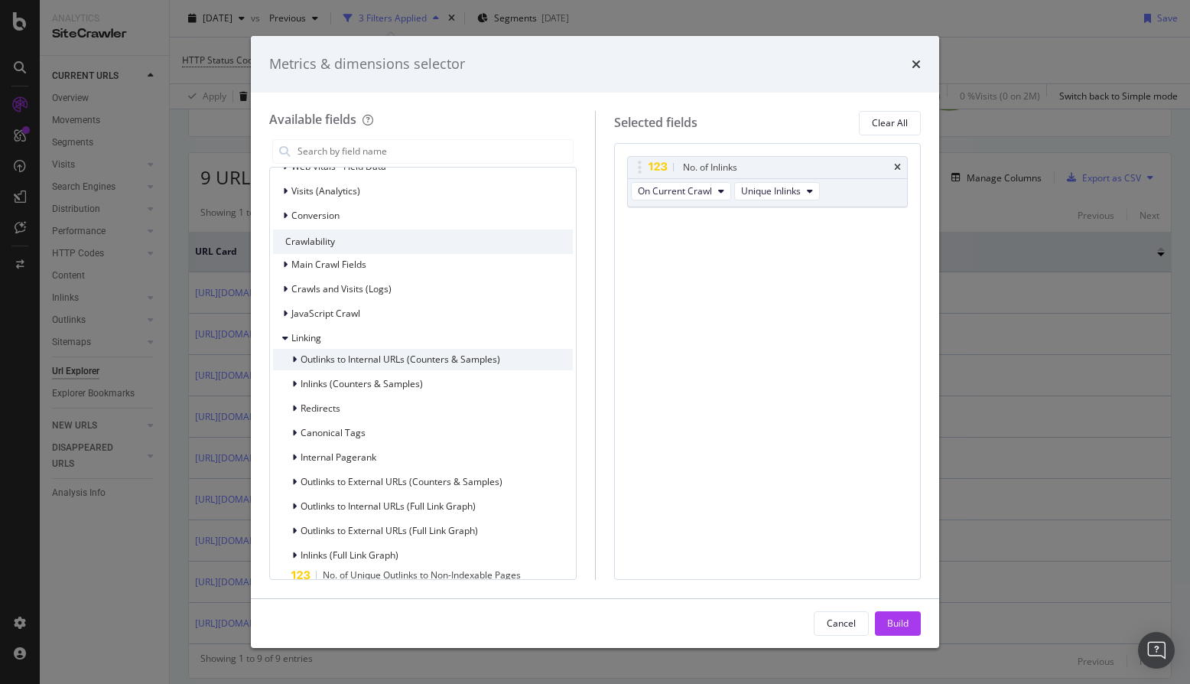
scroll to position [285, 0]
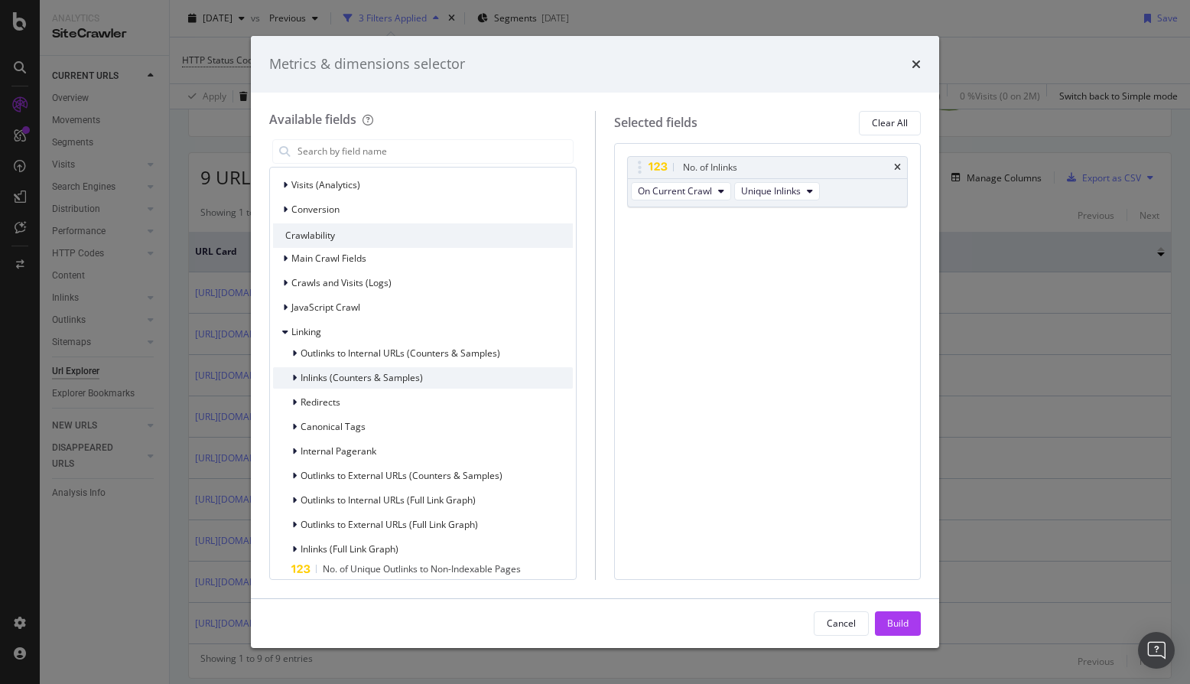
click at [387, 371] on span "Inlinks (Counters & Samples)" at bounding box center [362, 377] width 122 height 13
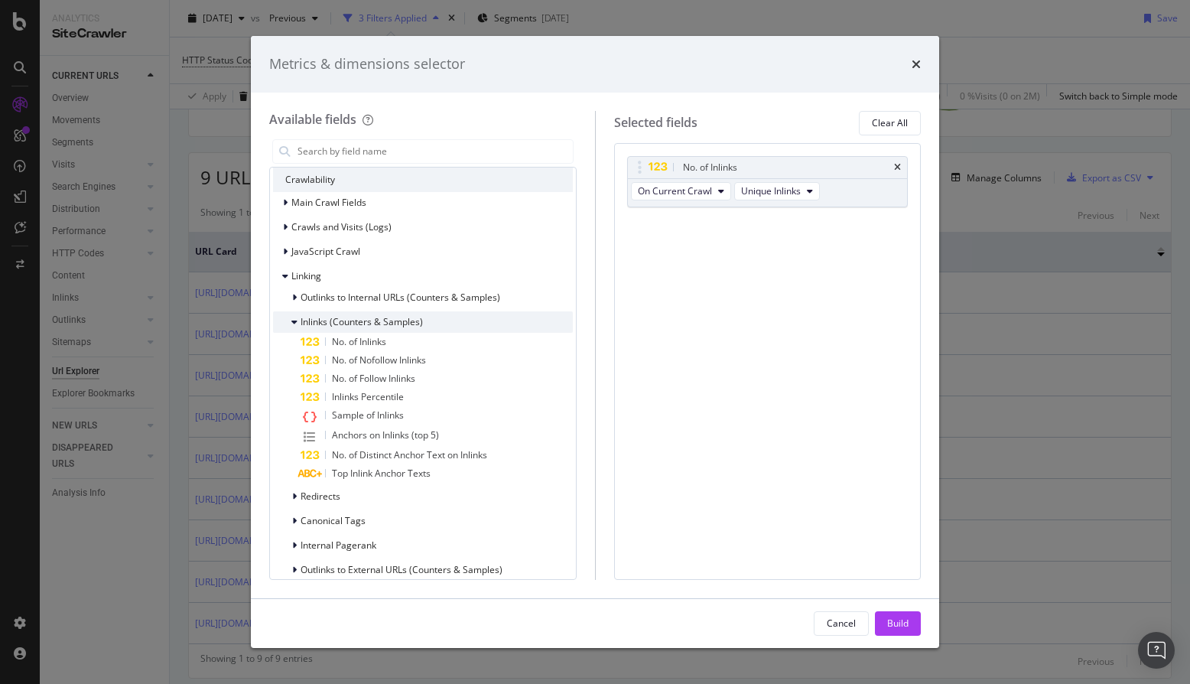
scroll to position [353, 0]
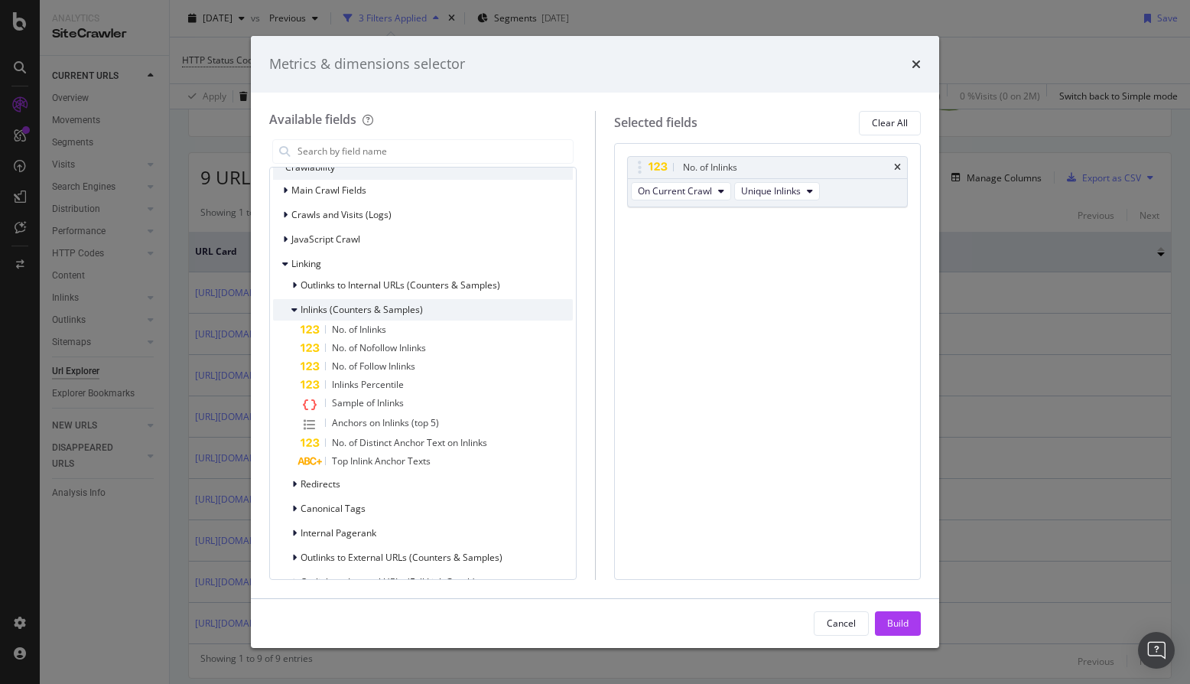
click at [395, 315] on span "Inlinks (Counters & Samples)" at bounding box center [362, 309] width 122 height 13
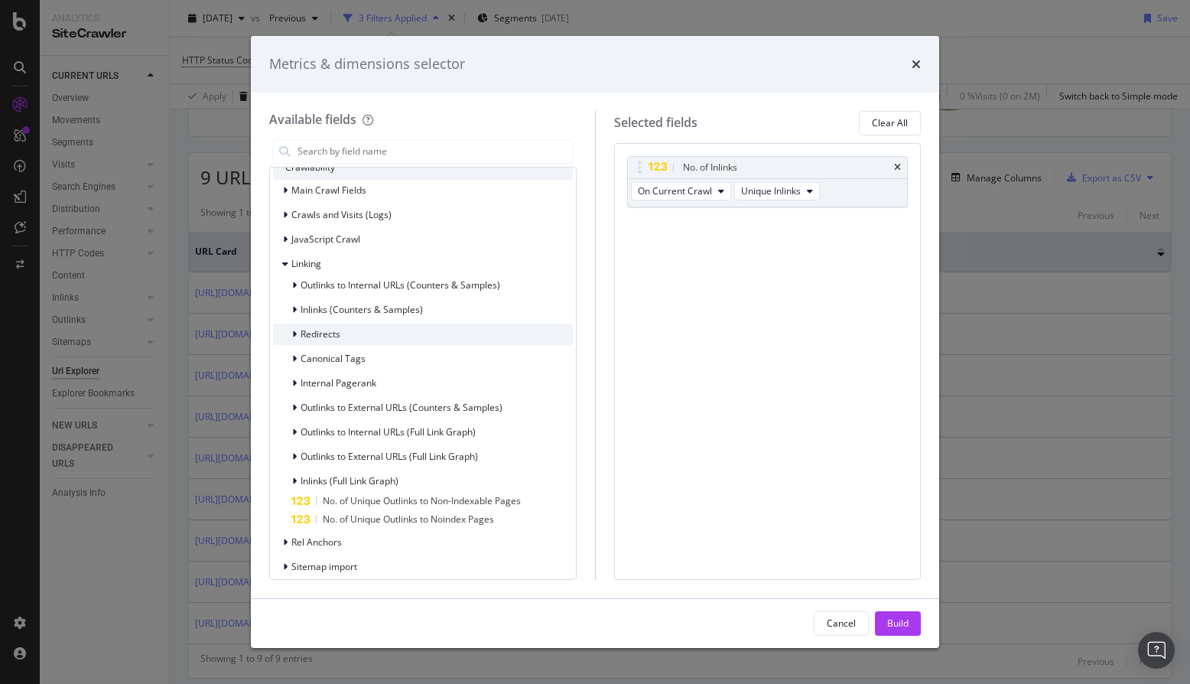
click at [386, 335] on div "Redirects" at bounding box center [423, 334] width 300 height 21
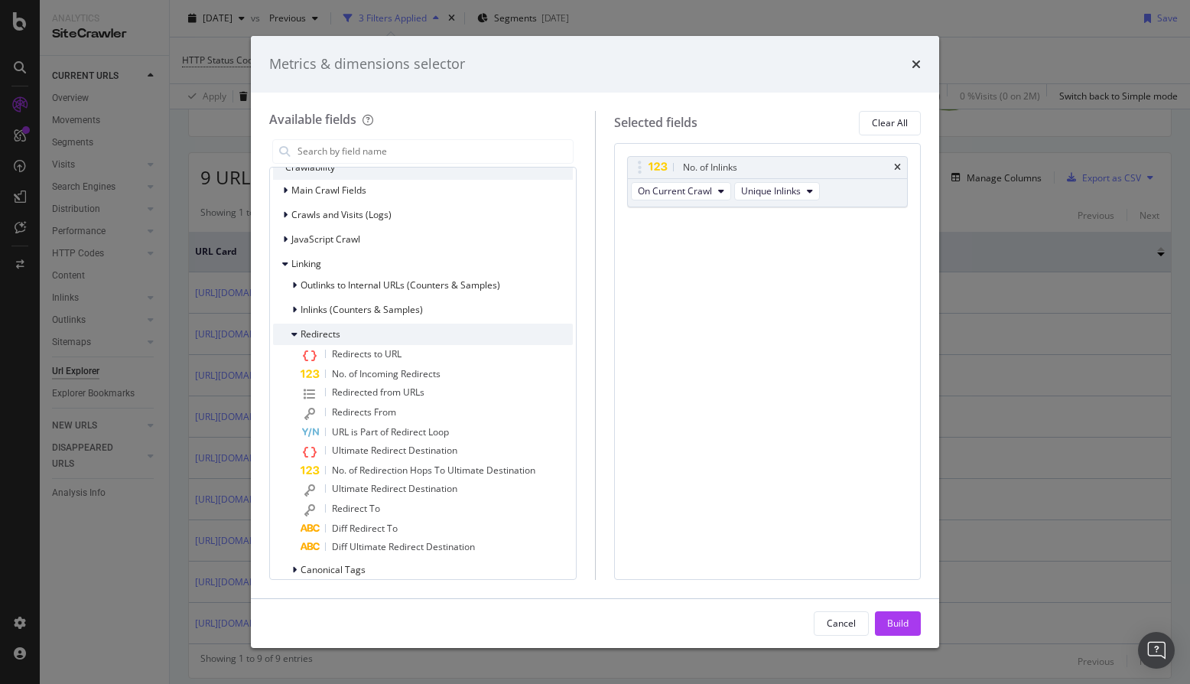
click at [386, 335] on div "Redirects" at bounding box center [423, 334] width 300 height 21
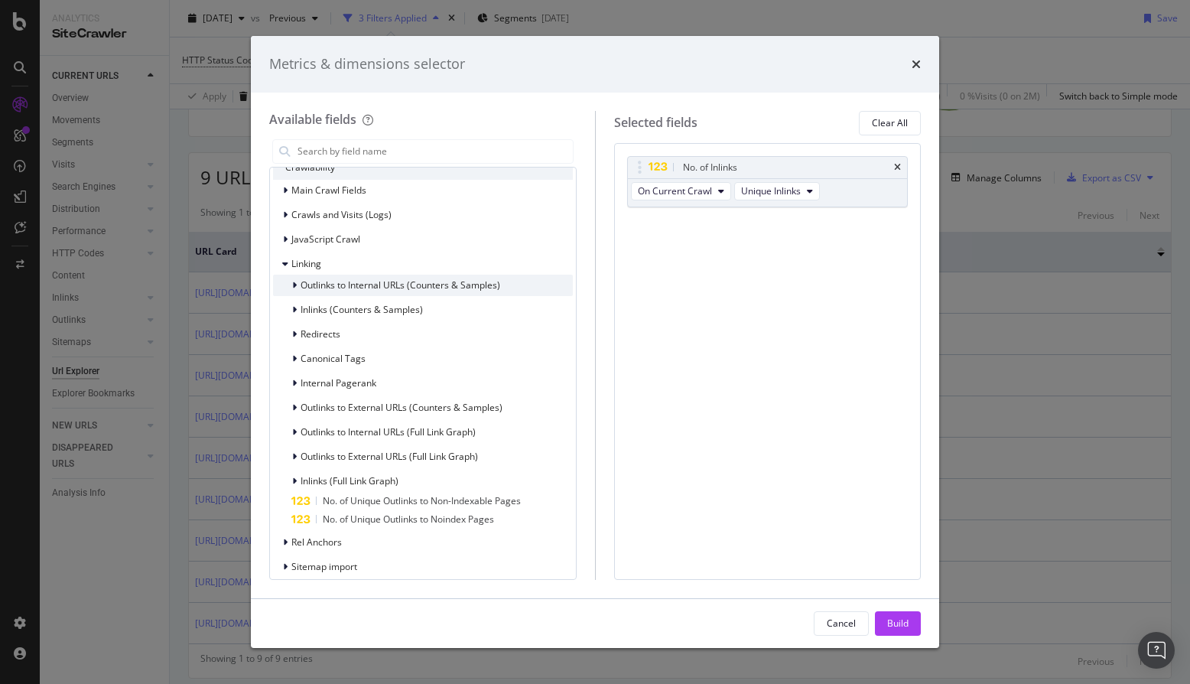
click at [386, 287] on span "Outlinks to Internal URLs (Counters & Samples)" at bounding box center [401, 284] width 200 height 13
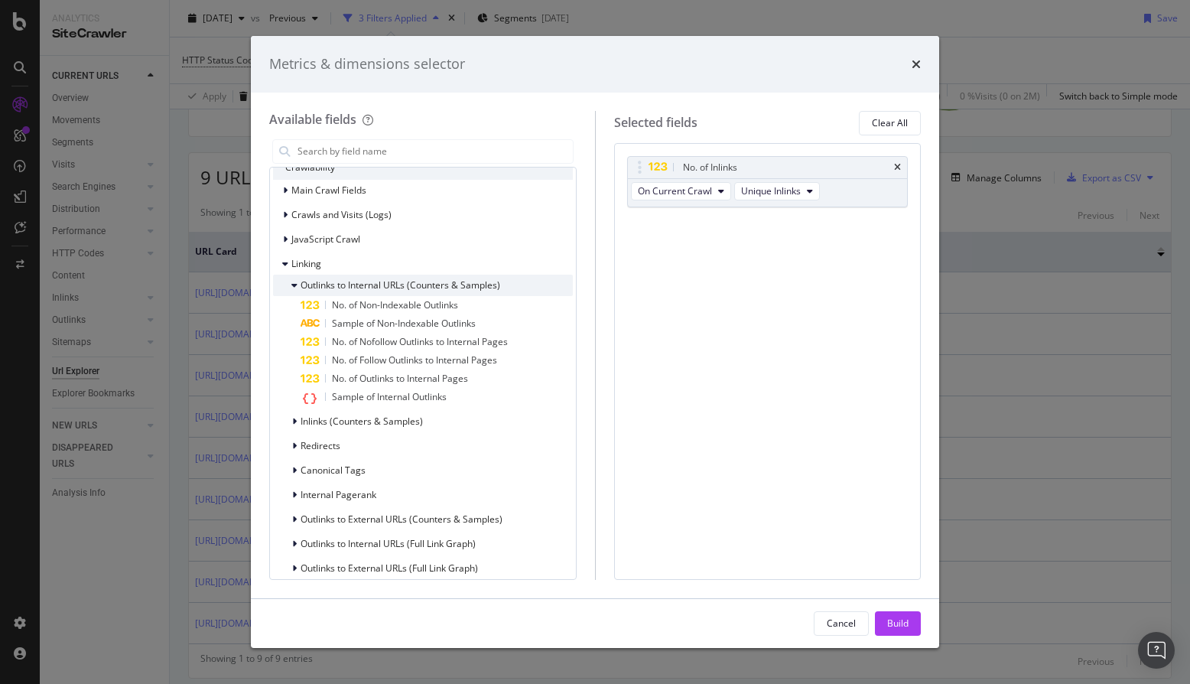
click at [386, 287] on span "Outlinks to Internal URLs (Counters & Samples)" at bounding box center [401, 284] width 200 height 13
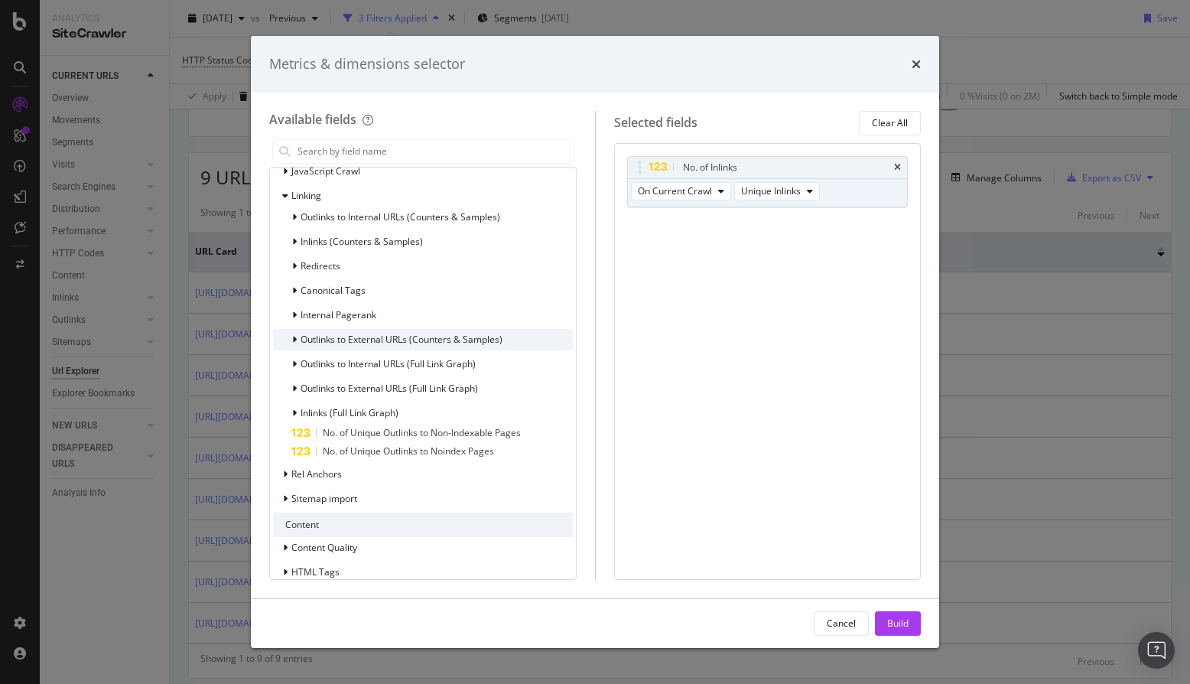
scroll to position [424, 0]
click at [373, 408] on span "Inlinks (Full Link Graph)" at bounding box center [350, 410] width 98 height 13
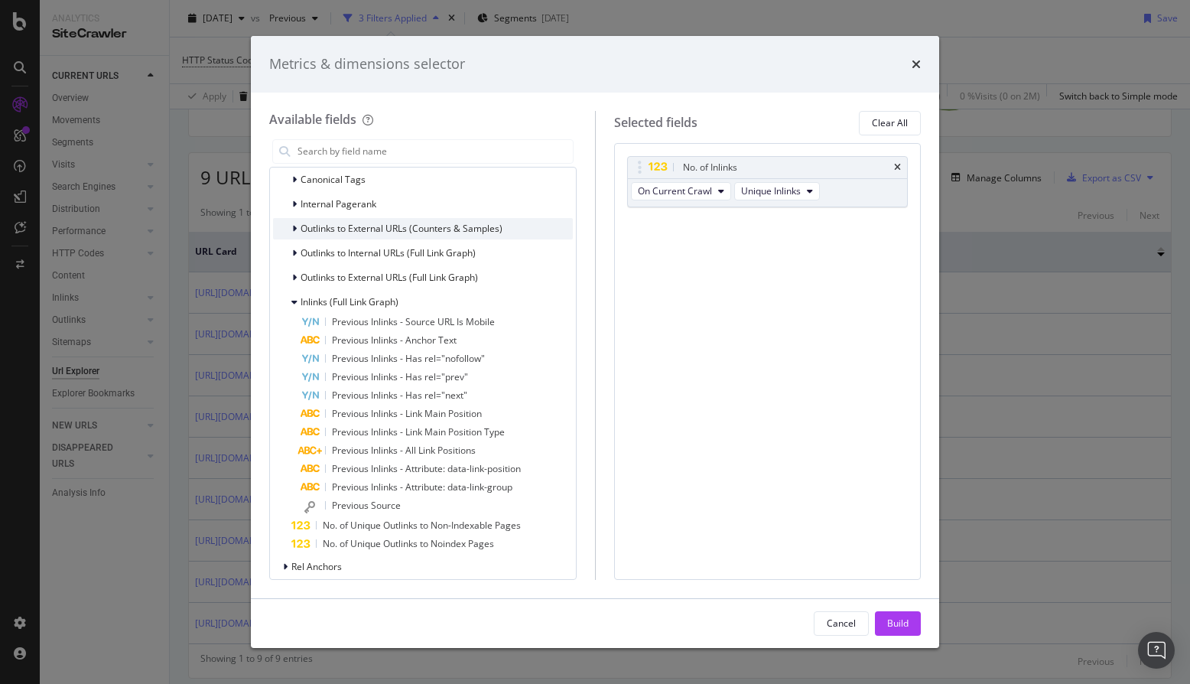
scroll to position [538, 0]
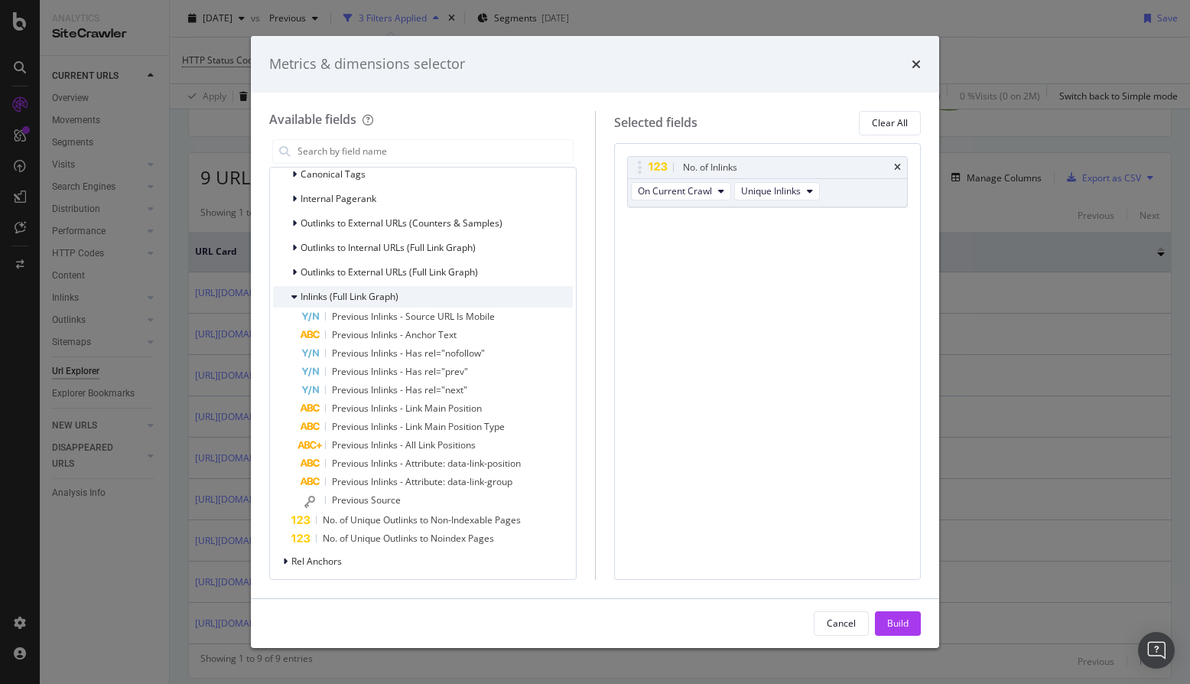
click at [385, 296] on span "Inlinks (Full Link Graph)" at bounding box center [350, 296] width 98 height 13
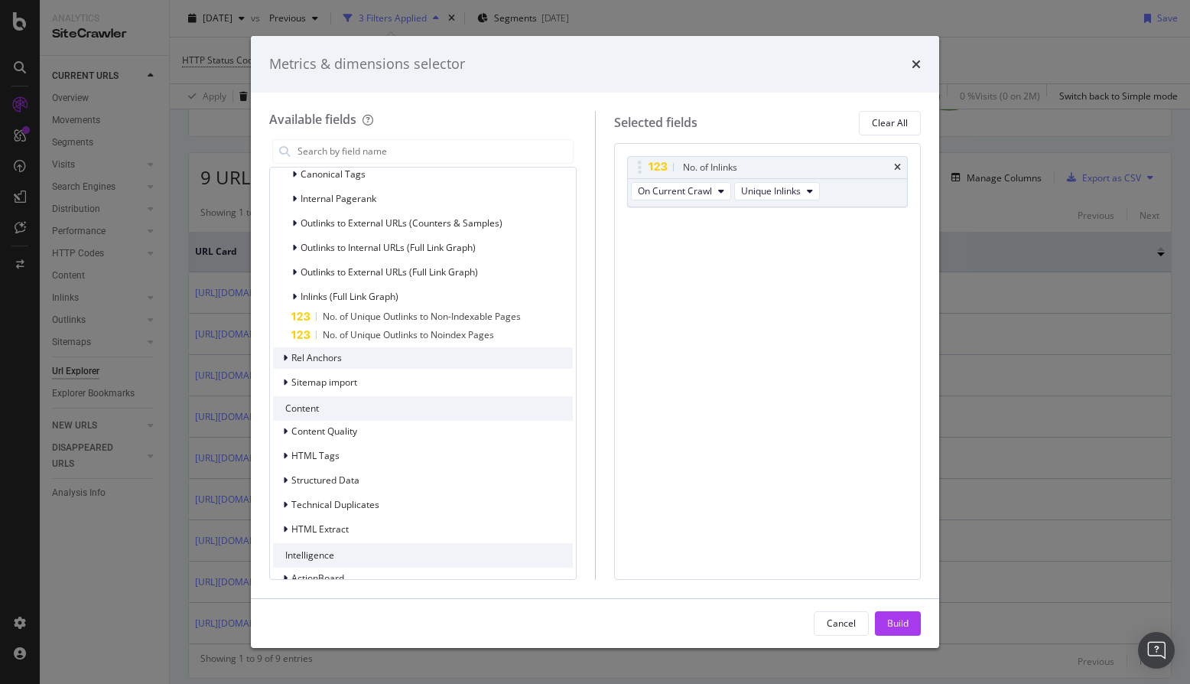
scroll to position [560, 0]
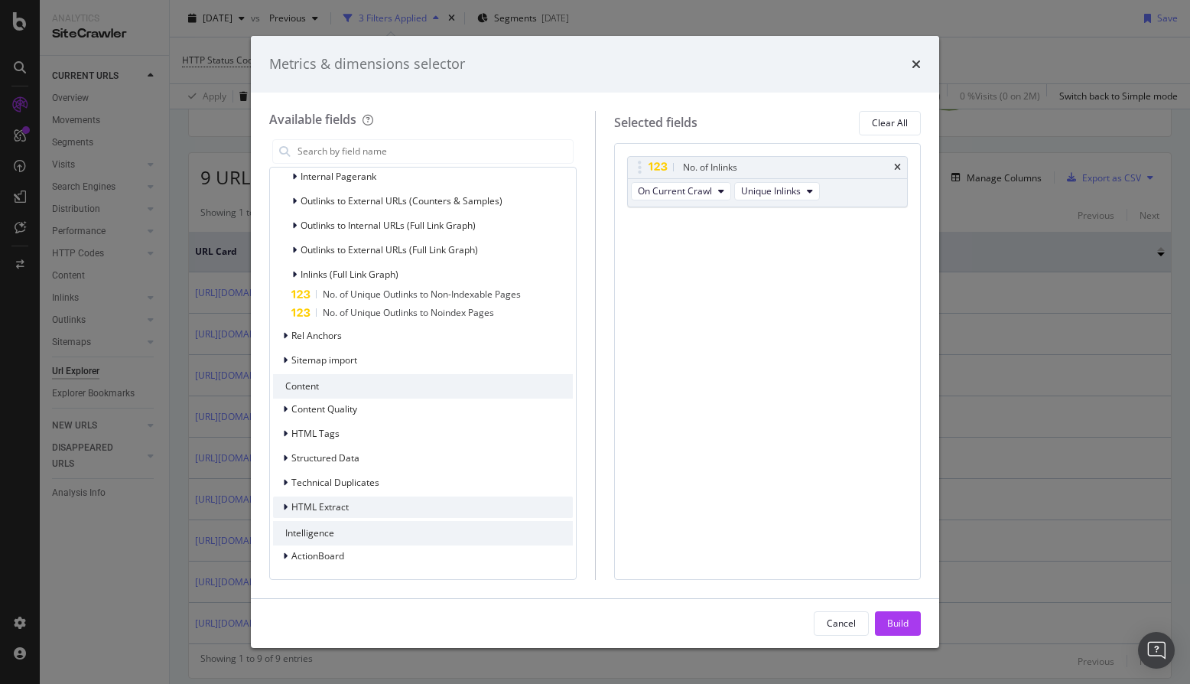
click at [360, 508] on div "HTML Extract" at bounding box center [423, 506] width 300 height 21
click at [360, 507] on div "HTML Extract" at bounding box center [423, 506] width 300 height 21
click at [368, 480] on span "Technical Duplicates" at bounding box center [335, 482] width 88 height 13
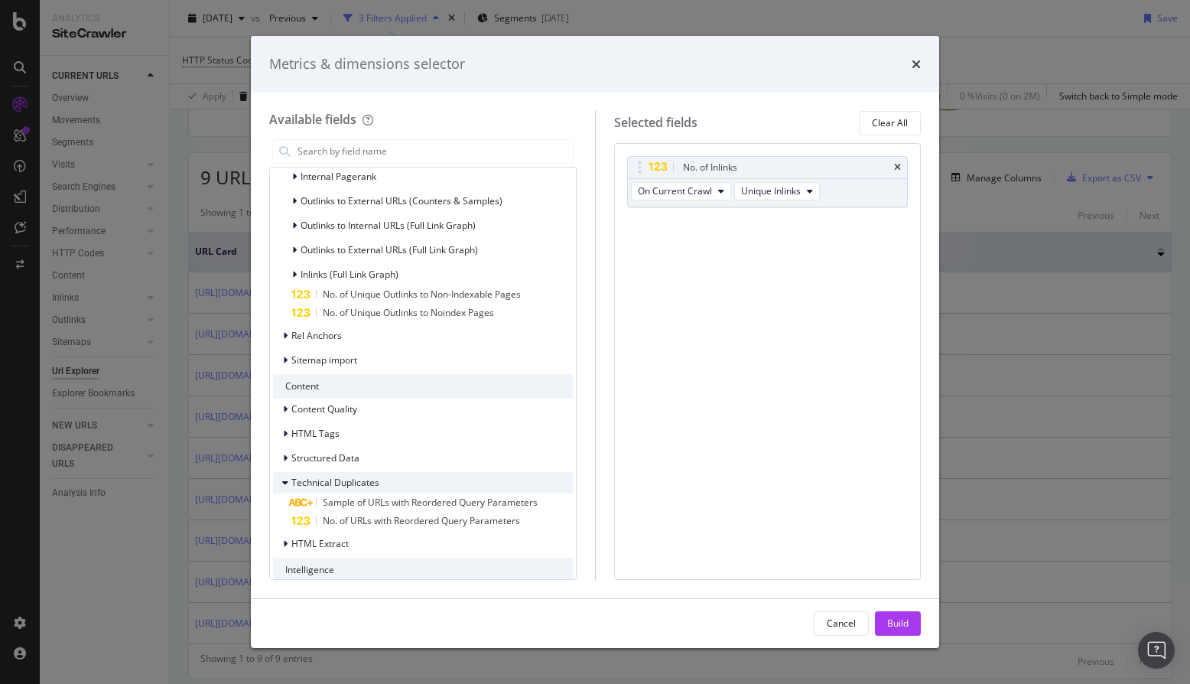
click at [368, 480] on span "Technical Duplicates" at bounding box center [335, 482] width 88 height 13
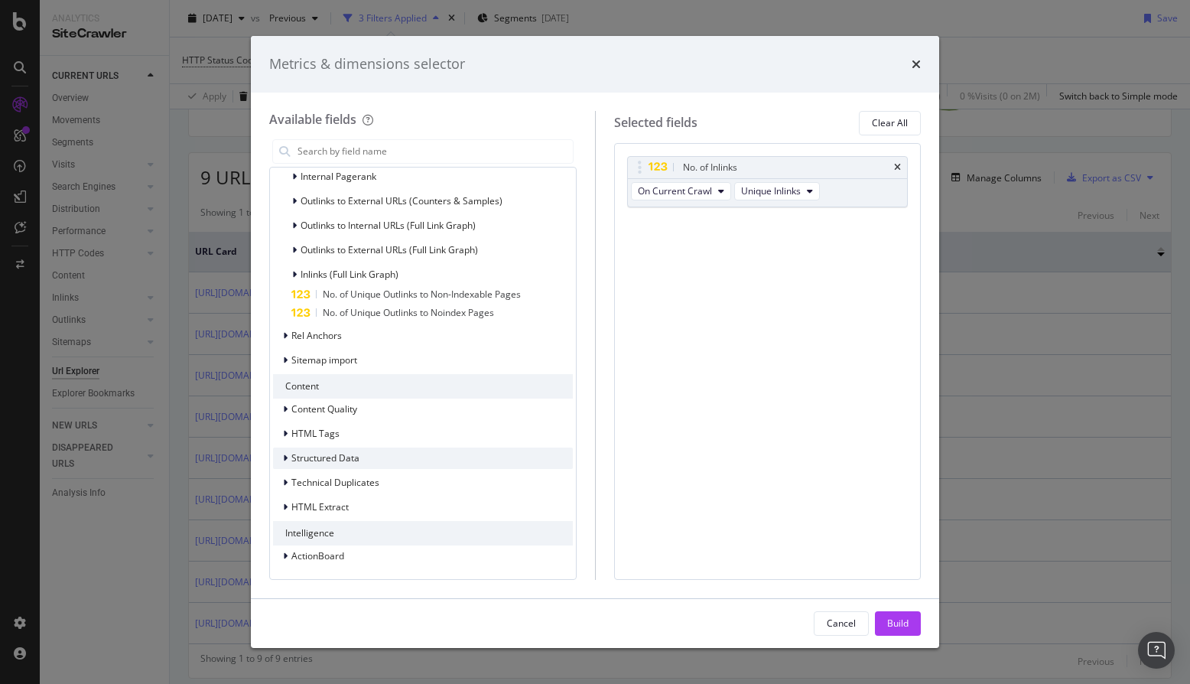
click at [368, 457] on div "Structured Data" at bounding box center [423, 457] width 300 height 21
click at [369, 428] on div "HTML Tags" at bounding box center [423, 433] width 300 height 21
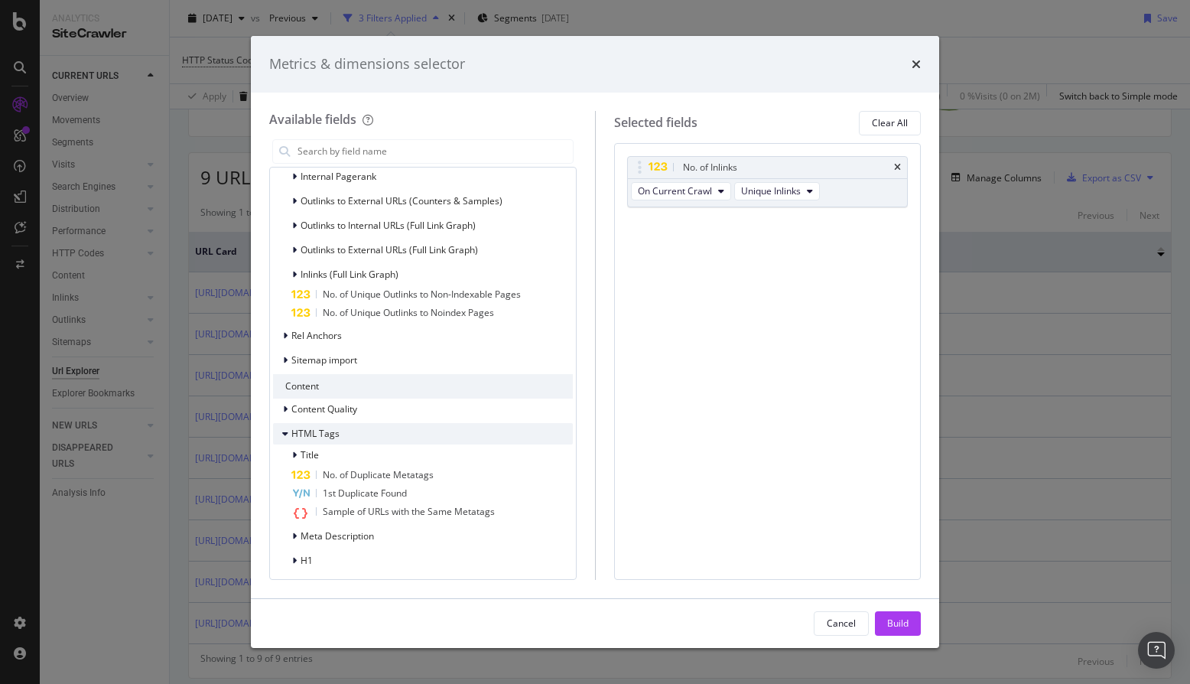
click at [369, 428] on div "HTML Tags" at bounding box center [423, 433] width 300 height 21
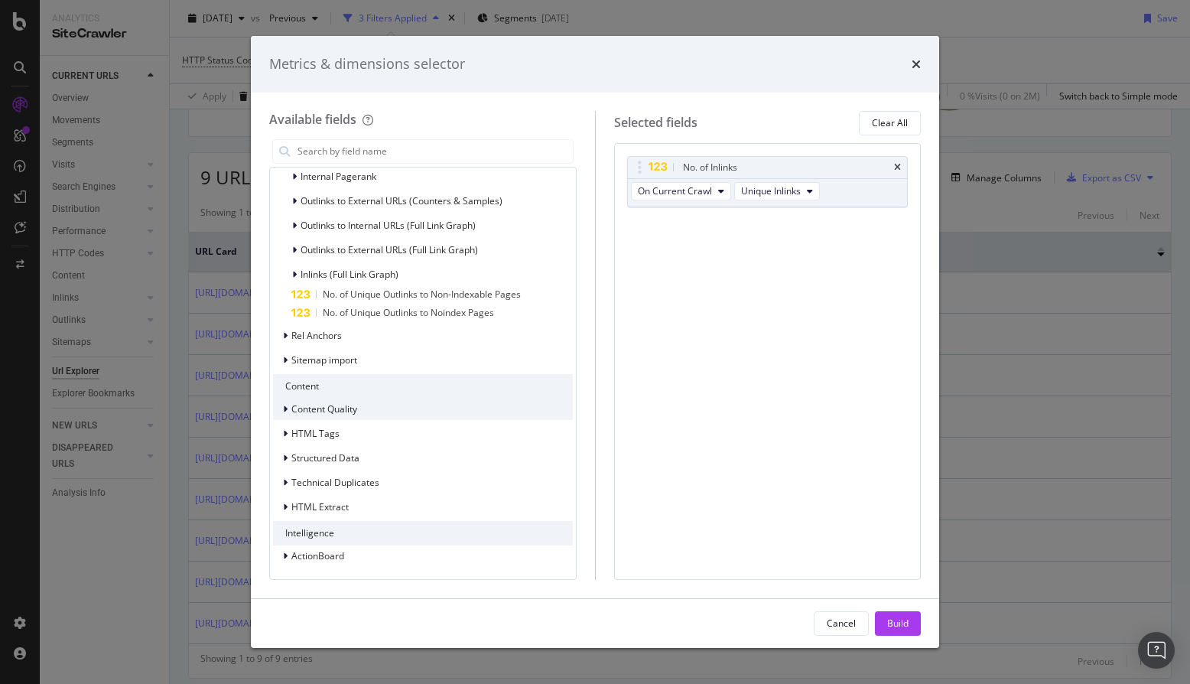
click at [369, 410] on div "Content Quality" at bounding box center [423, 409] width 300 height 21
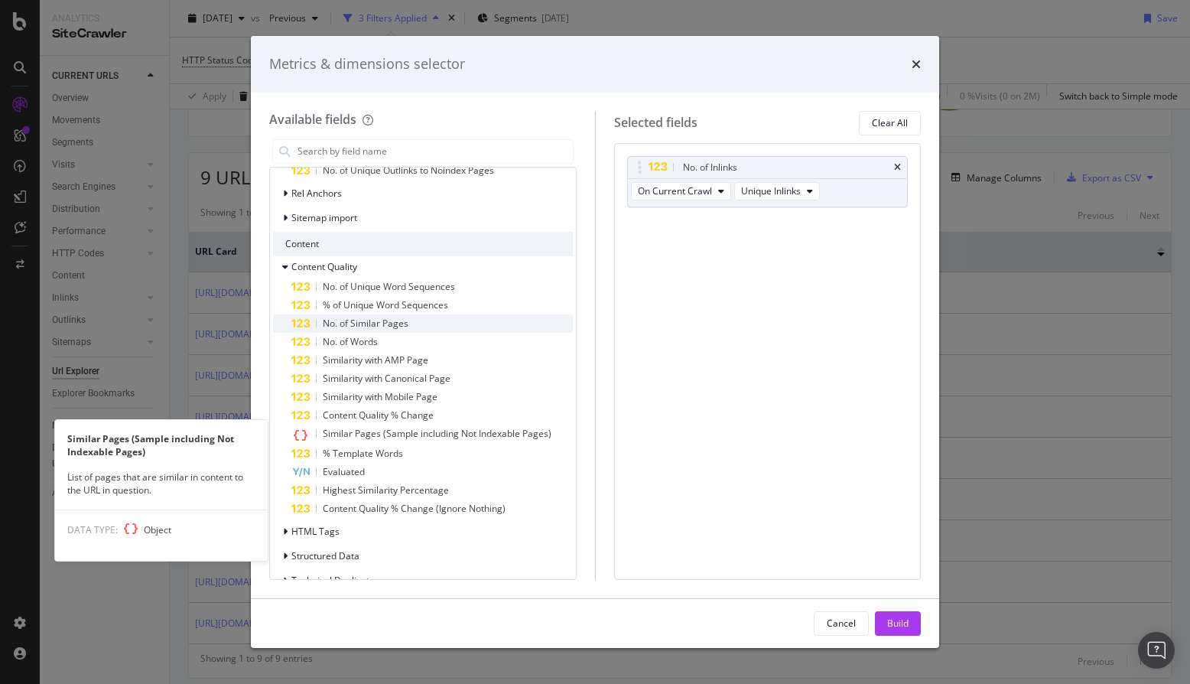
scroll to position [708, 0]
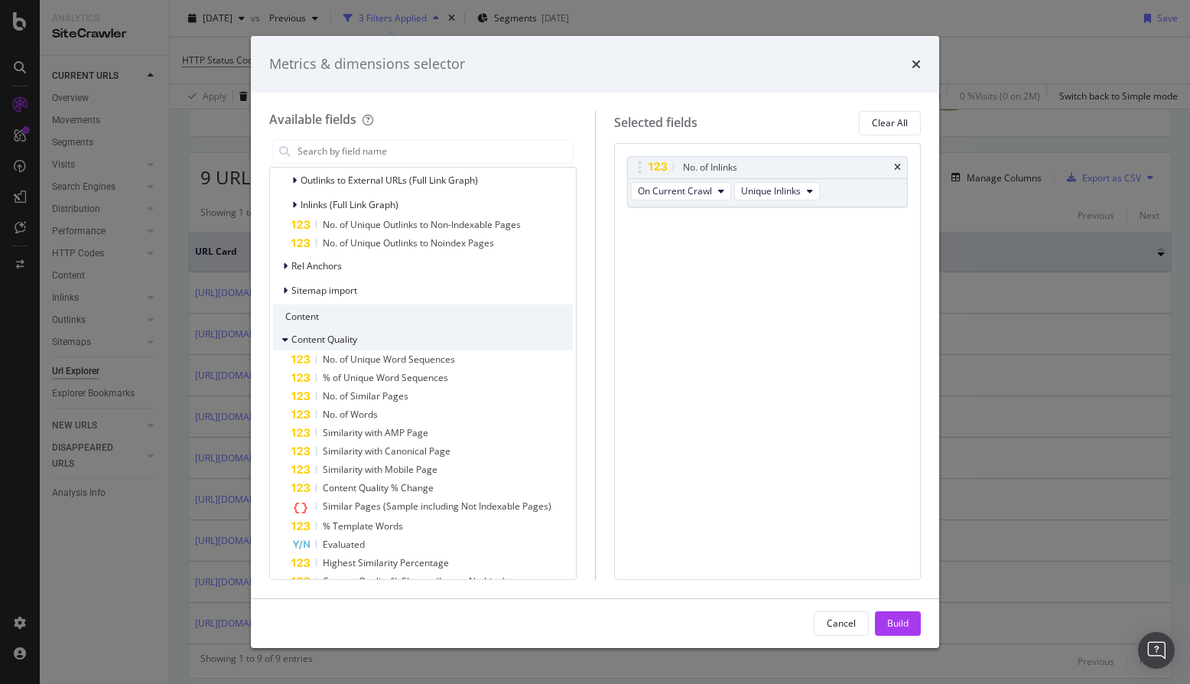
click at [401, 340] on div "Content Quality" at bounding box center [423, 339] width 300 height 21
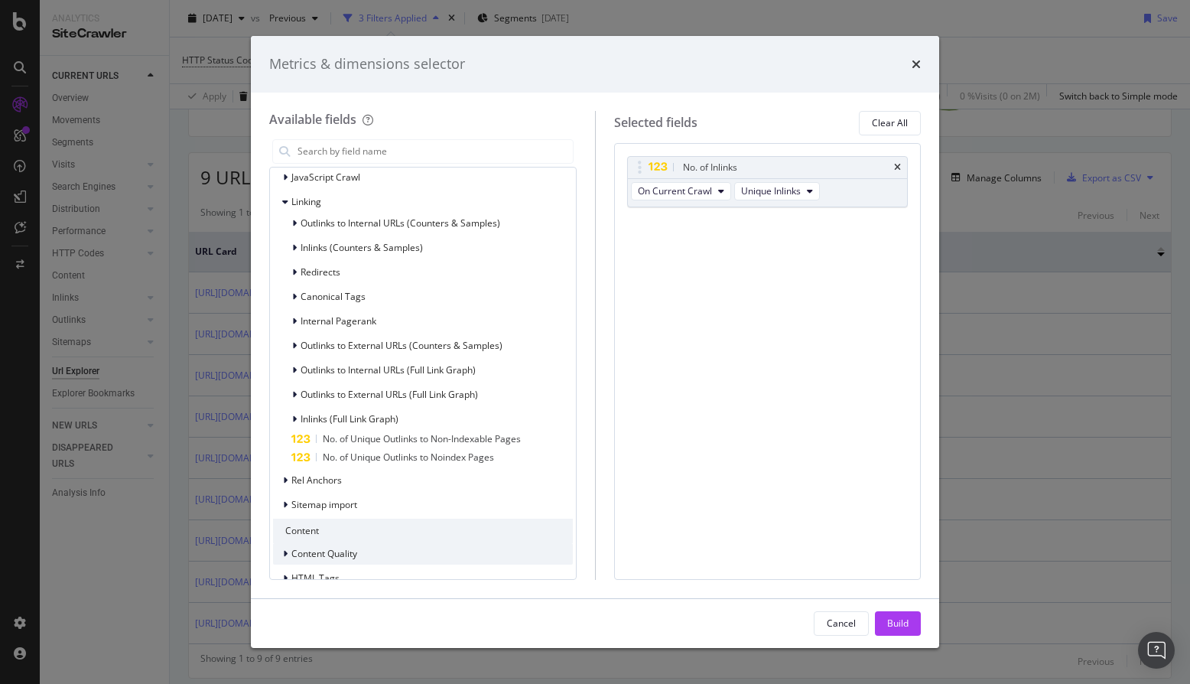
scroll to position [413, 0]
click at [334, 472] on div "Rel Anchors" at bounding box center [423, 482] width 300 height 21
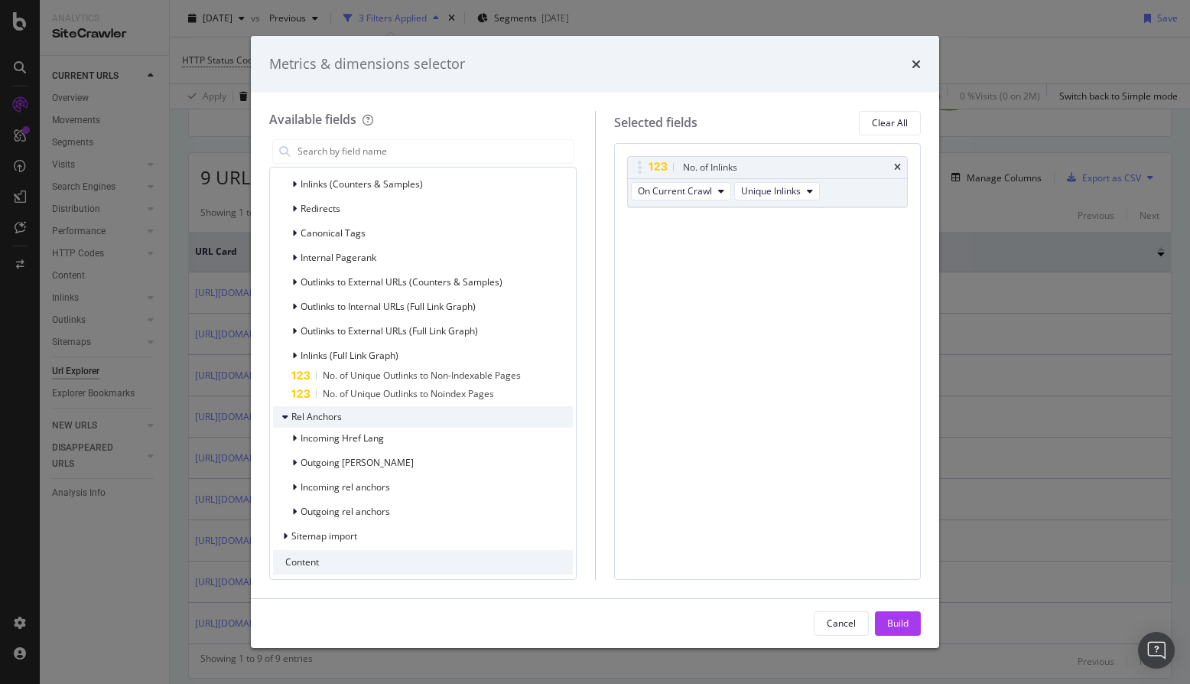
scroll to position [447, 0]
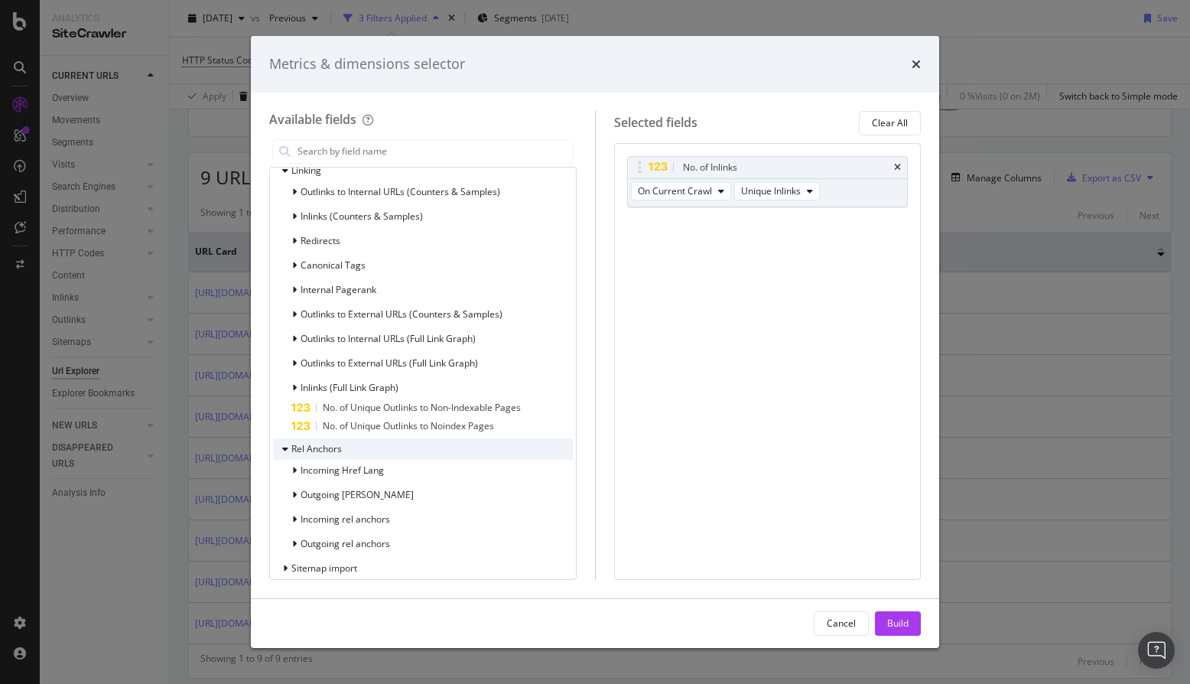
click at [365, 446] on div "Rel Anchors" at bounding box center [423, 448] width 300 height 21
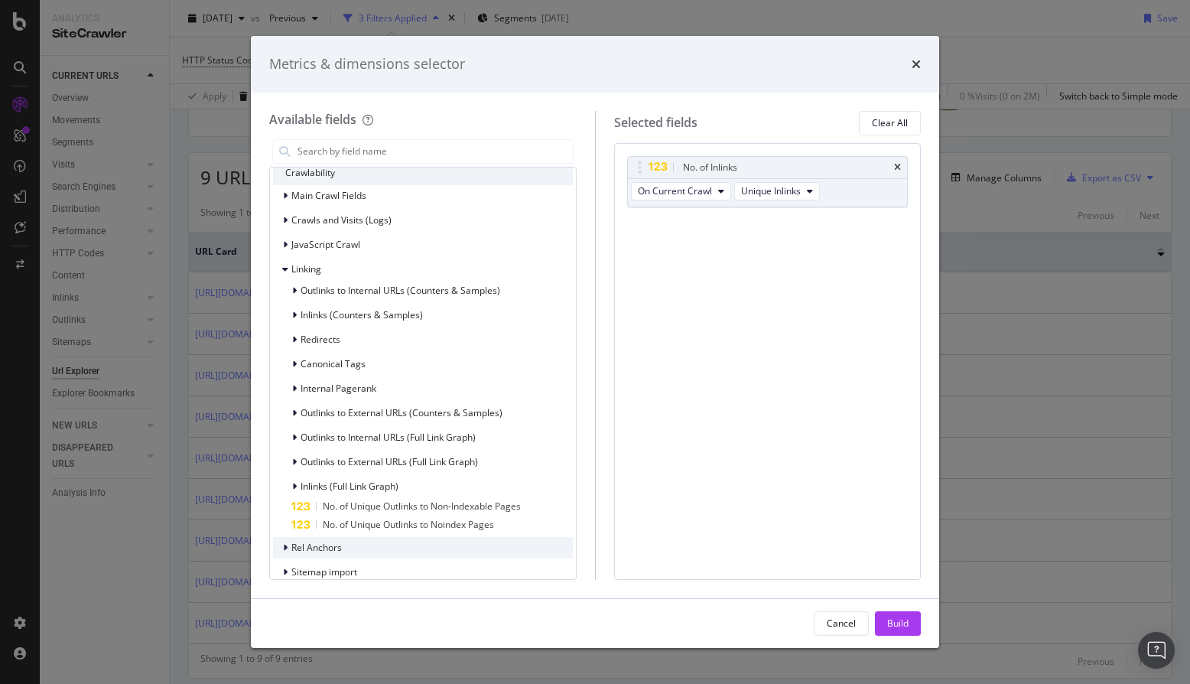
scroll to position [347, 0]
click at [294, 392] on icon "modal" at bounding box center [294, 390] width 5 height 9
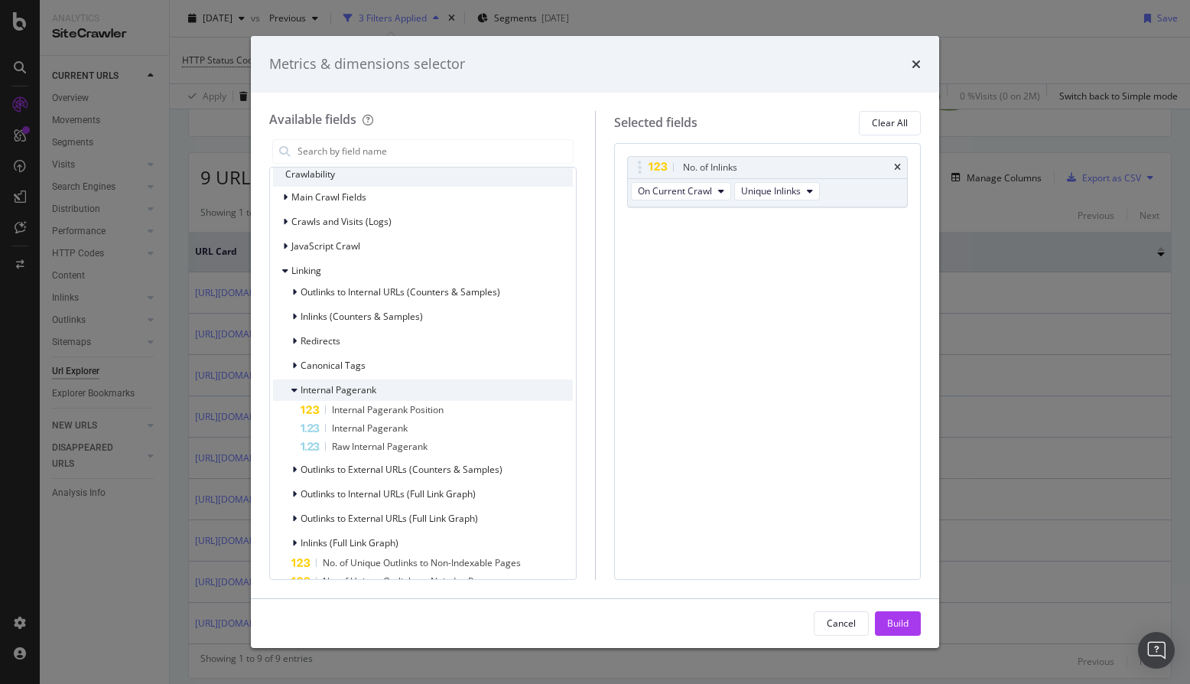
click at [294, 392] on icon "modal" at bounding box center [294, 390] width 6 height 9
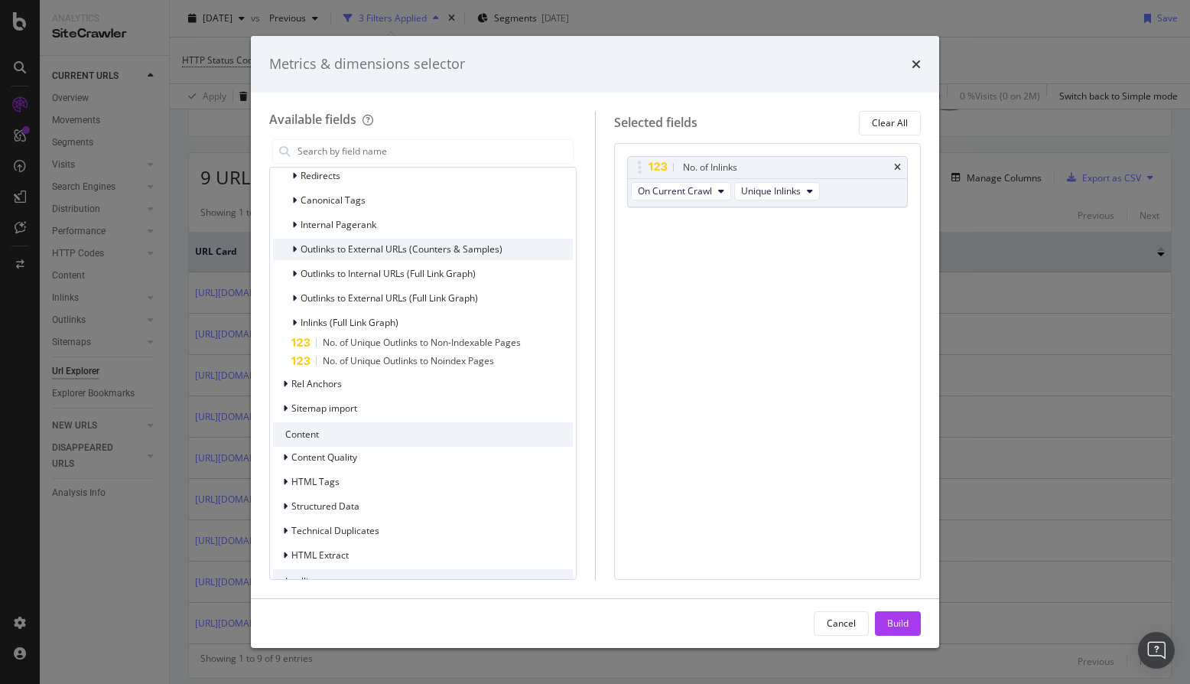
scroll to position [560, 0]
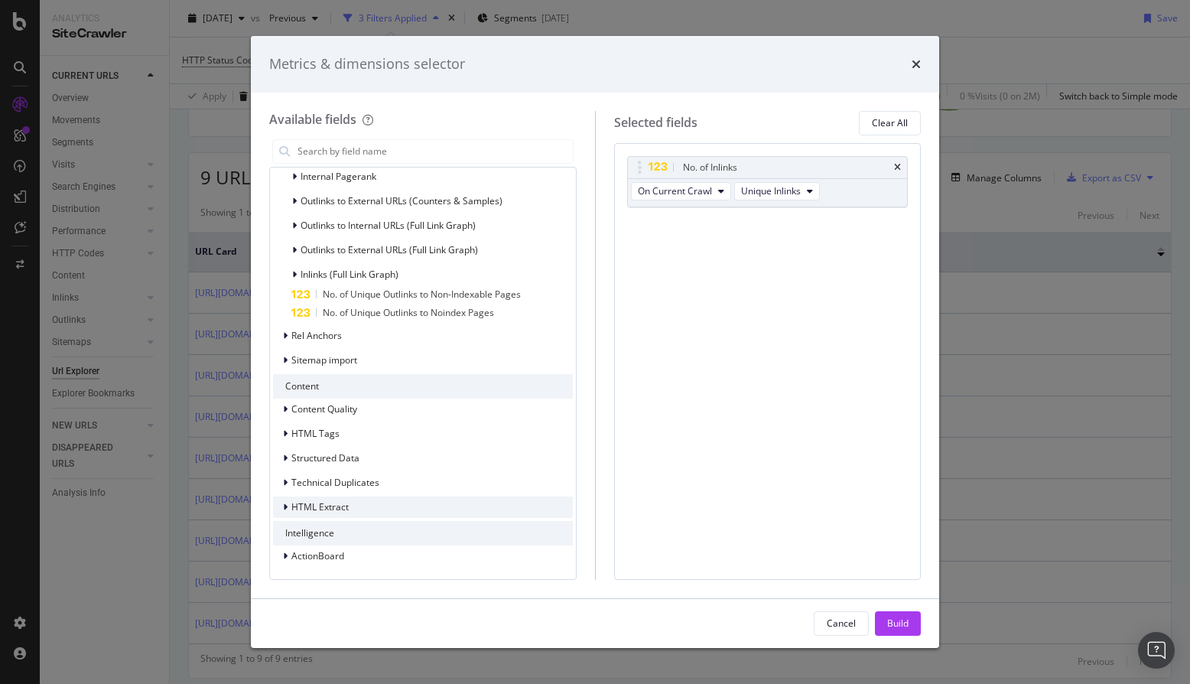
click at [304, 507] on span "HTML Extract" at bounding box center [319, 506] width 57 height 13
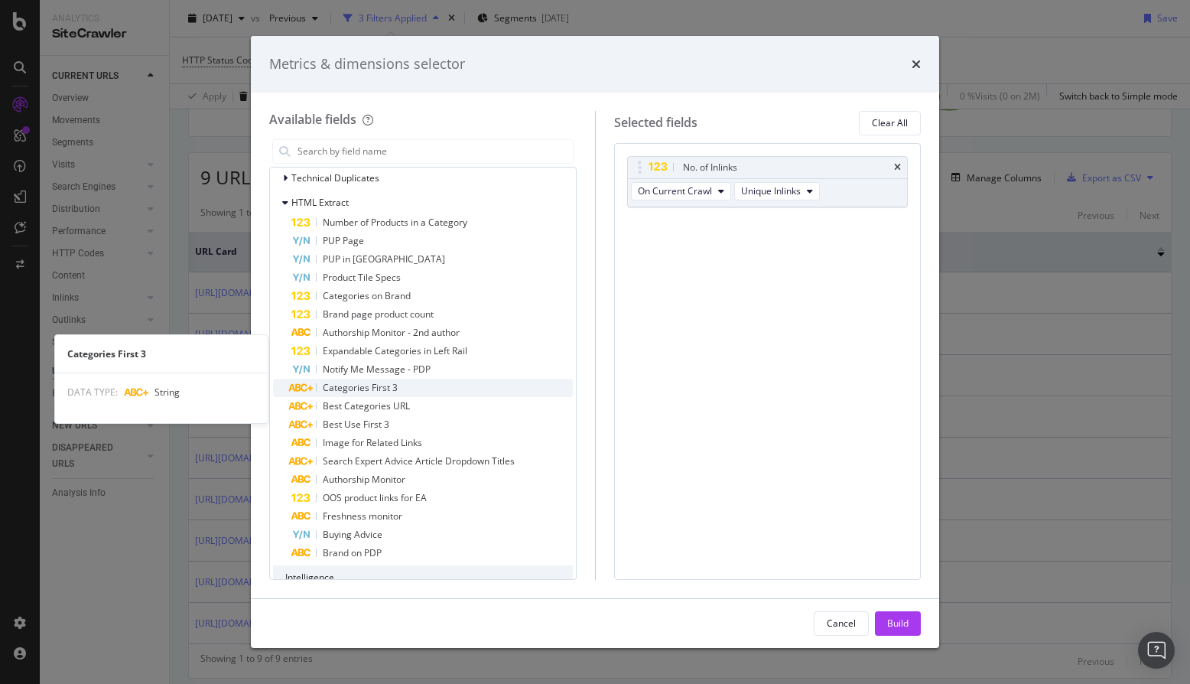
scroll to position [909, 0]
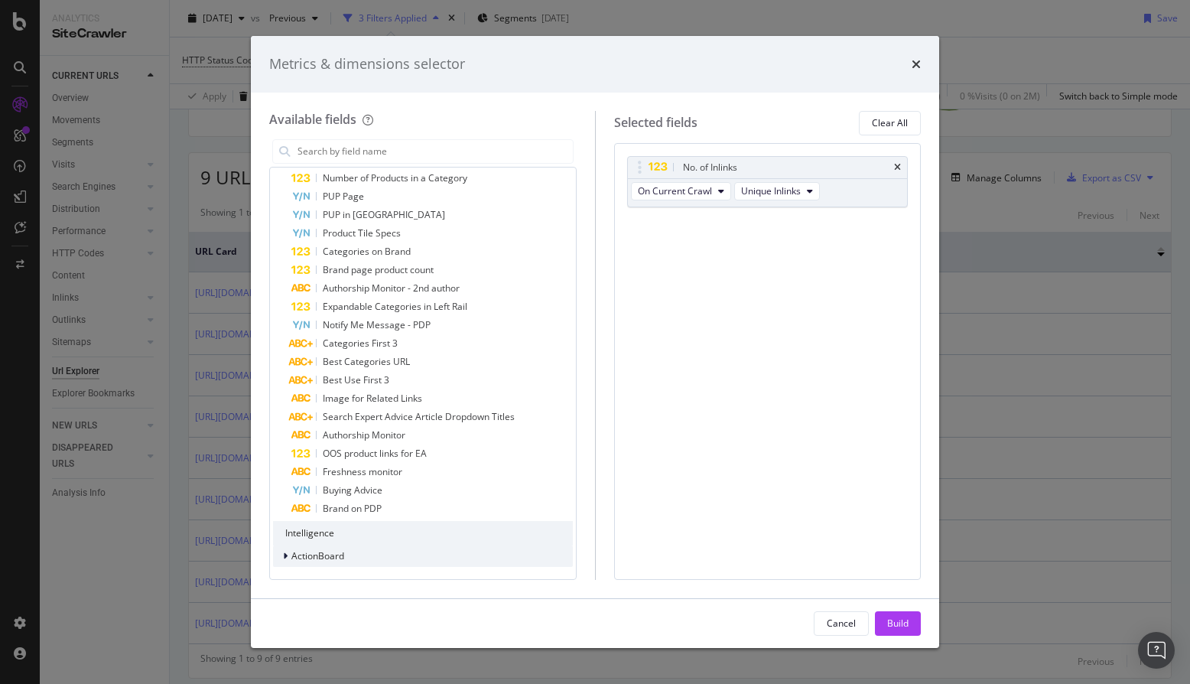
click at [288, 556] on div "modal" at bounding box center [286, 555] width 9 height 15
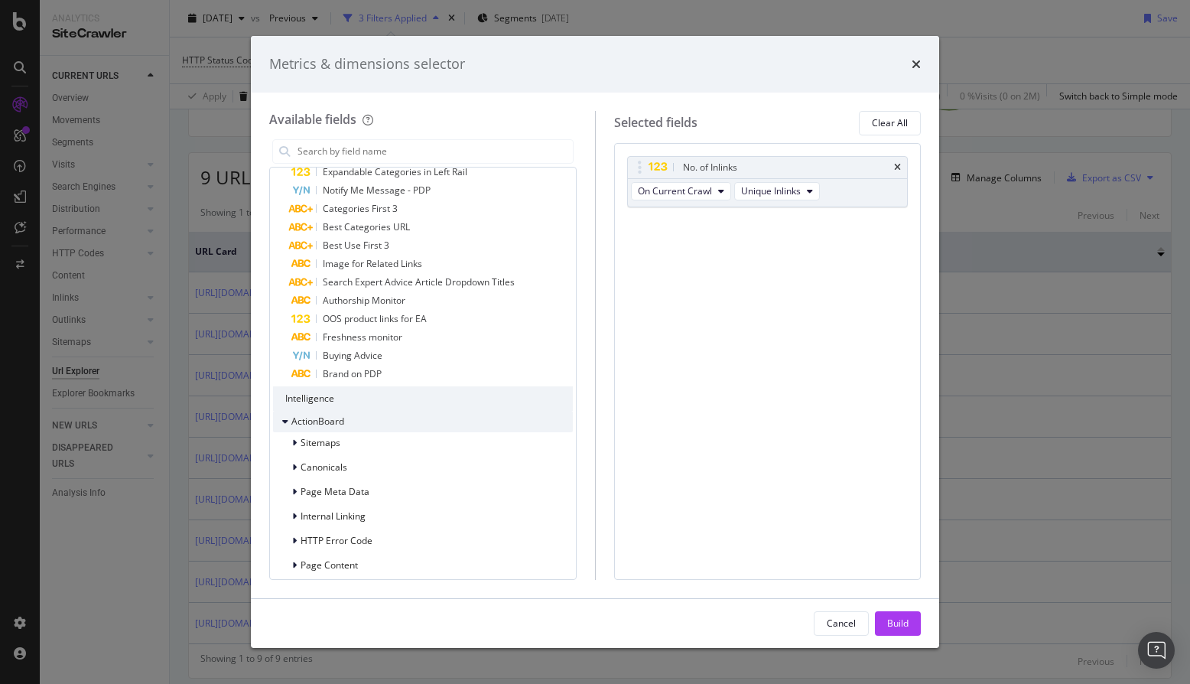
scroll to position [1144, 0]
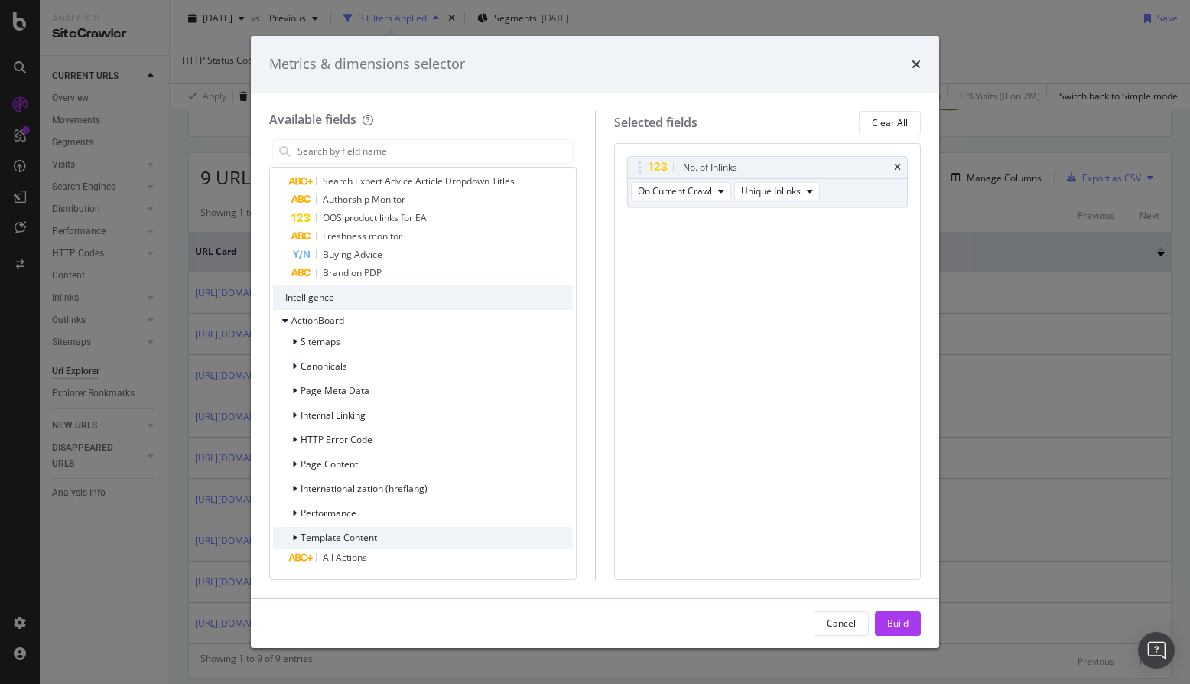
click at [297, 535] on div "modal" at bounding box center [295, 537] width 9 height 15
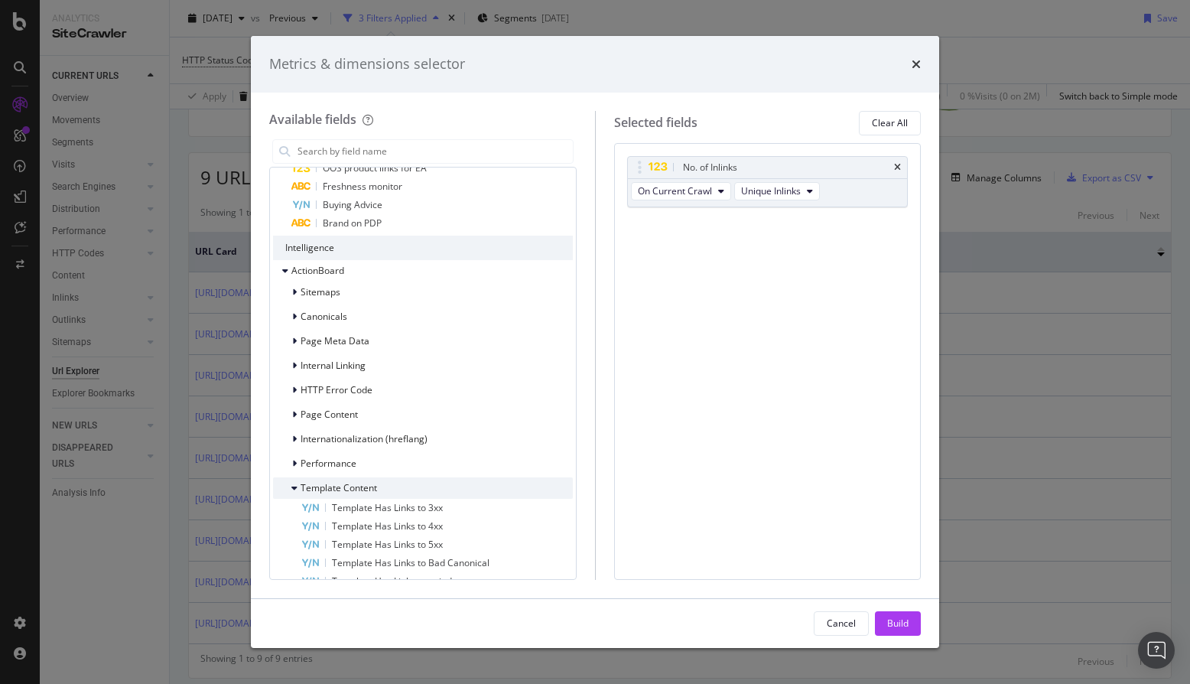
scroll to position [1236, 0]
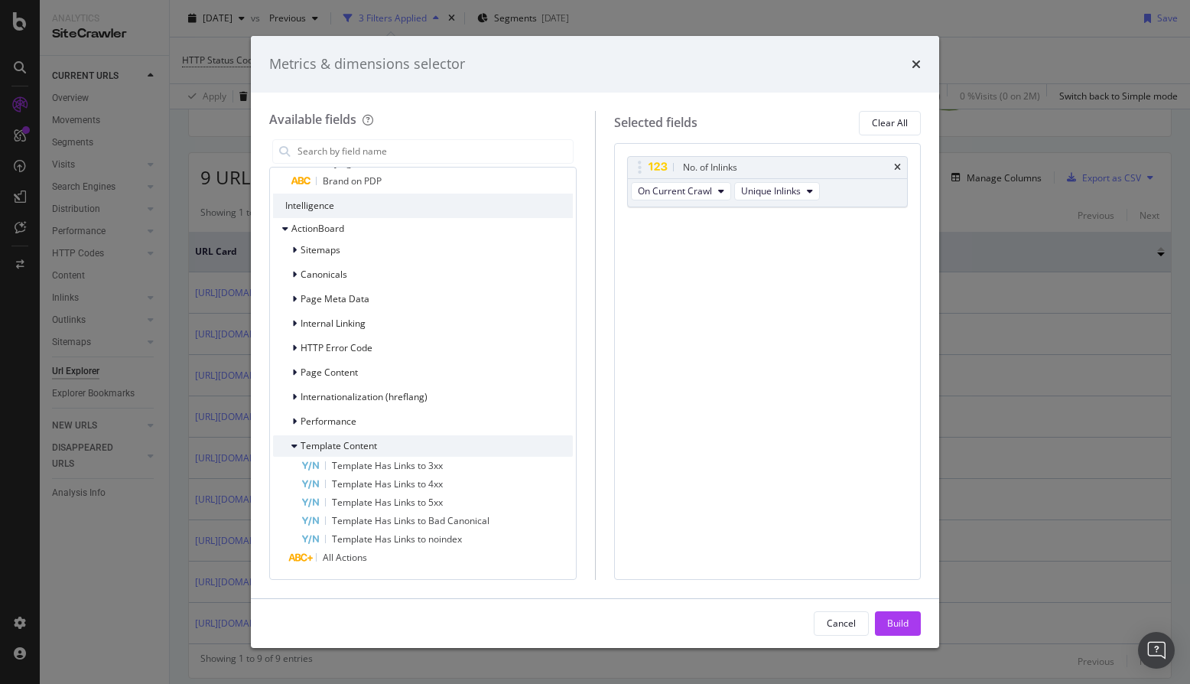
click at [296, 447] on icon "modal" at bounding box center [294, 445] width 6 height 9
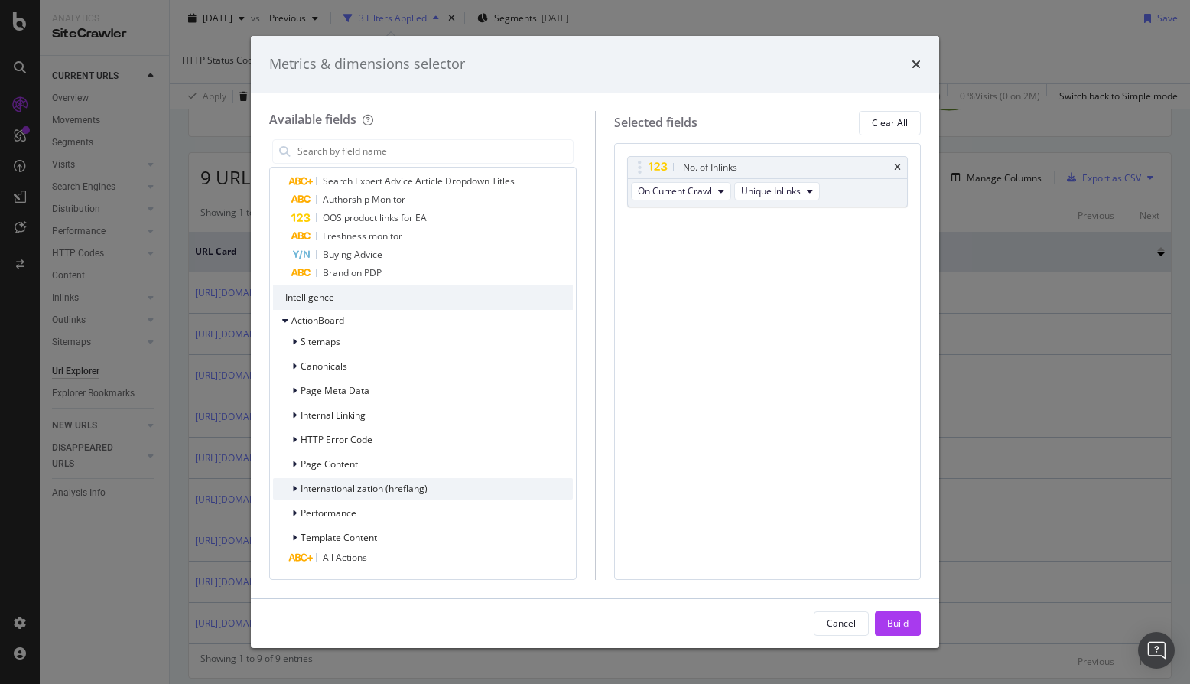
click at [296, 487] on icon "modal" at bounding box center [294, 488] width 5 height 9
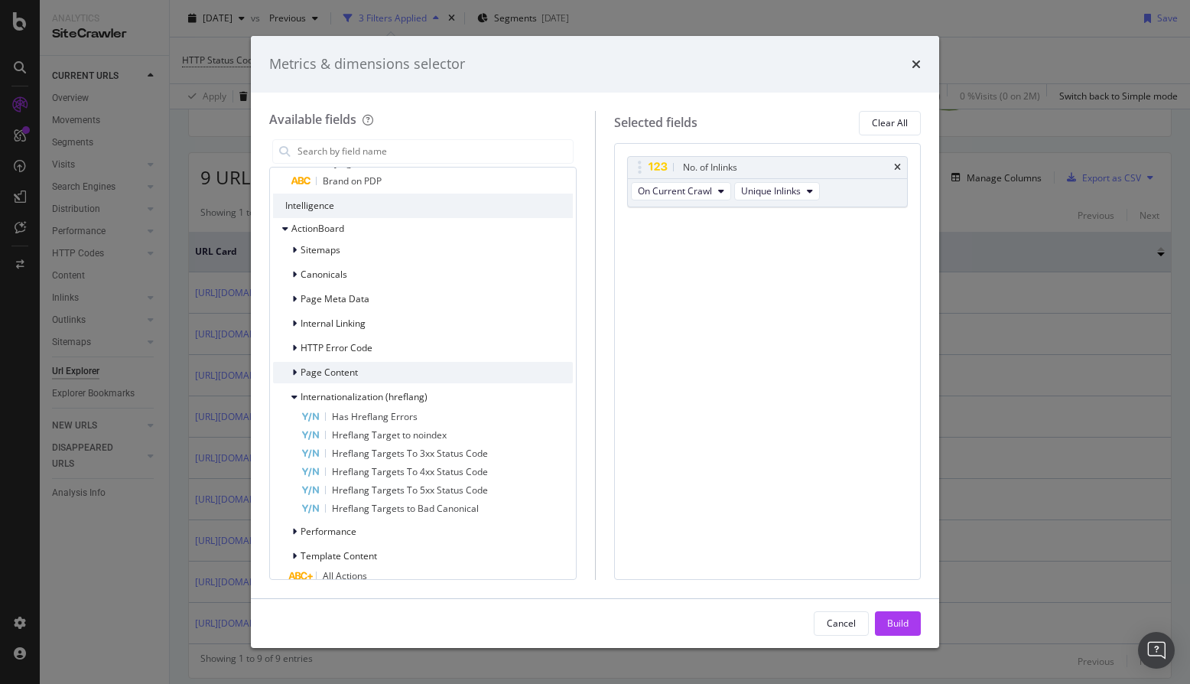
click at [291, 369] on div "modal" at bounding box center [295, 372] width 9 height 15
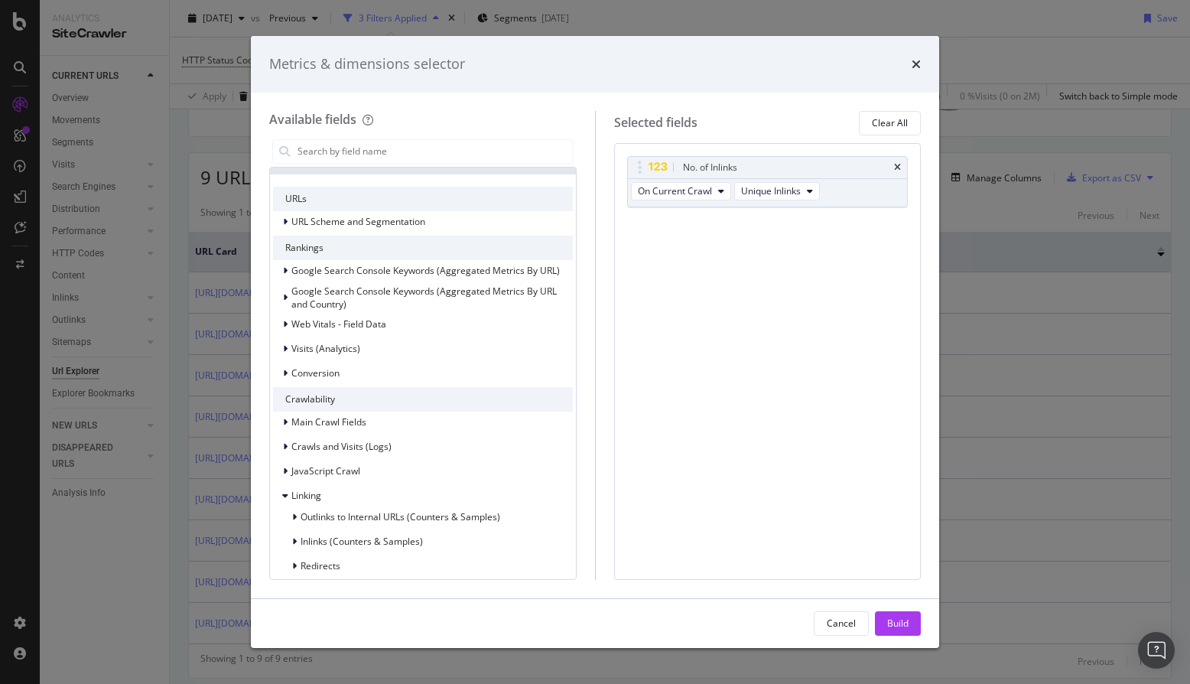
scroll to position [0, 0]
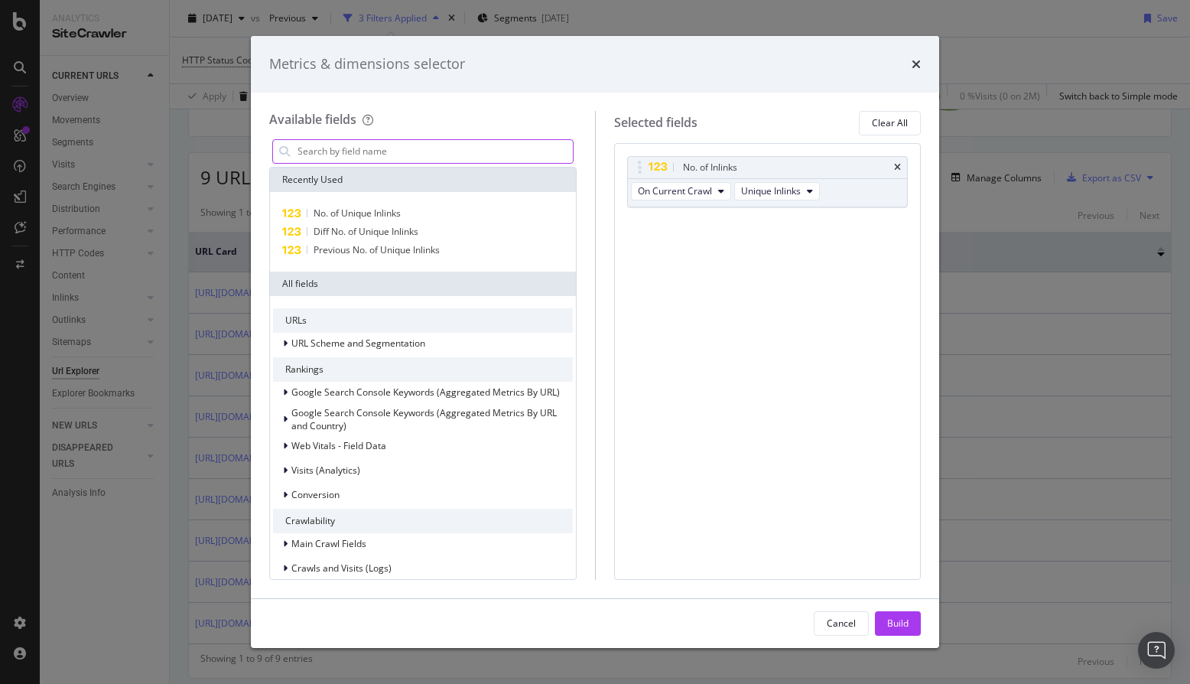
click at [458, 153] on input "modal" at bounding box center [434, 151] width 277 height 23
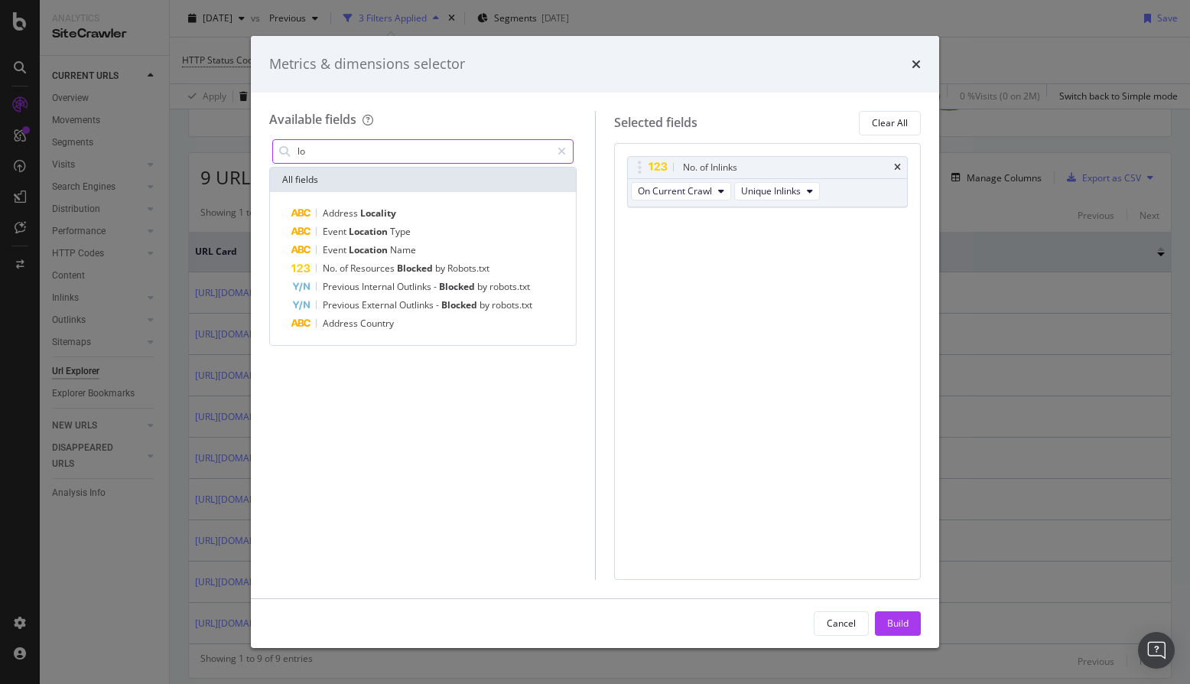
type input "l"
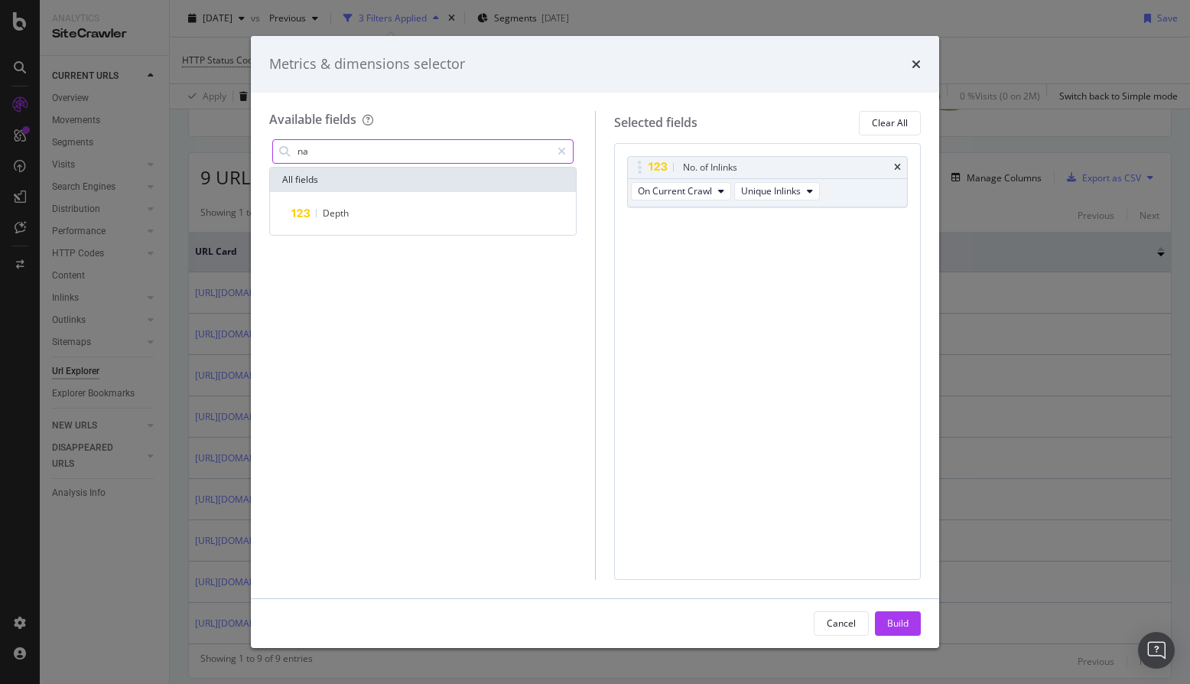
type input "n"
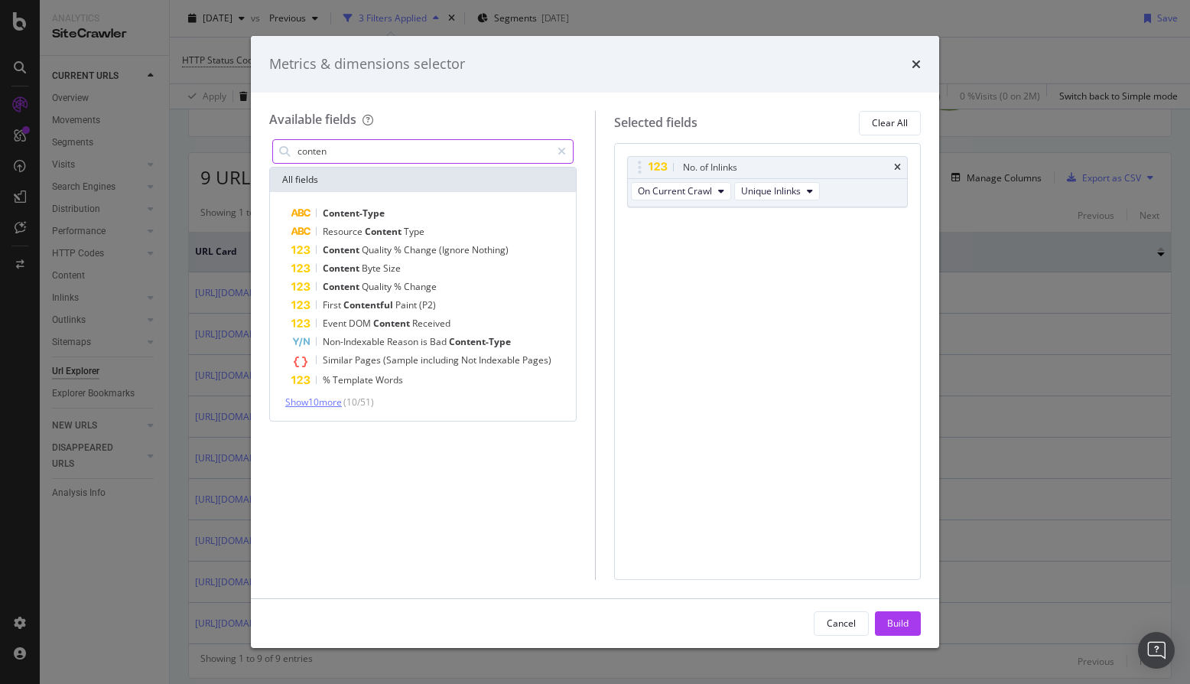
type input "conten"
click at [325, 400] on span "Show 10 more" at bounding box center [313, 401] width 57 height 13
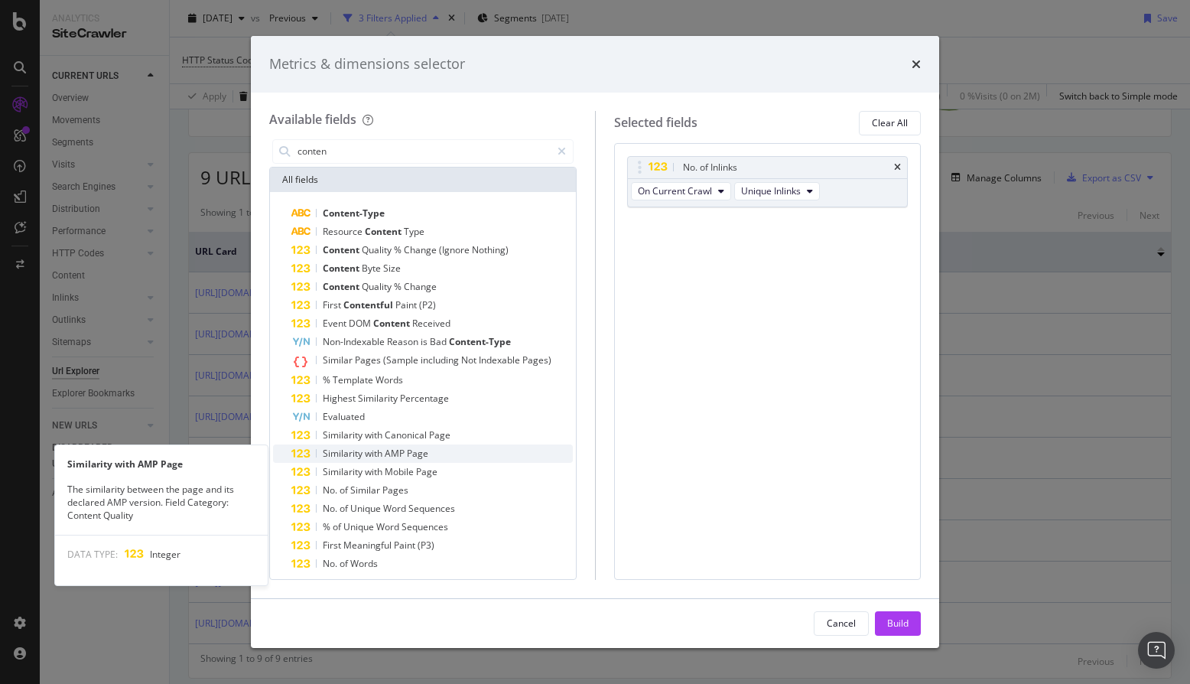
scroll to position [25, 0]
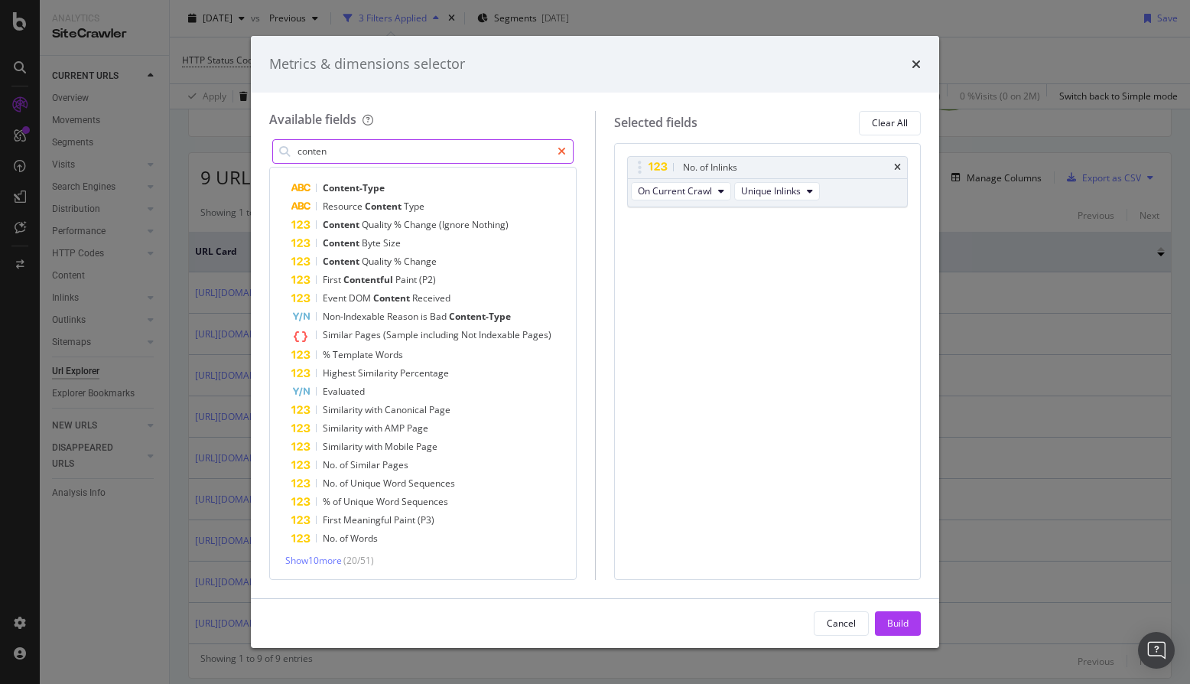
click at [562, 149] on icon "modal" at bounding box center [562, 151] width 8 height 11
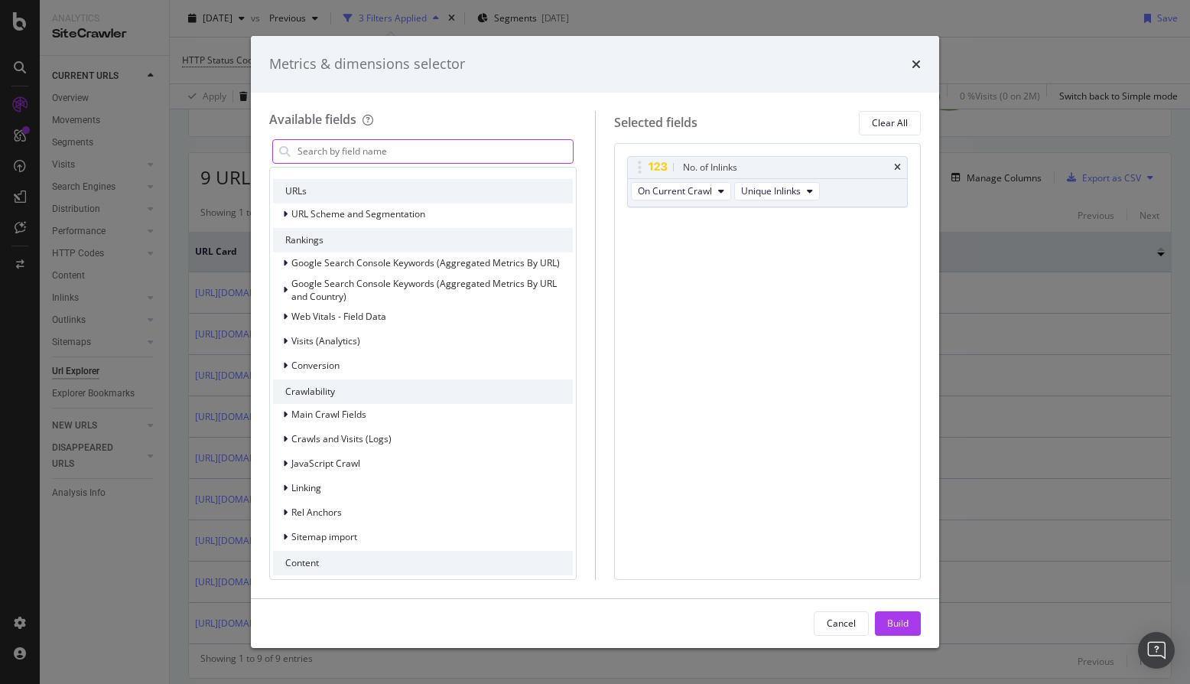
click at [481, 147] on input "modal" at bounding box center [434, 151] width 277 height 23
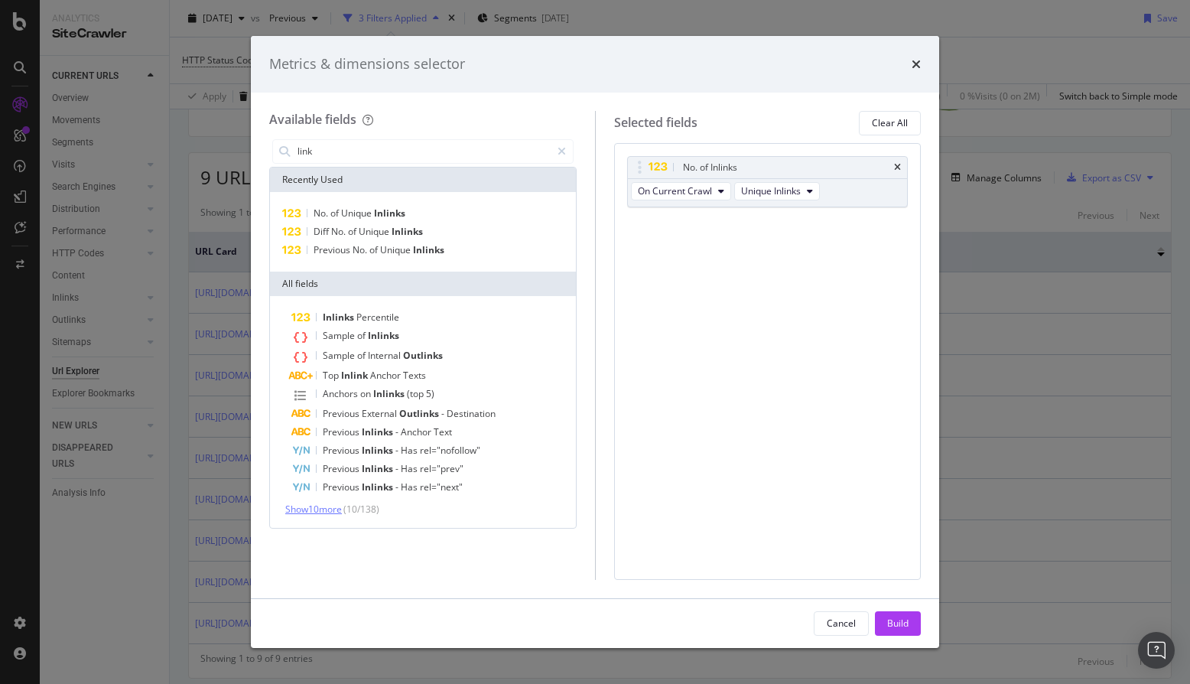
click at [318, 509] on span "Show 10 more" at bounding box center [313, 509] width 57 height 13
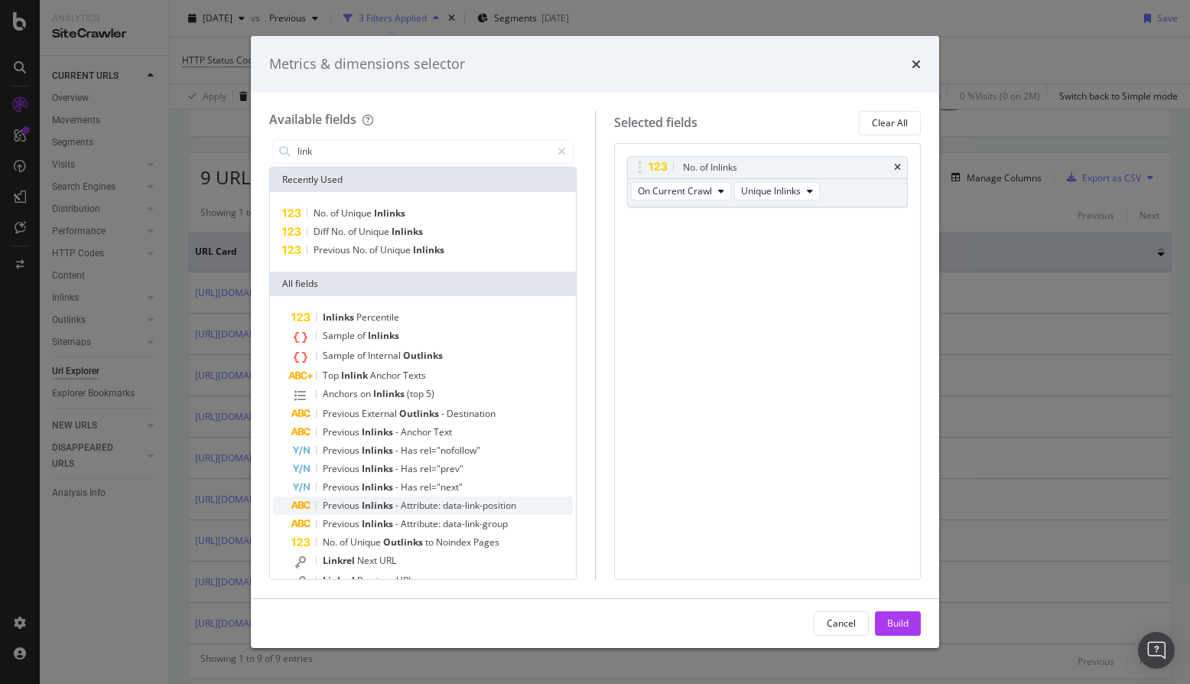
click at [522, 503] on div "Previous Inlinks - Attribute: data-link-position" at bounding box center [432, 505] width 282 height 18
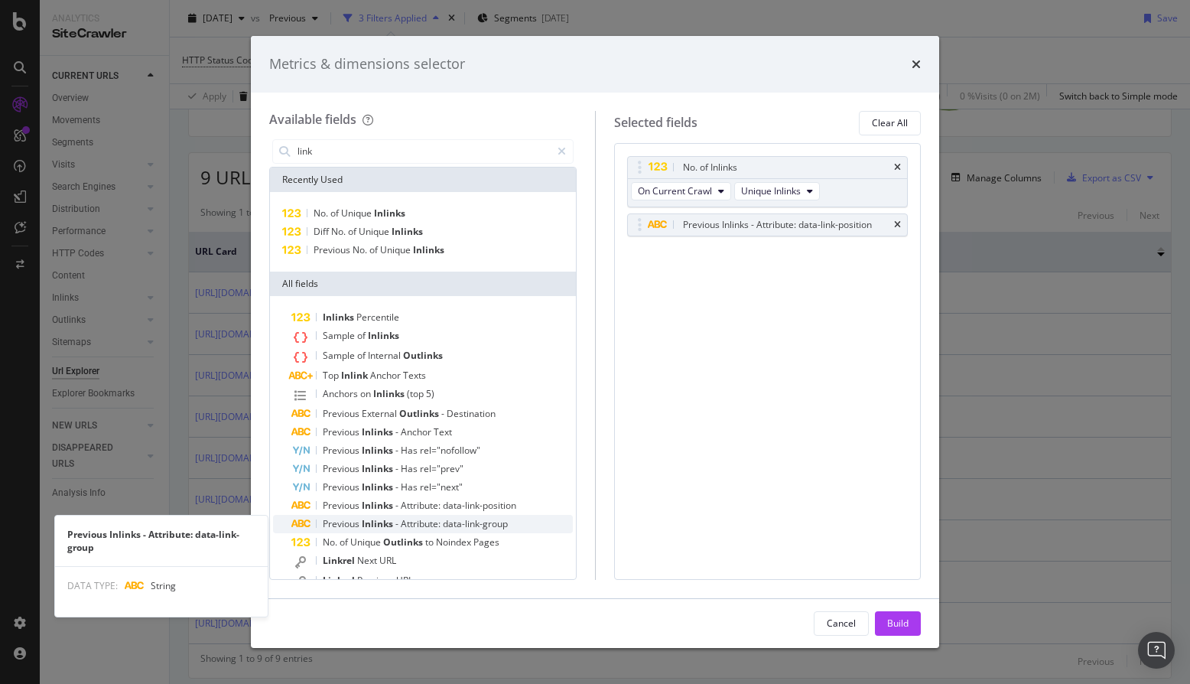
click at [519, 522] on div "Previous Inlinks - Attribute: data-link-group" at bounding box center [432, 524] width 282 height 18
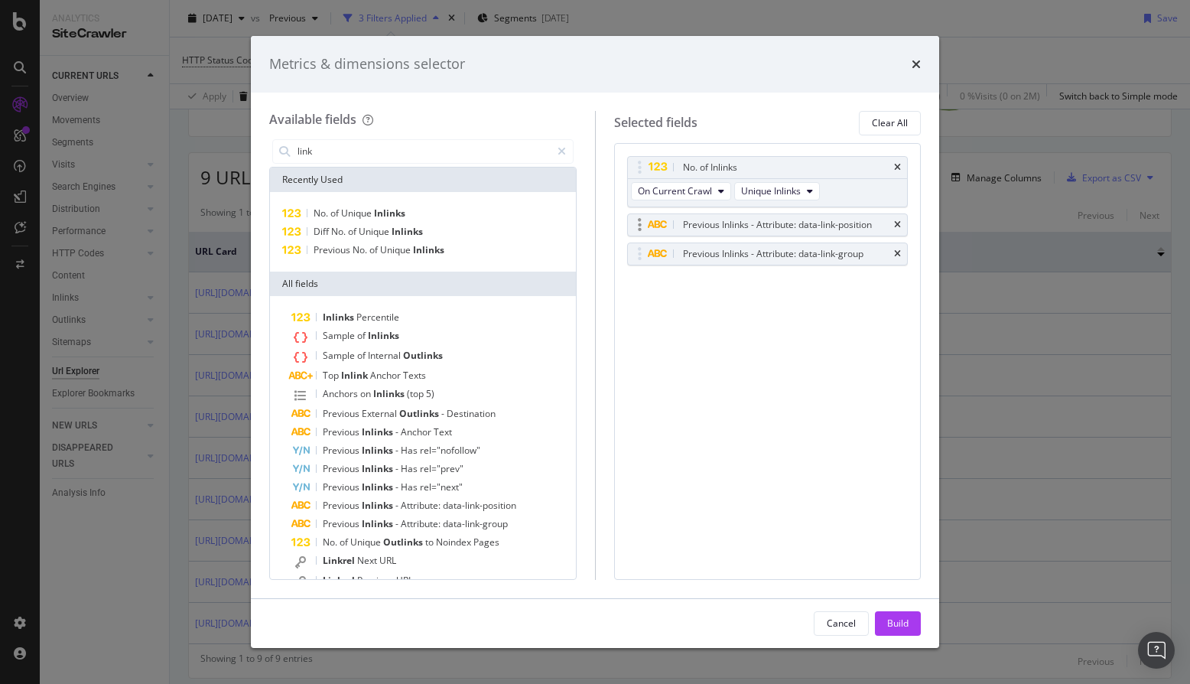
click at [750, 229] on div "Previous Inlinks - Attribute: data-link-position" at bounding box center [777, 224] width 189 height 15
click at [894, 225] on icon "times" at bounding box center [897, 224] width 7 height 9
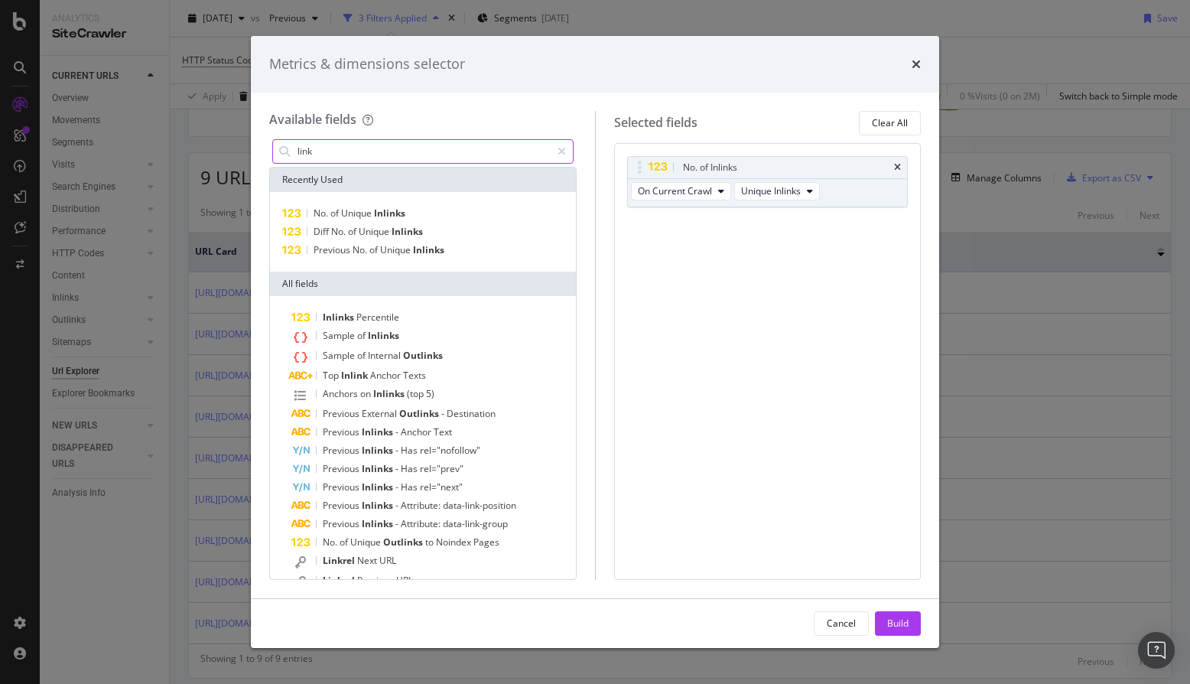
click at [436, 148] on input "link" at bounding box center [423, 151] width 255 height 23
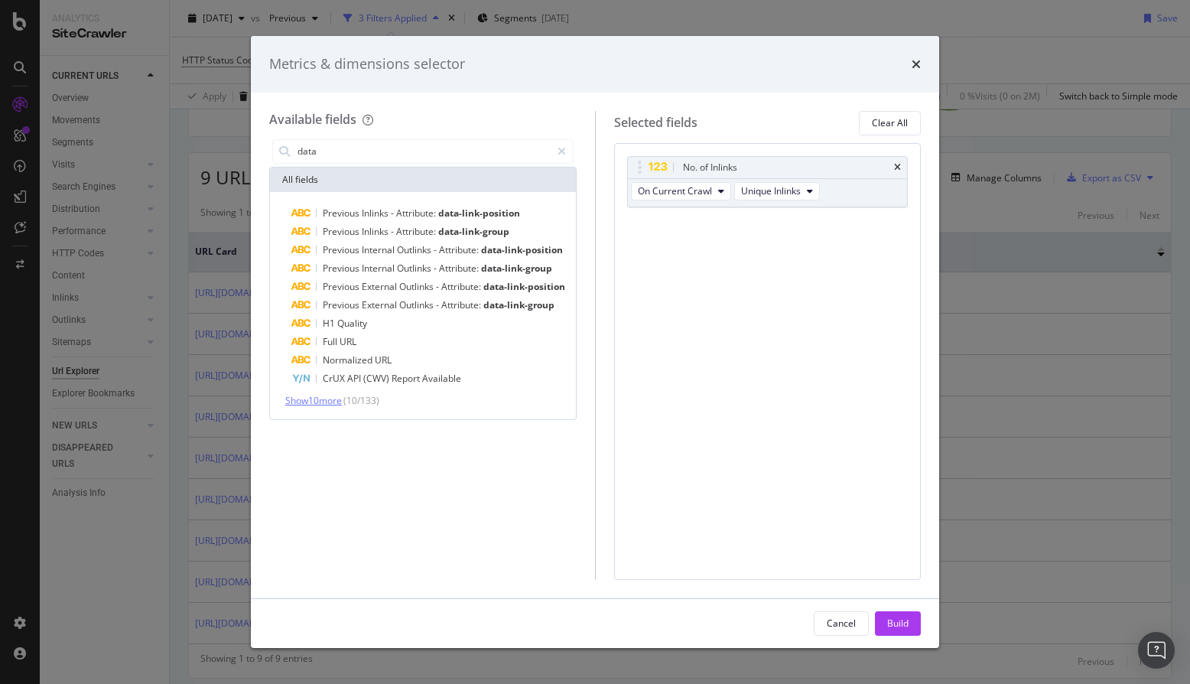
click at [315, 399] on span "Show 10 more" at bounding box center [313, 400] width 57 height 13
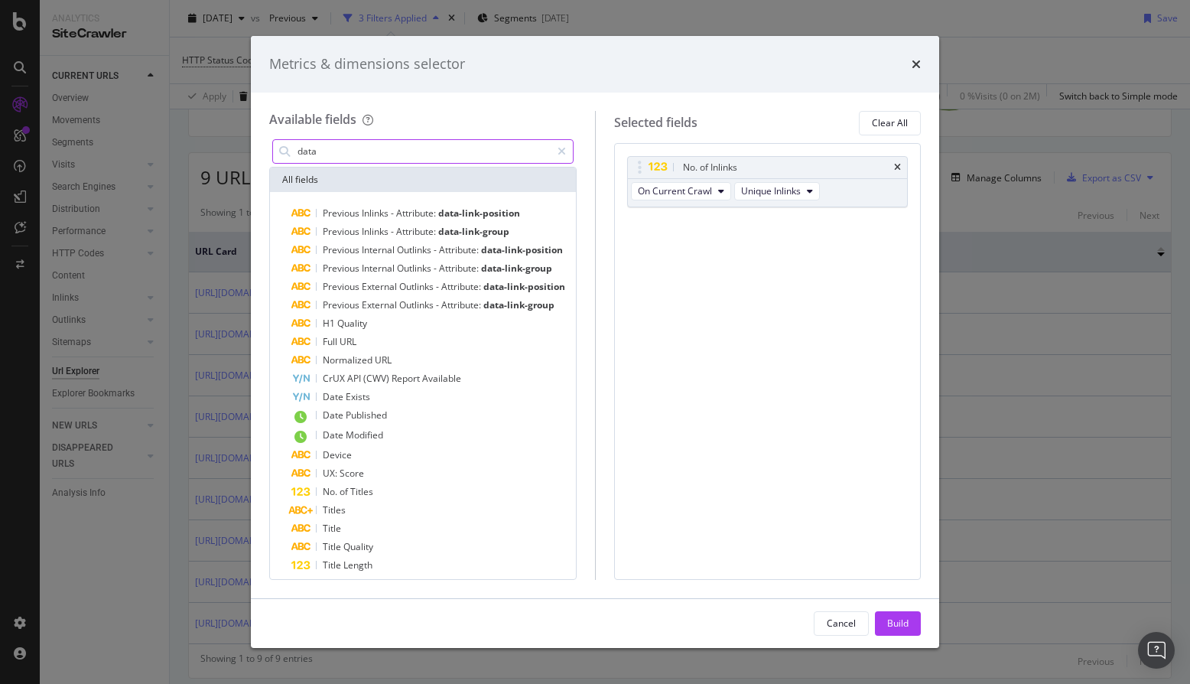
click at [410, 151] on input "data" at bounding box center [423, 151] width 255 height 23
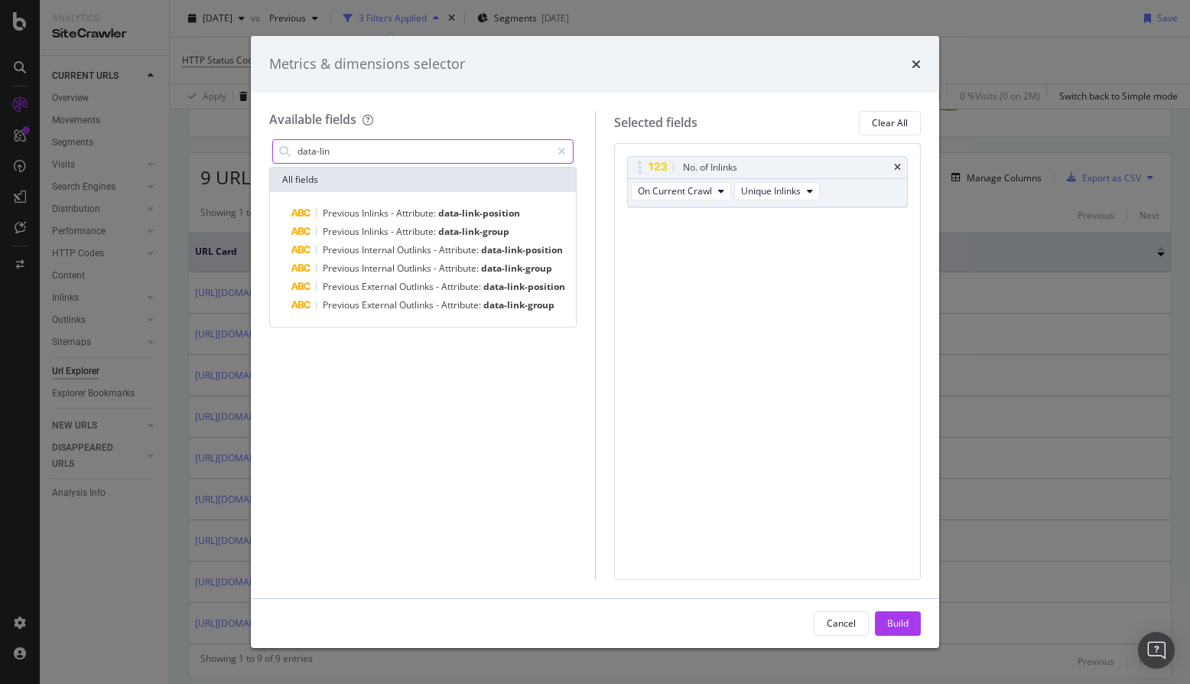
click at [419, 149] on input "data-lin" at bounding box center [423, 151] width 255 height 23
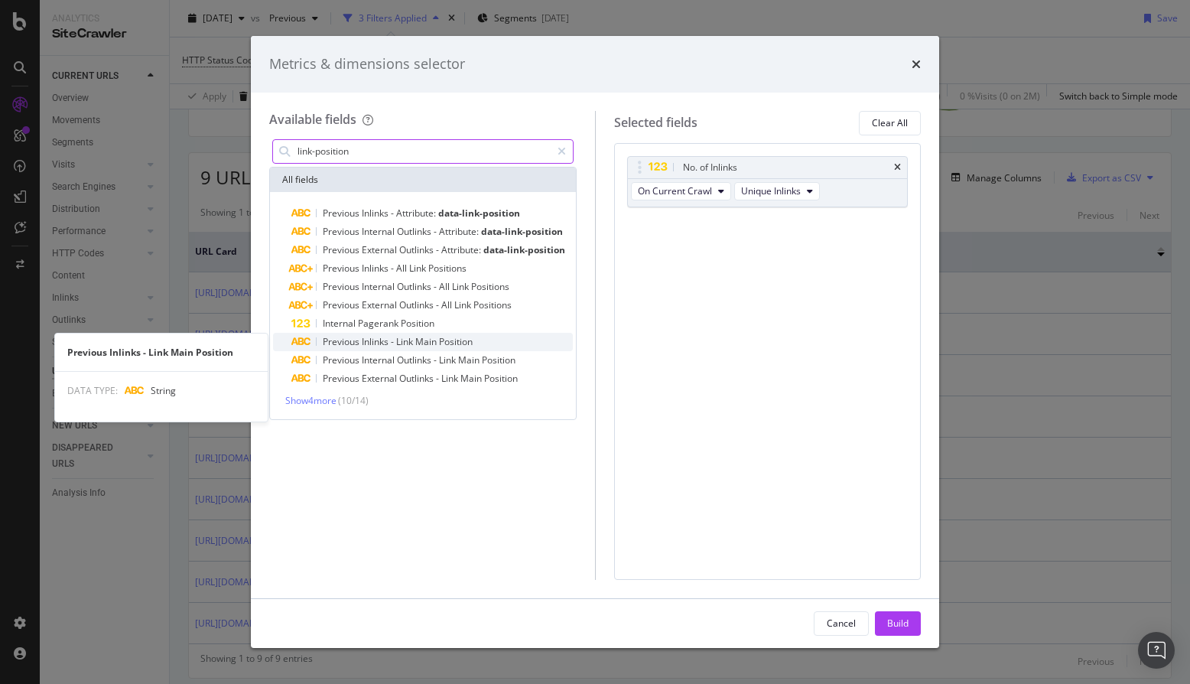
type input "link-position"
click at [484, 344] on div "Previous Inlinks - Link Main Position" at bounding box center [432, 342] width 282 height 18
click at [477, 337] on div "Previous Inlinks - Link Main Position" at bounding box center [432, 342] width 282 height 18
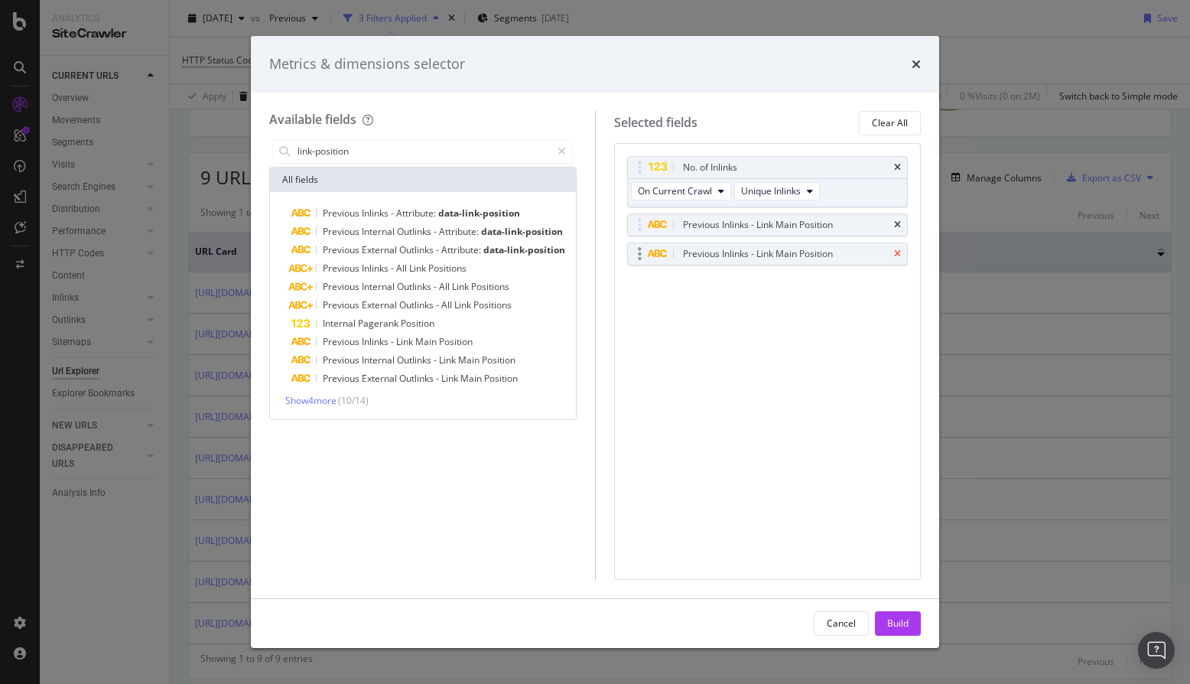
click at [894, 252] on icon "times" at bounding box center [897, 253] width 7 height 9
click at [786, 190] on span "Unique Inlinks" at bounding box center [771, 190] width 60 height 13
click at [764, 289] on div "No. of Inlinks On Current Crawl Unique Inlinks Previous Inlinks - Link Main Pos…" at bounding box center [768, 361] width 308 height 437
click at [323, 401] on span "Show 4 more" at bounding box center [310, 400] width 51 height 13
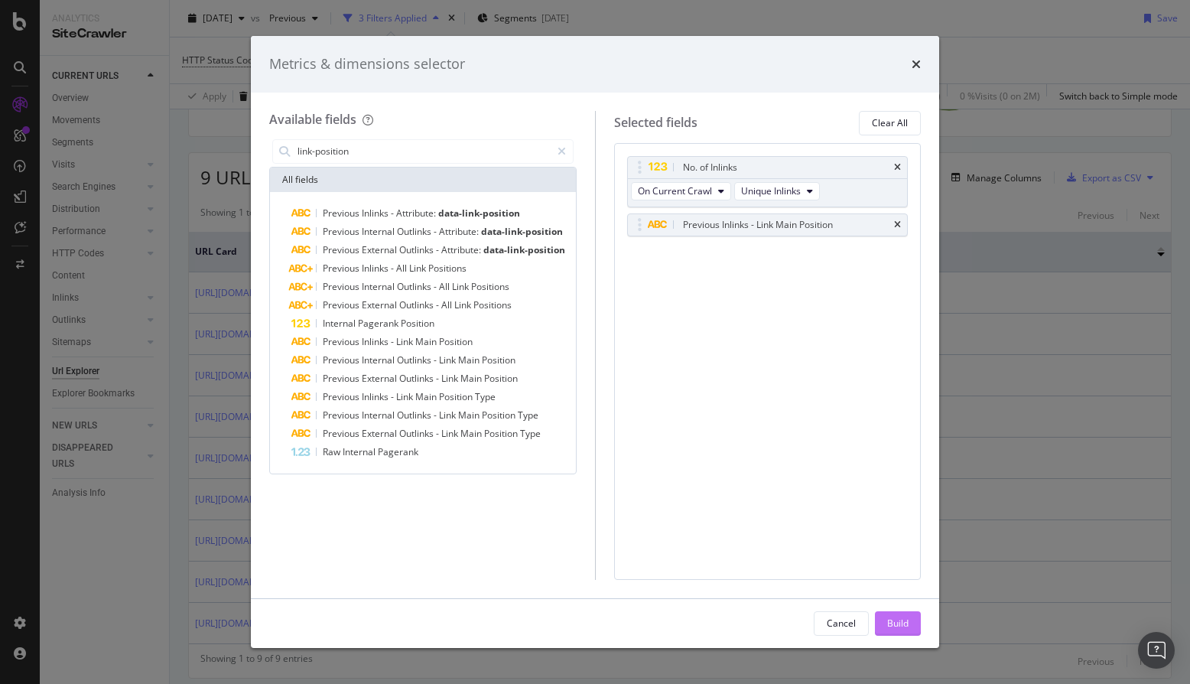
click at [900, 632] on div "Build" at bounding box center [897, 623] width 21 height 23
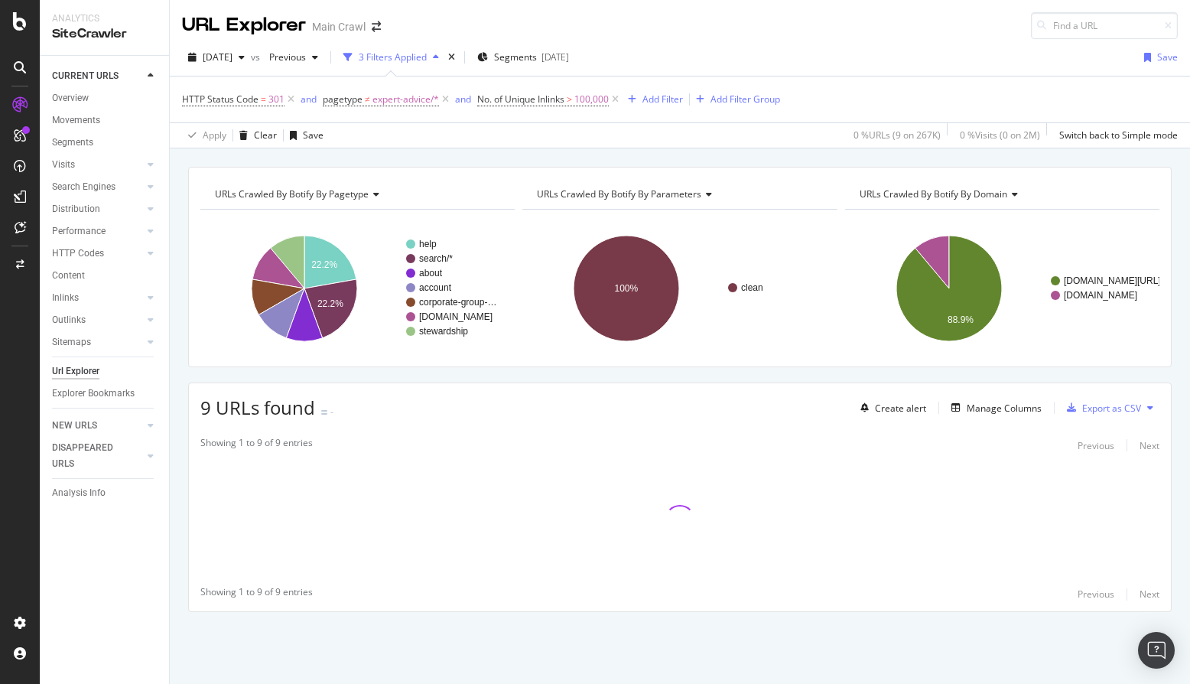
click at [182, 372] on div "URLs Crawled By Botify By pagetype Chart (by Value) Table Expand Export as CSV …" at bounding box center [680, 416] width 1020 height 499
